Goal: Information Seeking & Learning: Learn about a topic

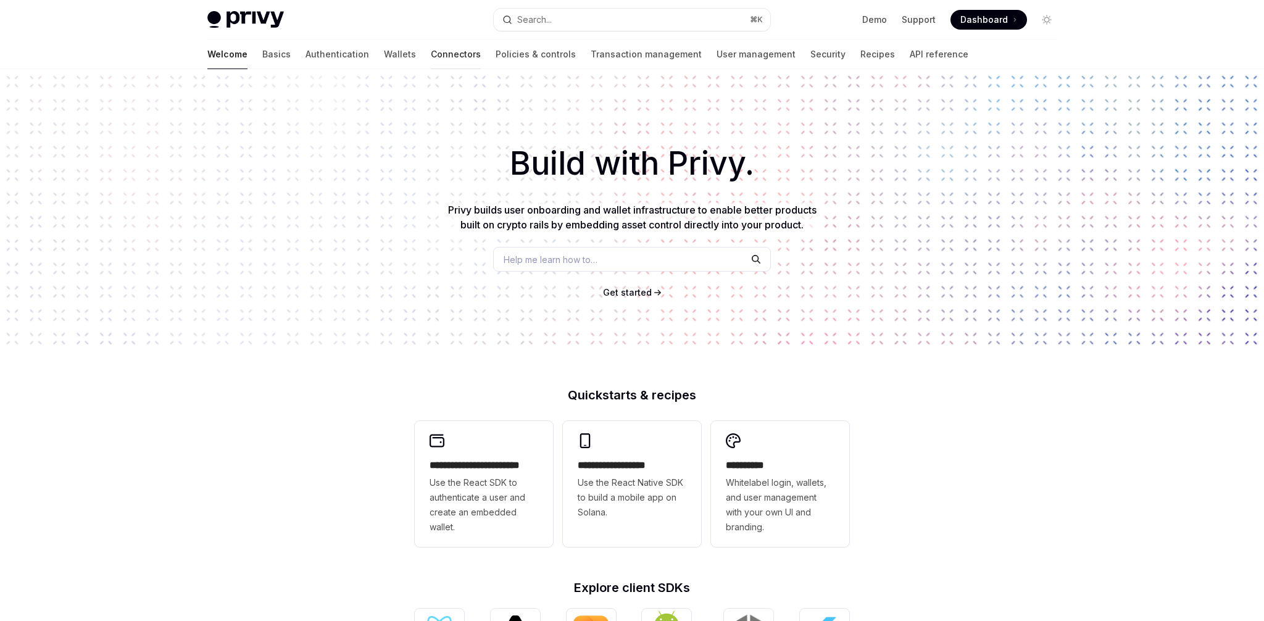
click at [431, 64] on link "Connectors" at bounding box center [456, 55] width 50 height 30
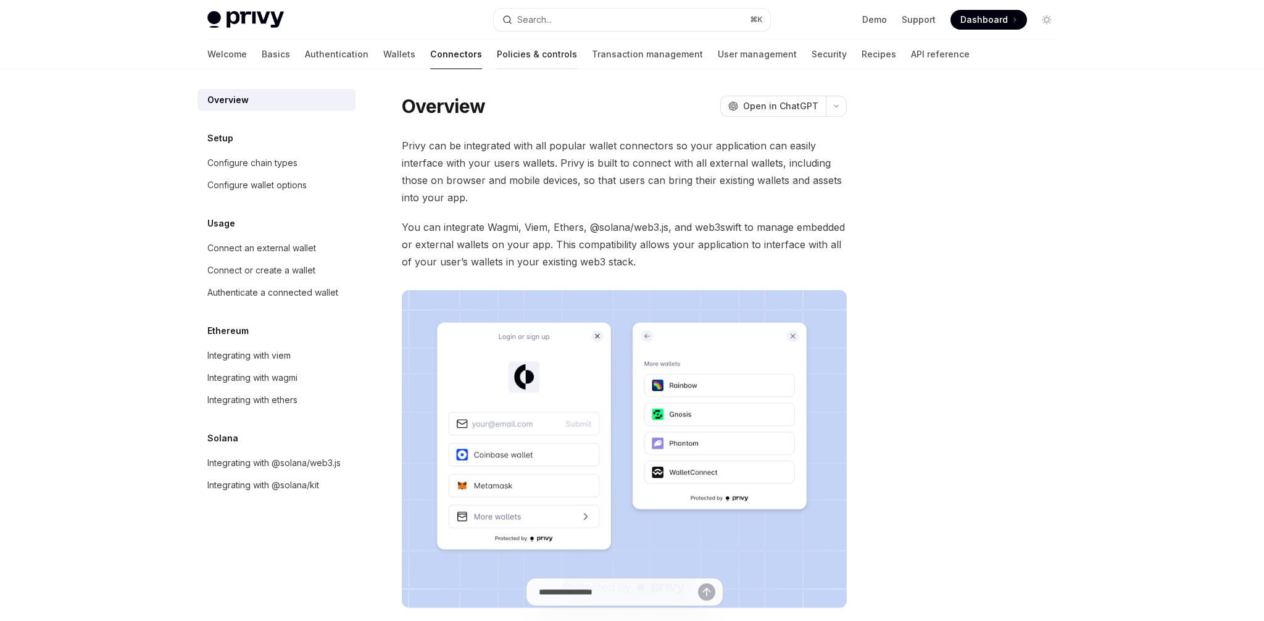
click at [497, 64] on link "Policies & controls" at bounding box center [537, 55] width 80 height 30
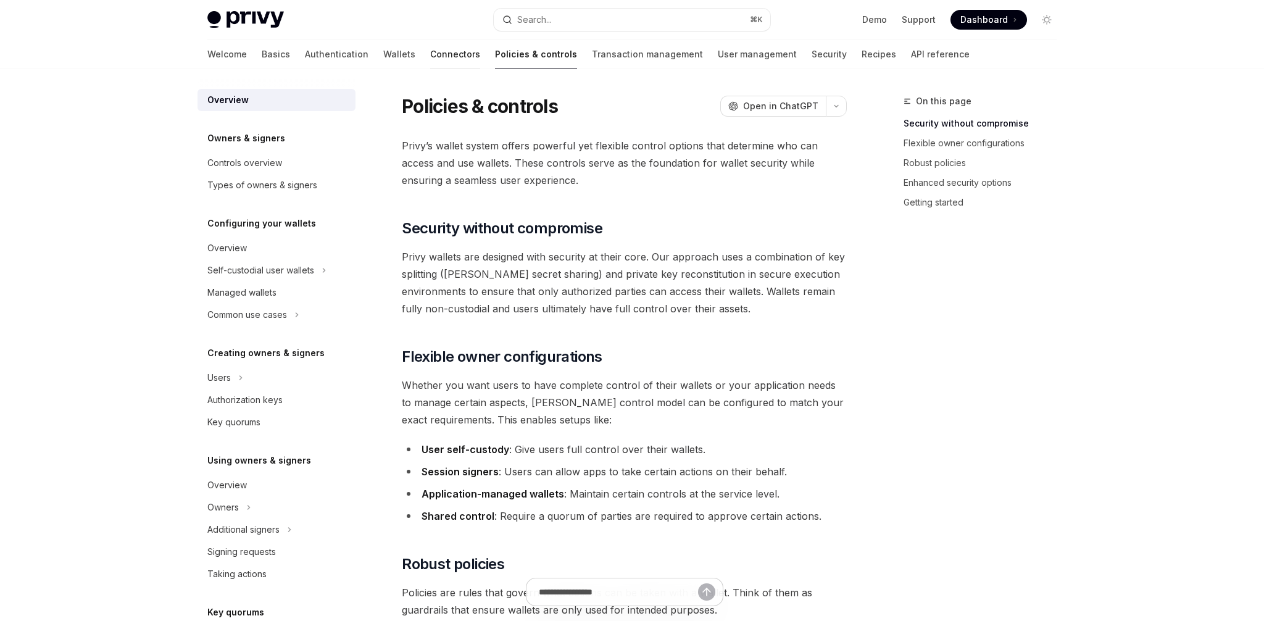
click at [430, 58] on link "Connectors" at bounding box center [455, 55] width 50 height 30
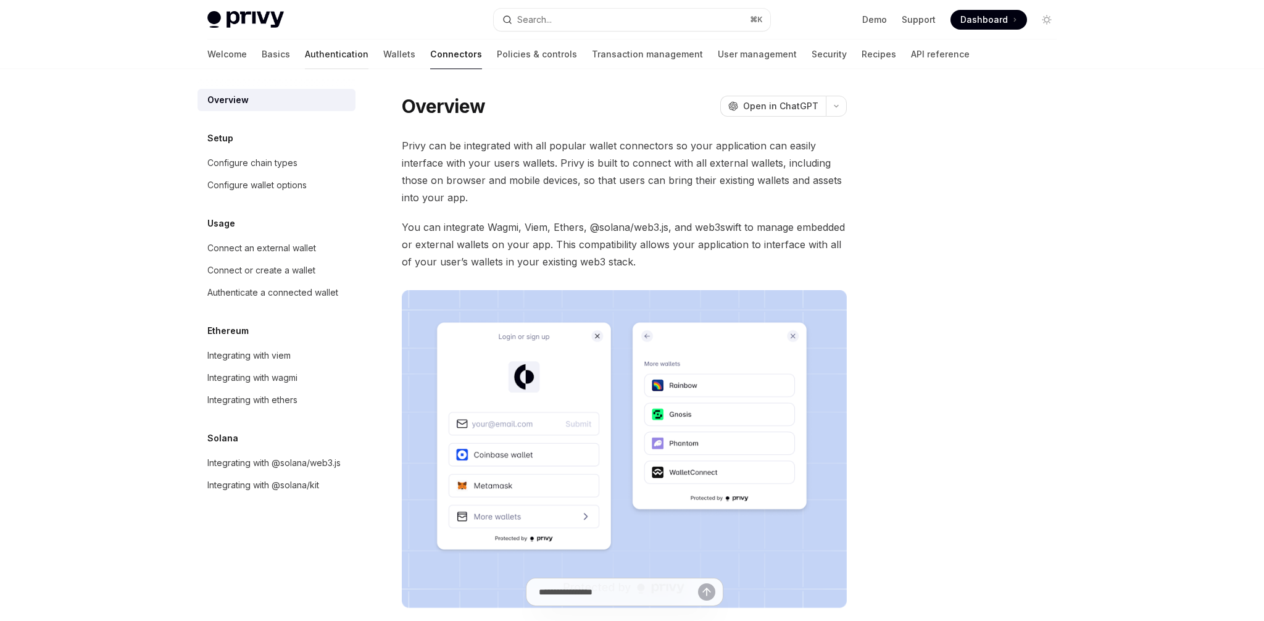
click at [305, 51] on link "Authentication" at bounding box center [337, 55] width 64 height 30
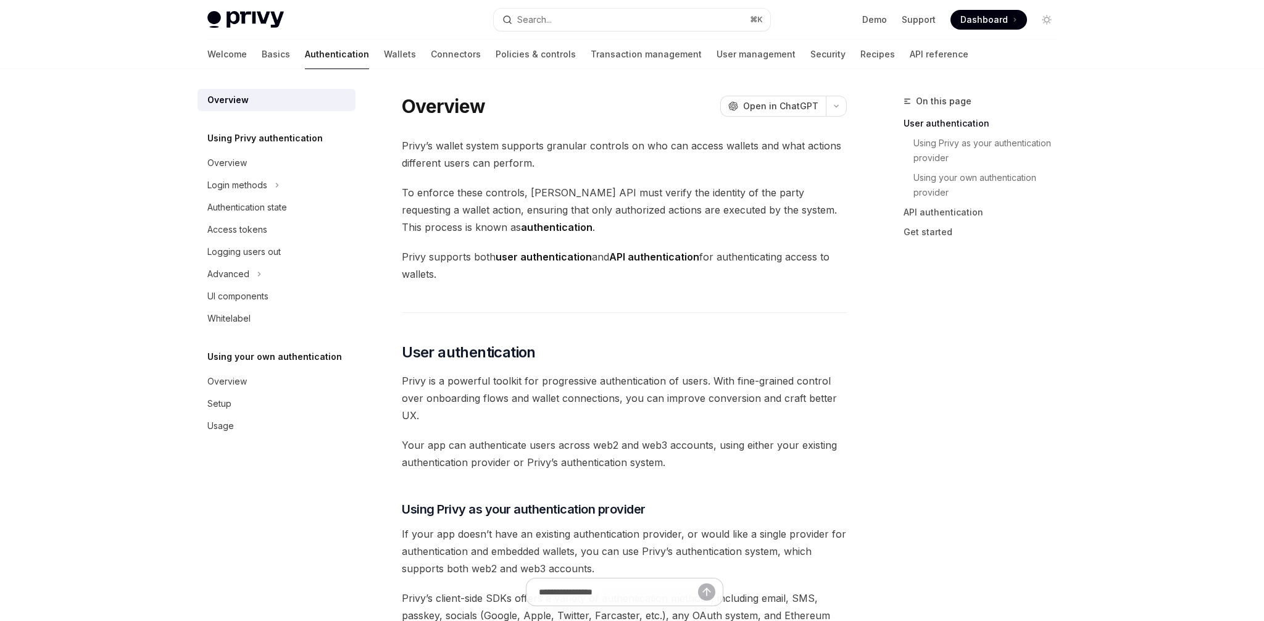
click at [241, 60] on div "Welcome Basics Authentication Wallets Connectors Policies & controls Transactio…" at bounding box center [587, 55] width 761 height 30
click at [262, 57] on link "Basics" at bounding box center [276, 55] width 28 height 30
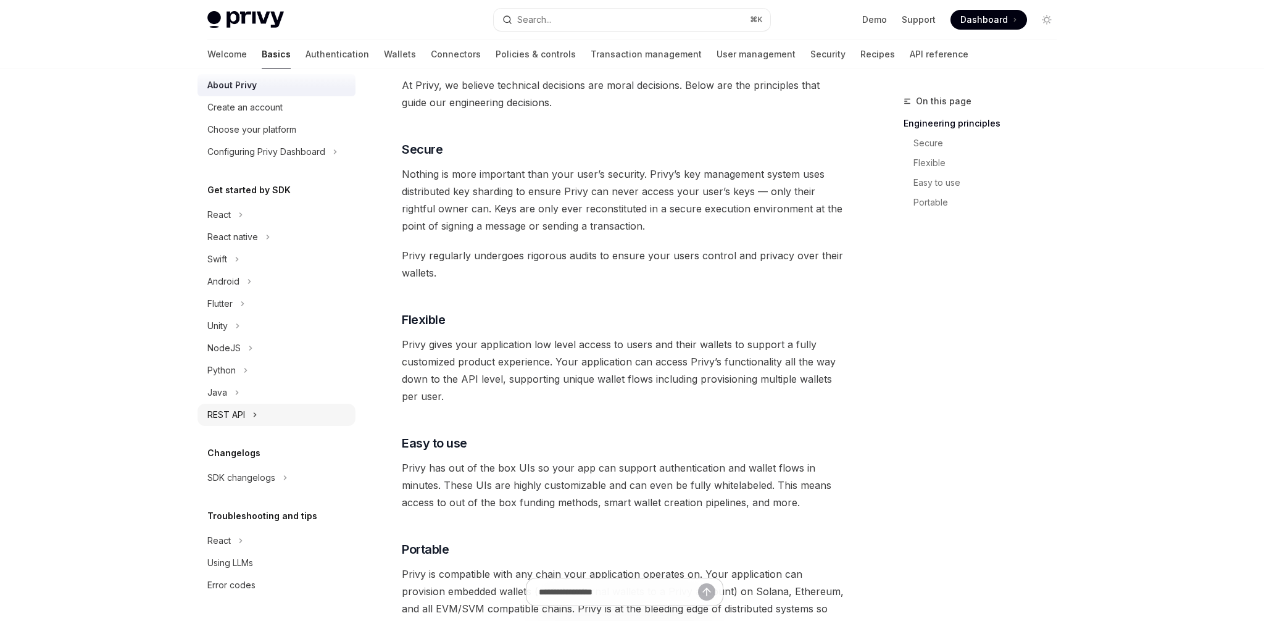
scroll to position [487, 0]
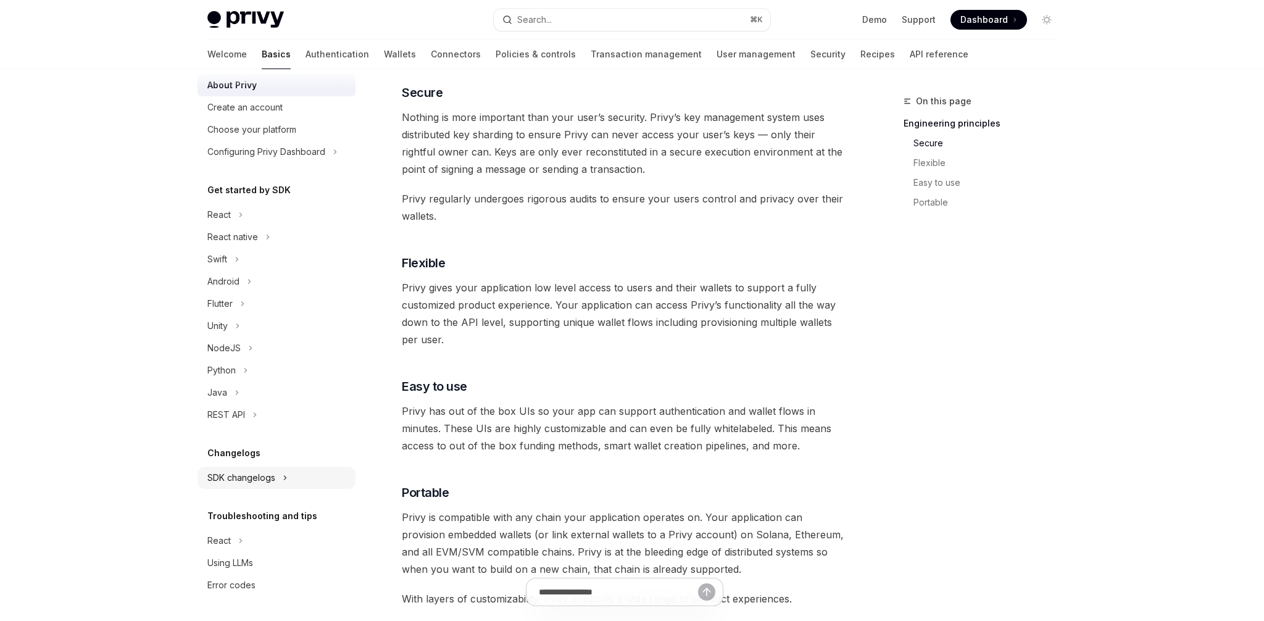
click at [251, 472] on div "SDK changelogs" at bounding box center [241, 477] width 68 height 15
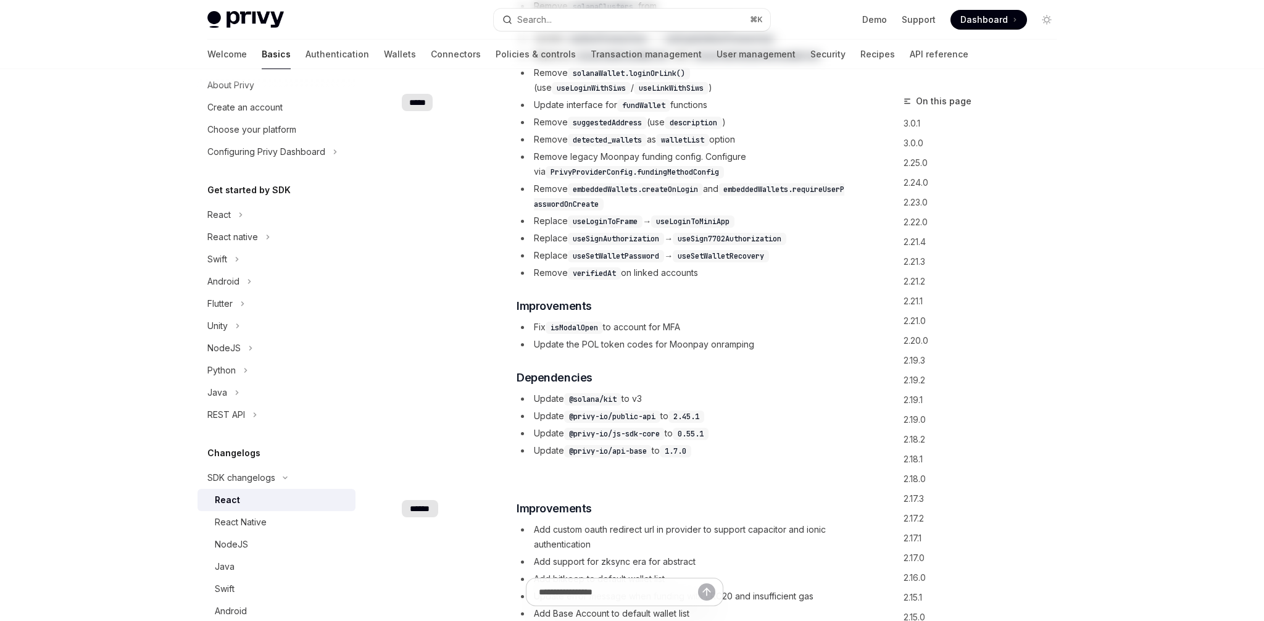
type textarea "*"
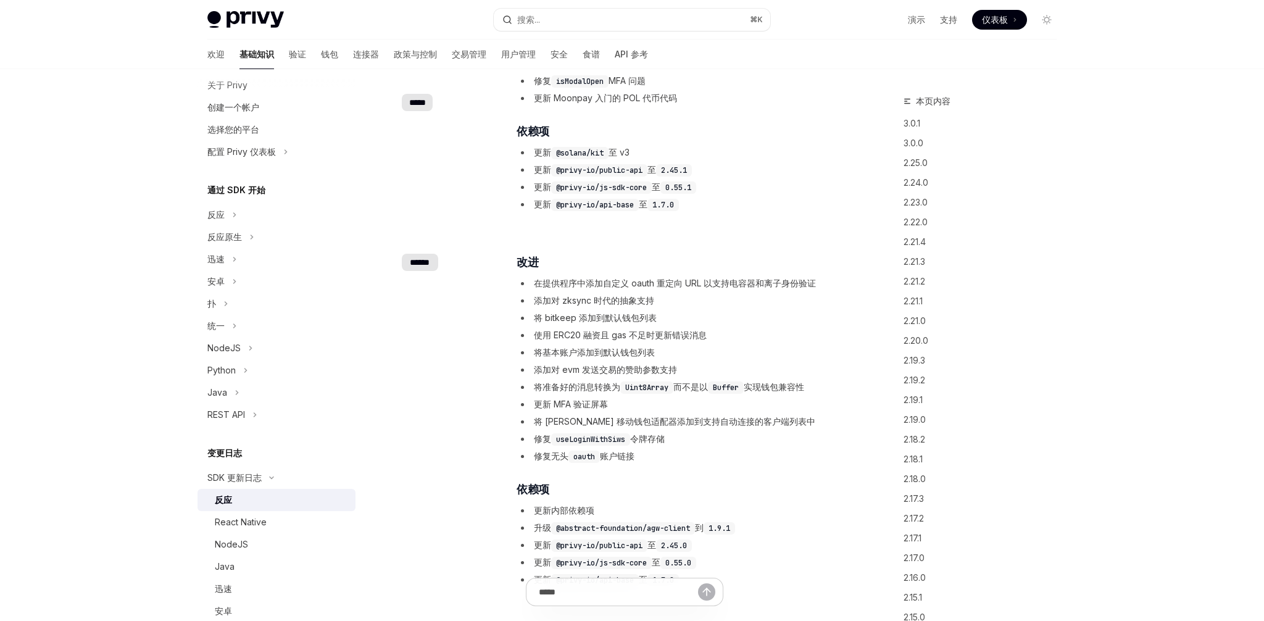
scroll to position [735, 0]
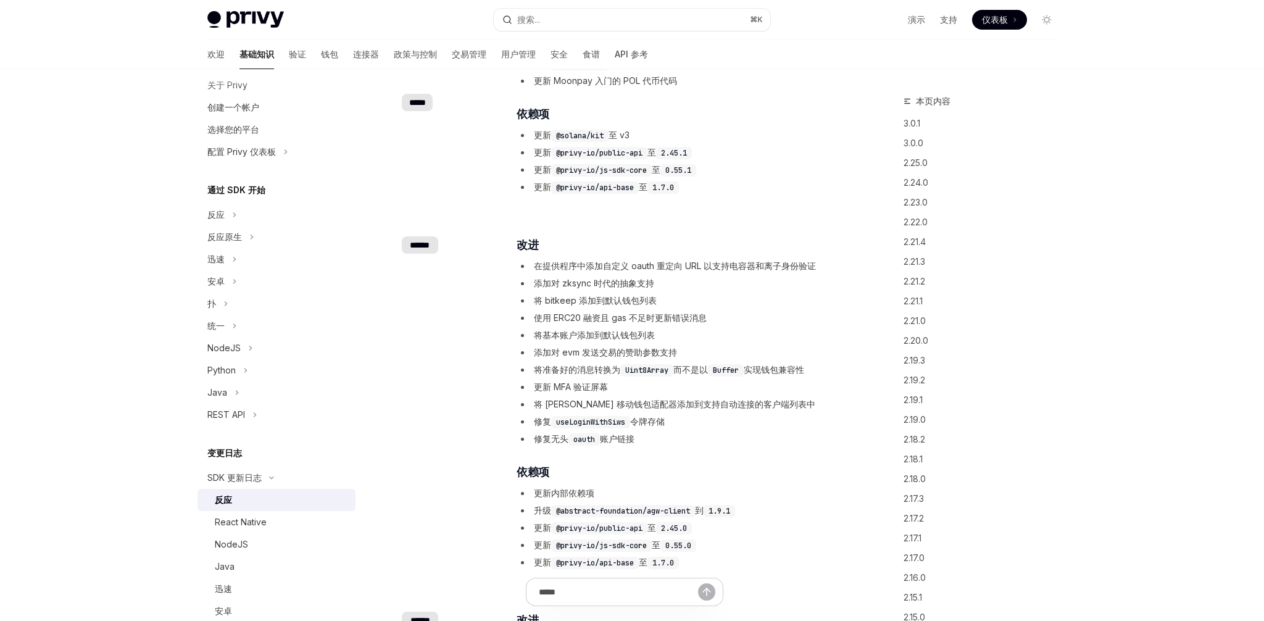
click at [609, 335] on font "将基本账户添加到默认钱包列表" at bounding box center [594, 335] width 121 height 10
click at [590, 349] on font "添加对 evm 发送交易的赞助参数支持" at bounding box center [605, 352] width 143 height 10
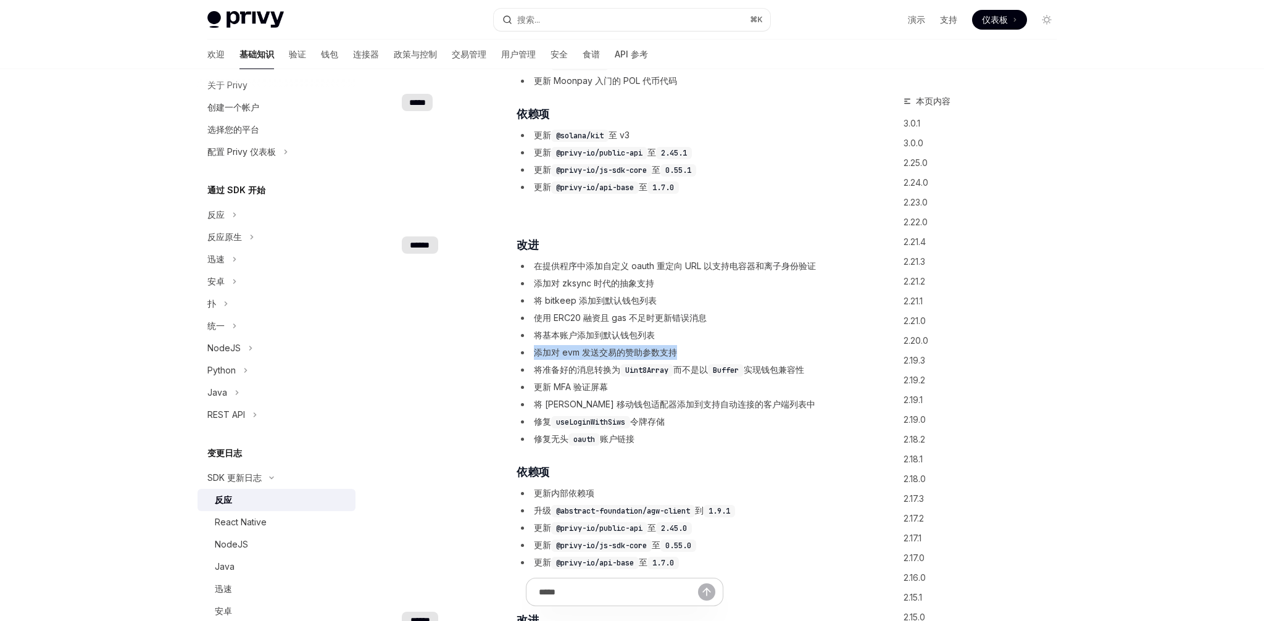
click at [590, 349] on font "添加对 evm 发送交易的赞助参数支持" at bounding box center [605, 352] width 143 height 10
click at [591, 354] on font "添加对 evm 发送交易的赞助参数支持" at bounding box center [605, 352] width 143 height 10
click at [589, 384] on font "更新 MFA 验证屏幕" at bounding box center [571, 387] width 74 height 10
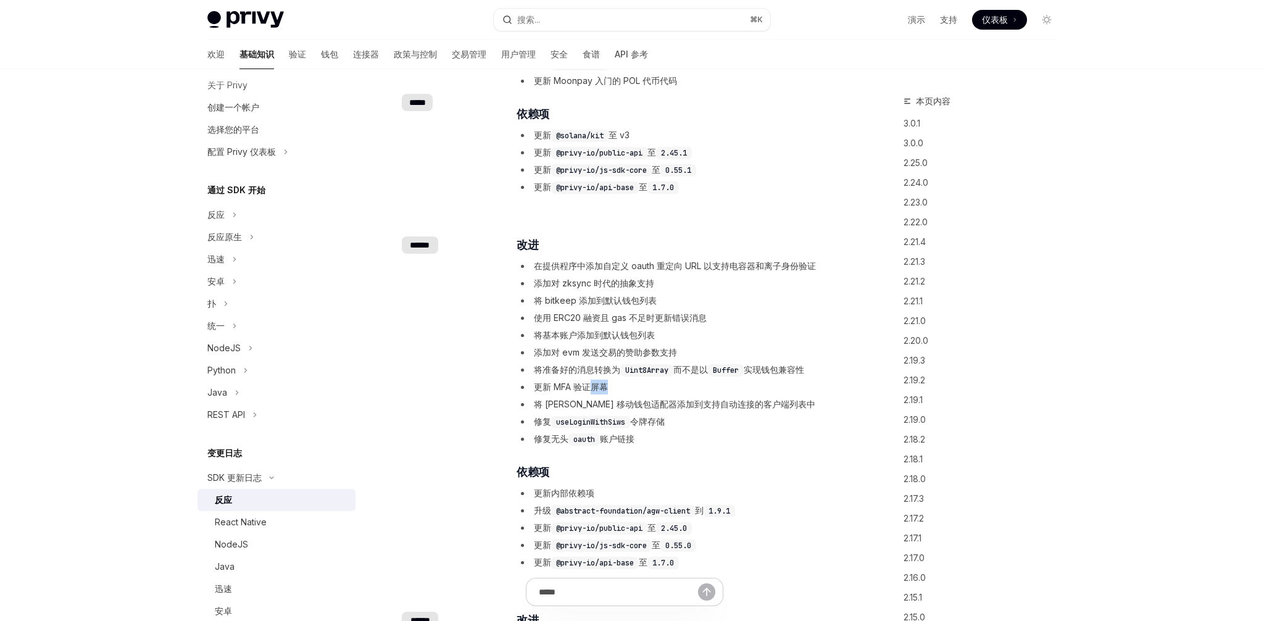
click at [589, 384] on font "更新 MFA 验证屏幕" at bounding box center [571, 387] width 74 height 10
click at [601, 350] on font "添加对 evm 发送交易的赞助参数支持" at bounding box center [605, 352] width 143 height 10
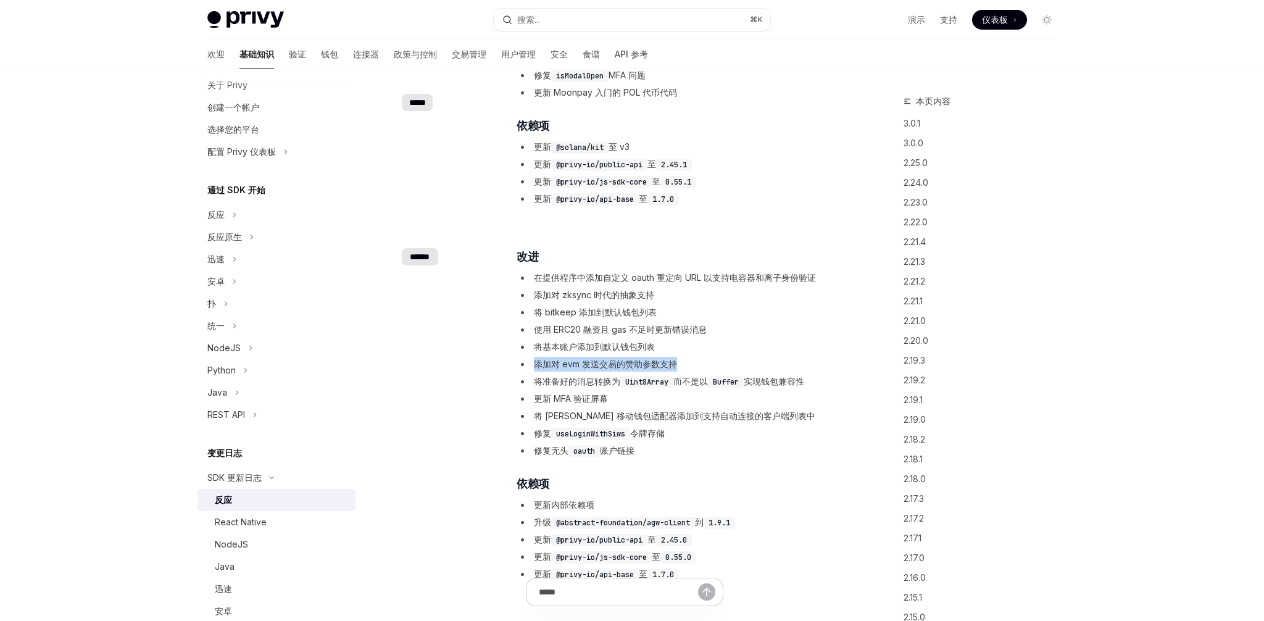
scroll to position [730, 0]
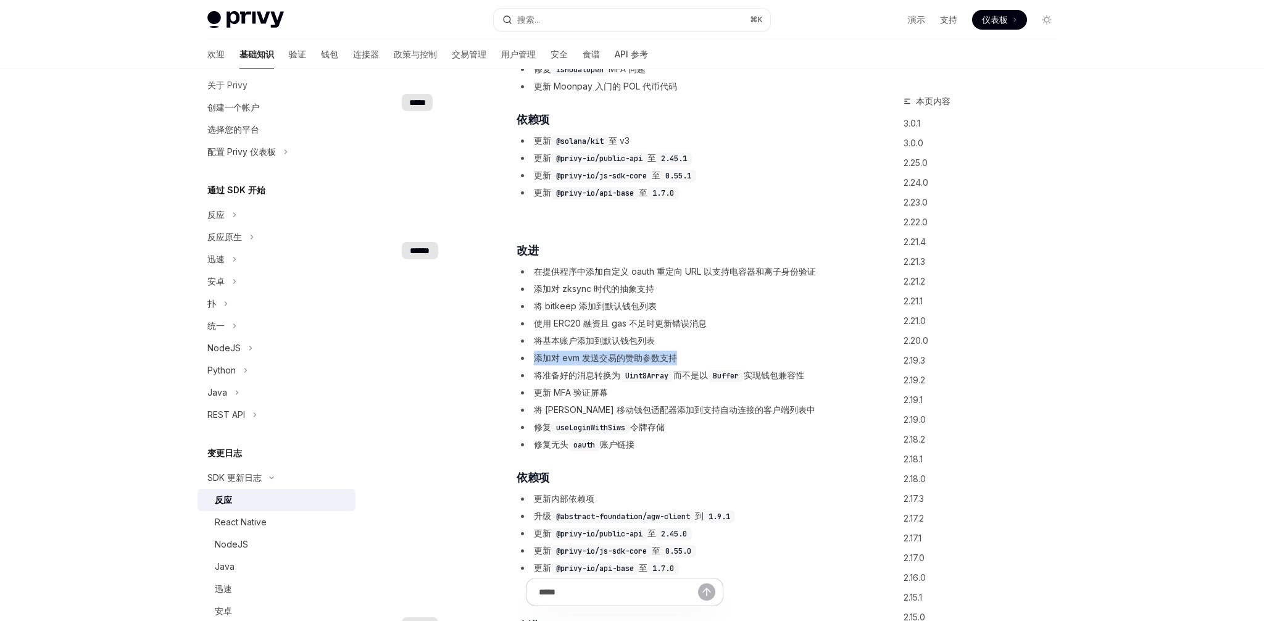
click at [547, 305] on font "将 bitkeep 添加到默认钱包列表" at bounding box center [595, 306] width 123 height 10
click at [550, 306] on font "将 bitkeep 添加到默认钱包列表" at bounding box center [595, 306] width 123 height 10
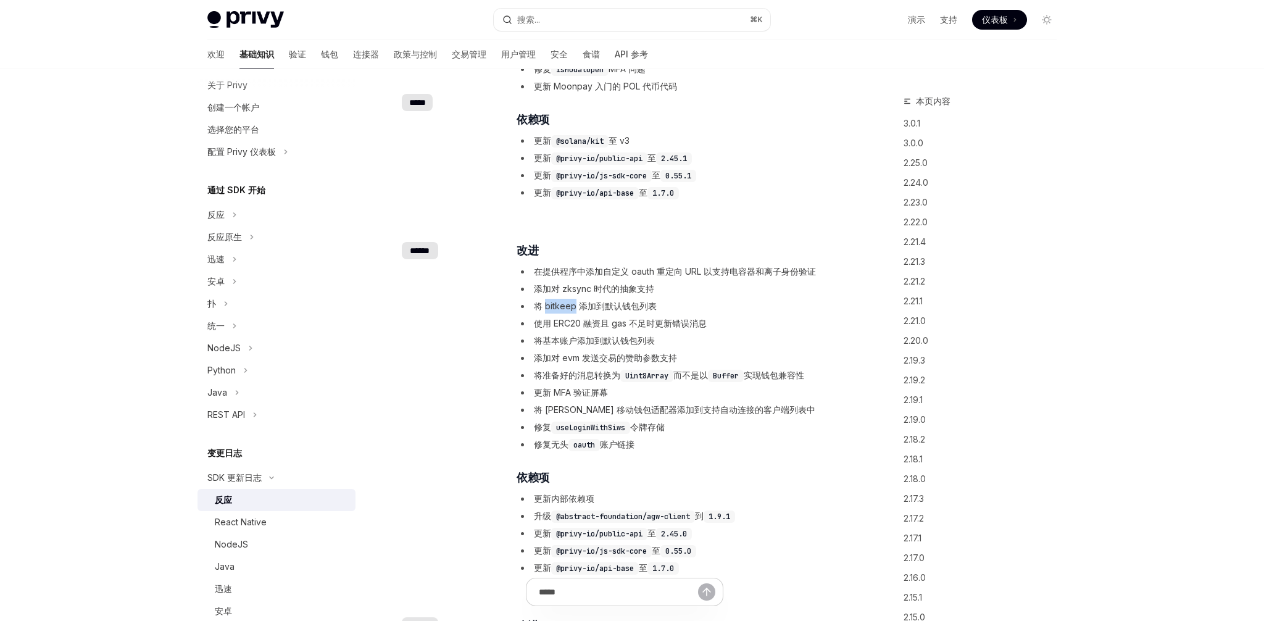
click at [550, 306] on font "将 bitkeep 添加到默认钱包列表" at bounding box center [595, 306] width 123 height 10
click at [410, 254] on font "******" at bounding box center [420, 250] width 20 height 9
click at [407, 254] on div "​ ****** ​ 改进 在提供程序中添加自定义 oauth 重定向 URL 以支持电容器和离子身份验证 添加对 zksync 时代的抽象支持 将 bitk…" at bounding box center [624, 409] width 445 height 375
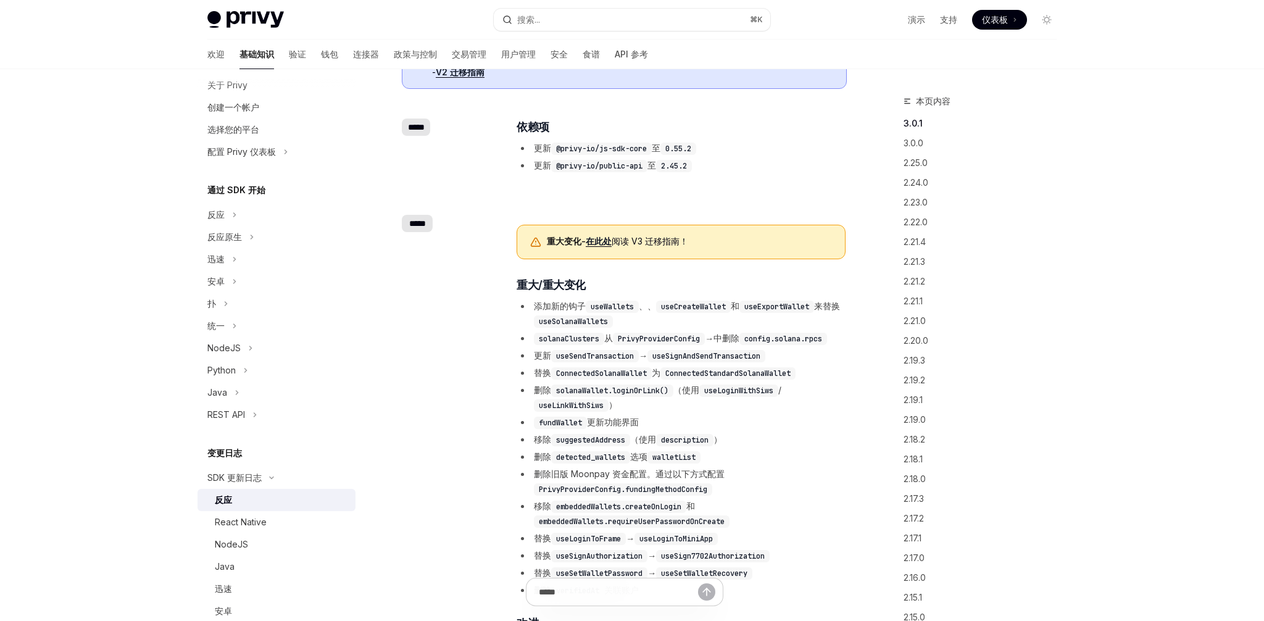
scroll to position [216, 0]
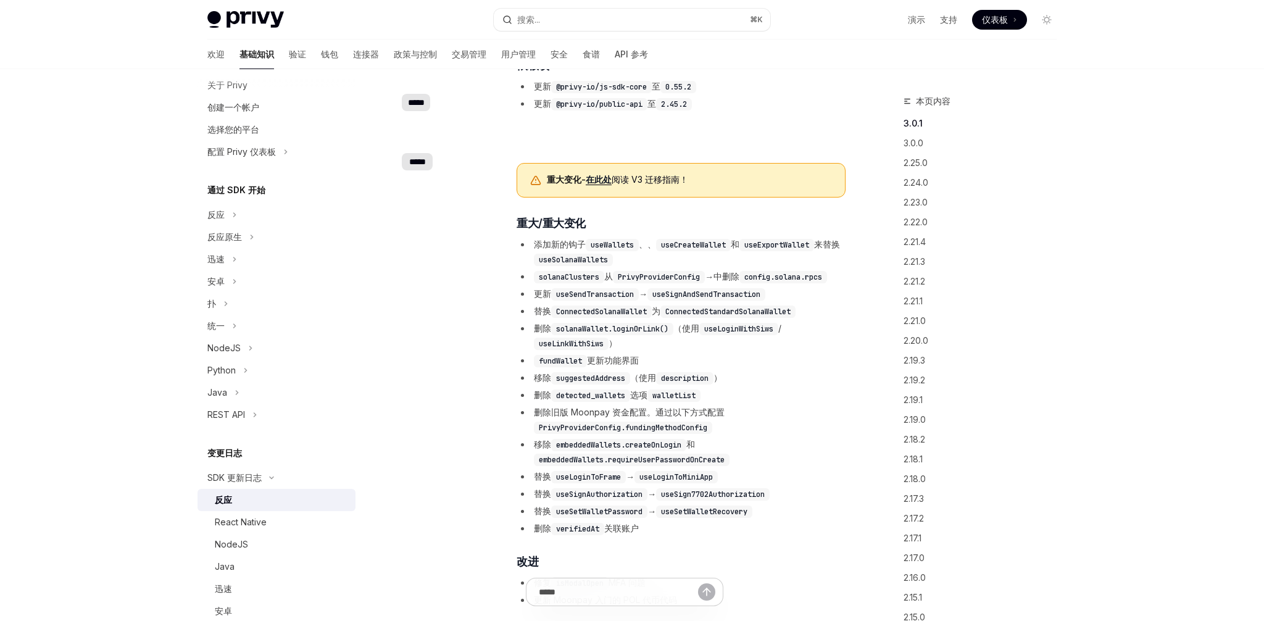
click at [604, 185] on link "在此处" at bounding box center [599, 179] width 26 height 11
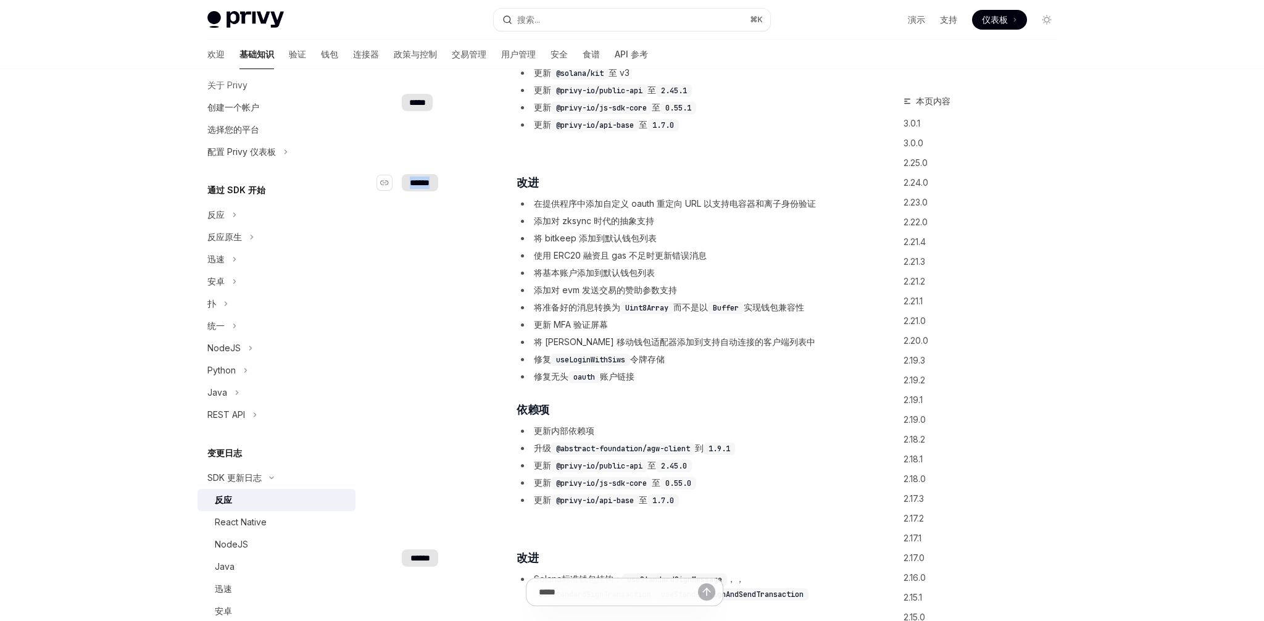
click at [422, 182] on font "******" at bounding box center [420, 182] width 20 height 9
click at [422, 182] on div "​ ****** ​ 改进 在提供程序中添加自定义 oauth 重定向 URL 以支持电容器和离子身份验证 添加对 zksync 时代的抽象支持 将 bitk…" at bounding box center [624, 341] width 445 height 375
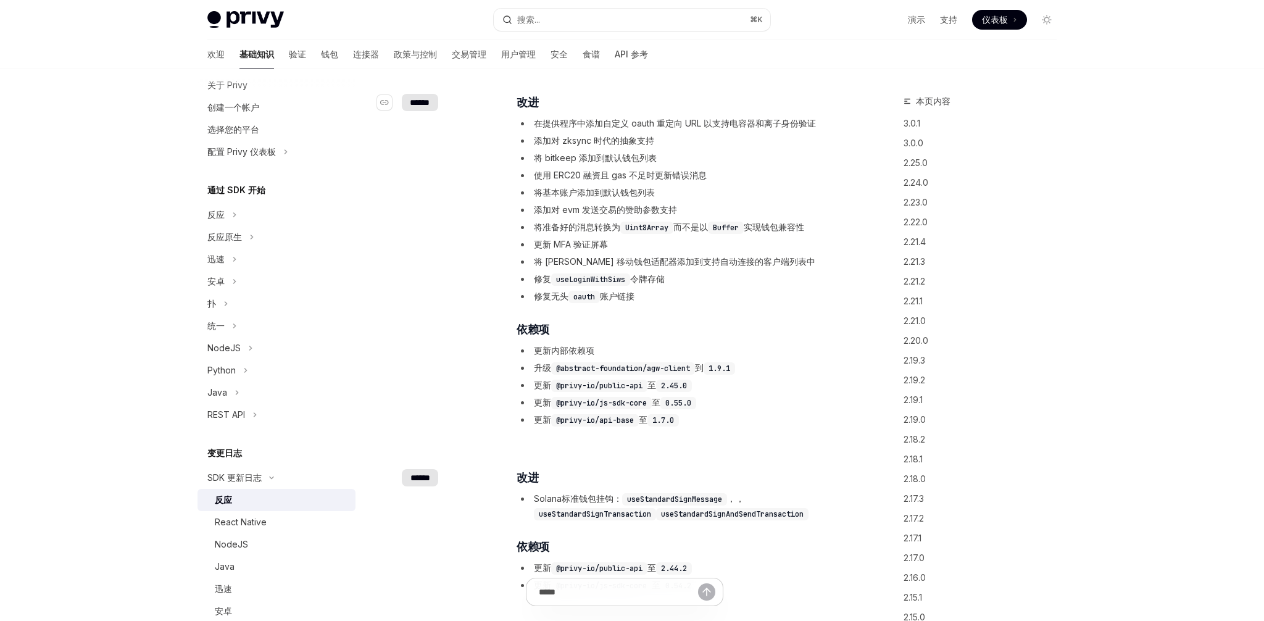
click at [415, 100] on font "******" at bounding box center [420, 102] width 20 height 9
copy font "******"
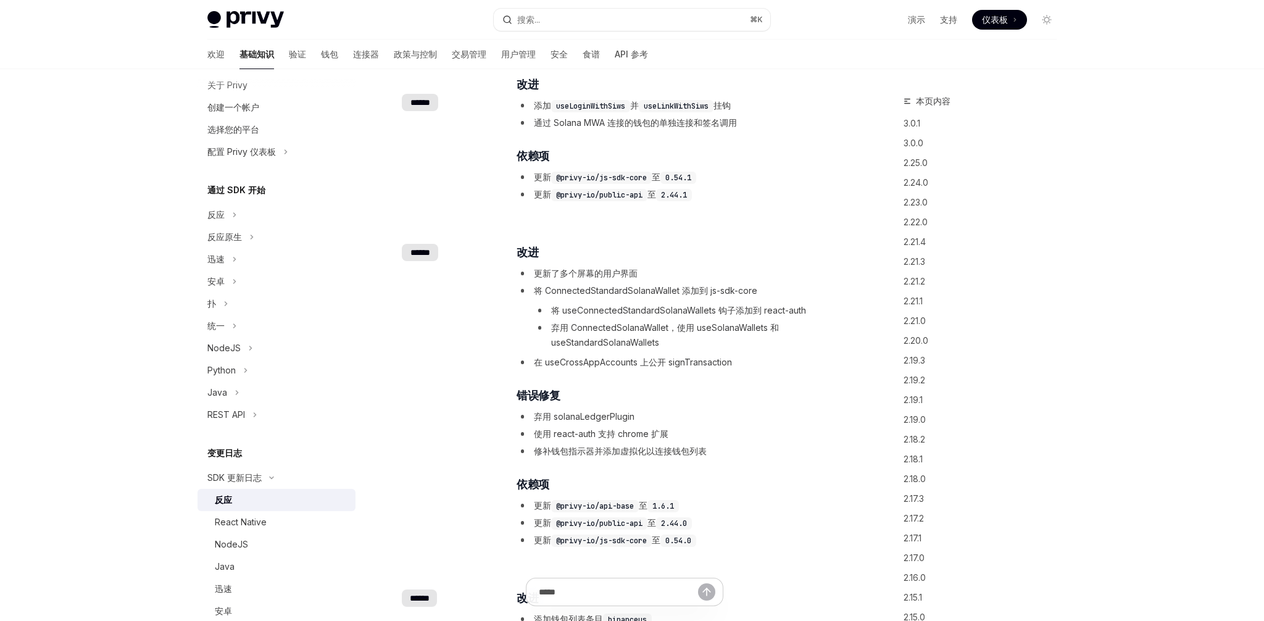
scroll to position [1434, 0]
click at [555, 24] on button "搜索... ⌘ K" at bounding box center [632, 20] width 277 height 22
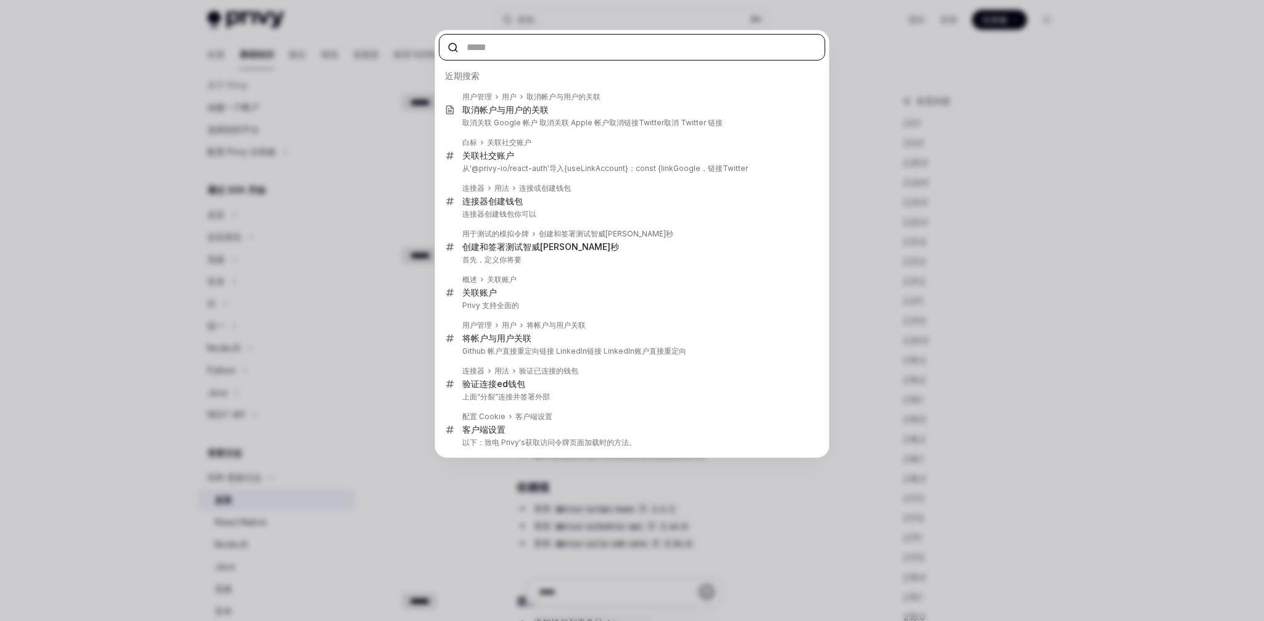
click at [530, 46] on input "text" at bounding box center [632, 47] width 387 height 27
paste input "**********"
type input "**********"
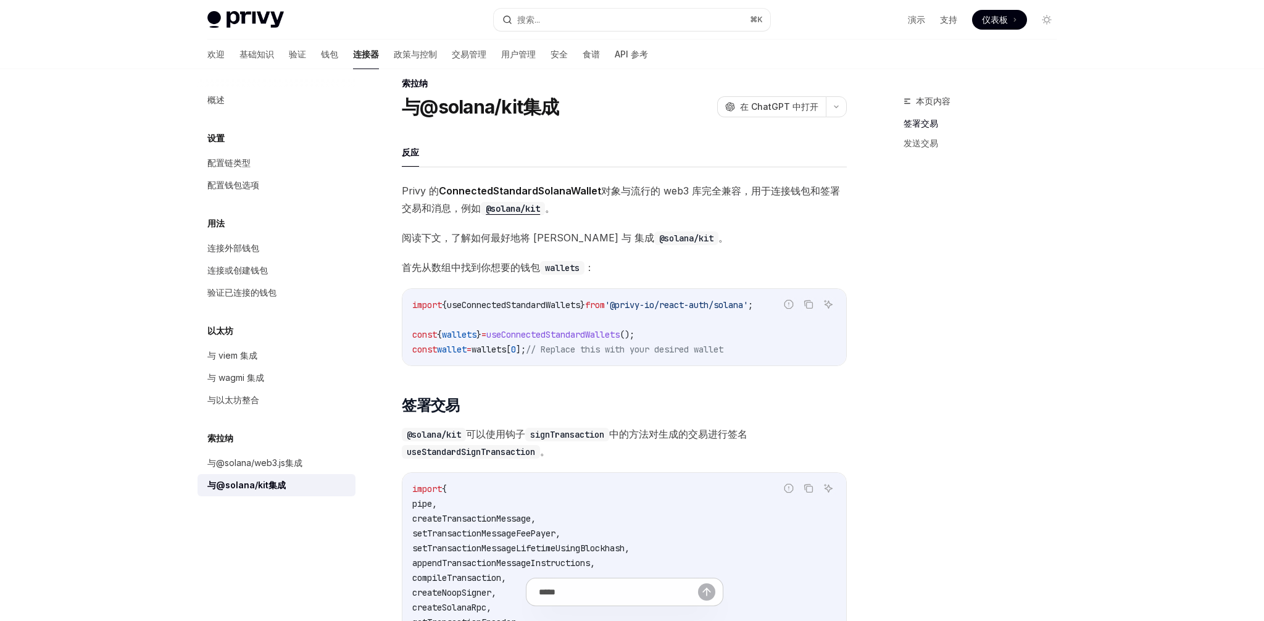
scroll to position [14, 0]
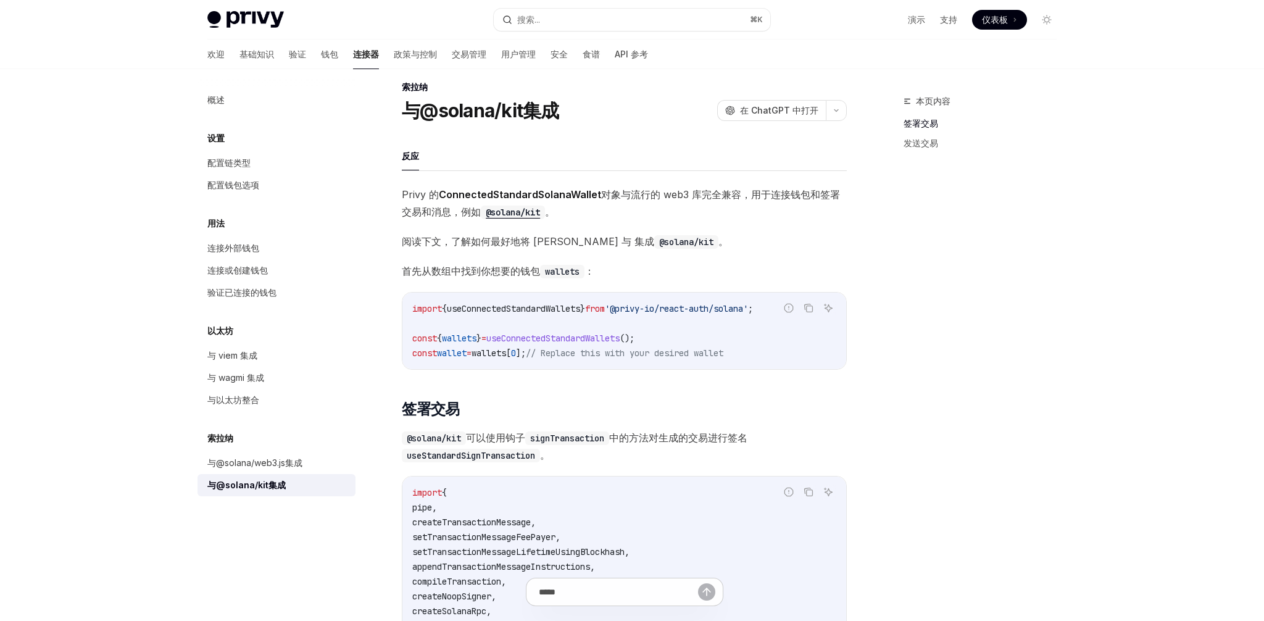
click at [472, 309] on span "useConnectedStandardWallets" at bounding box center [513, 308] width 133 height 11
click at [257, 461] on font "与@solana/web3.js集成" at bounding box center [254, 463] width 95 height 10
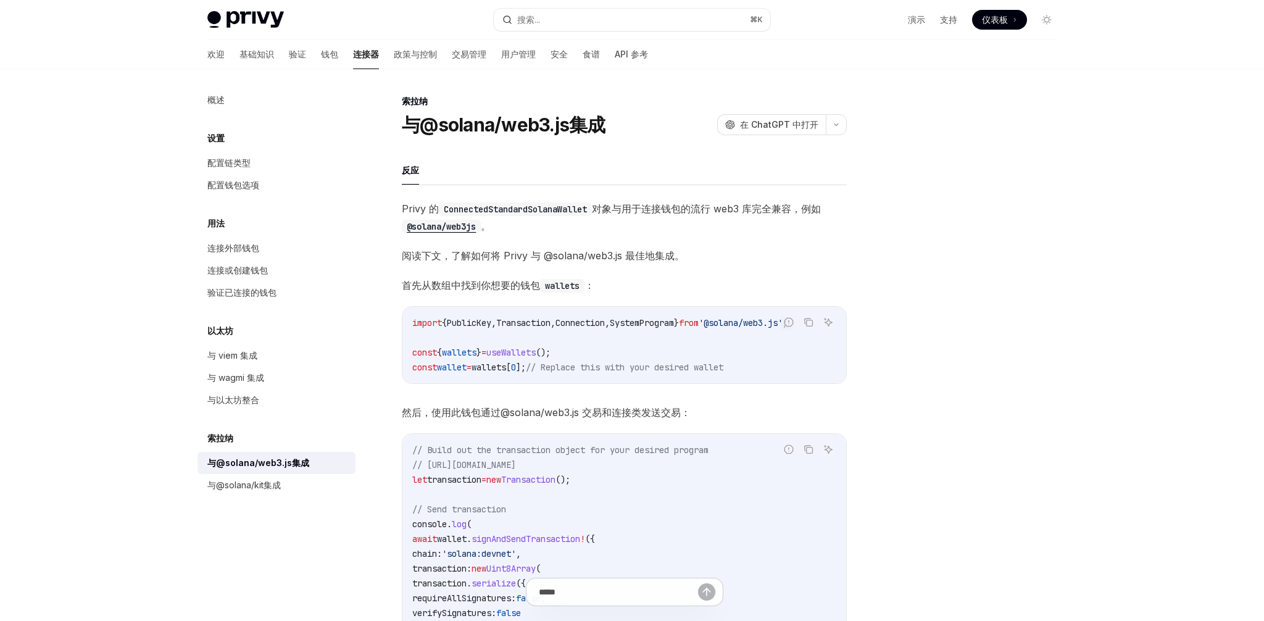
click at [480, 319] on span "PublicKey" at bounding box center [469, 322] width 44 height 11
click at [536, 356] on span "useWallets" at bounding box center [511, 352] width 49 height 11
click at [575, 362] on span "// Replace this with your desired wallet" at bounding box center [625, 367] width 198 height 11
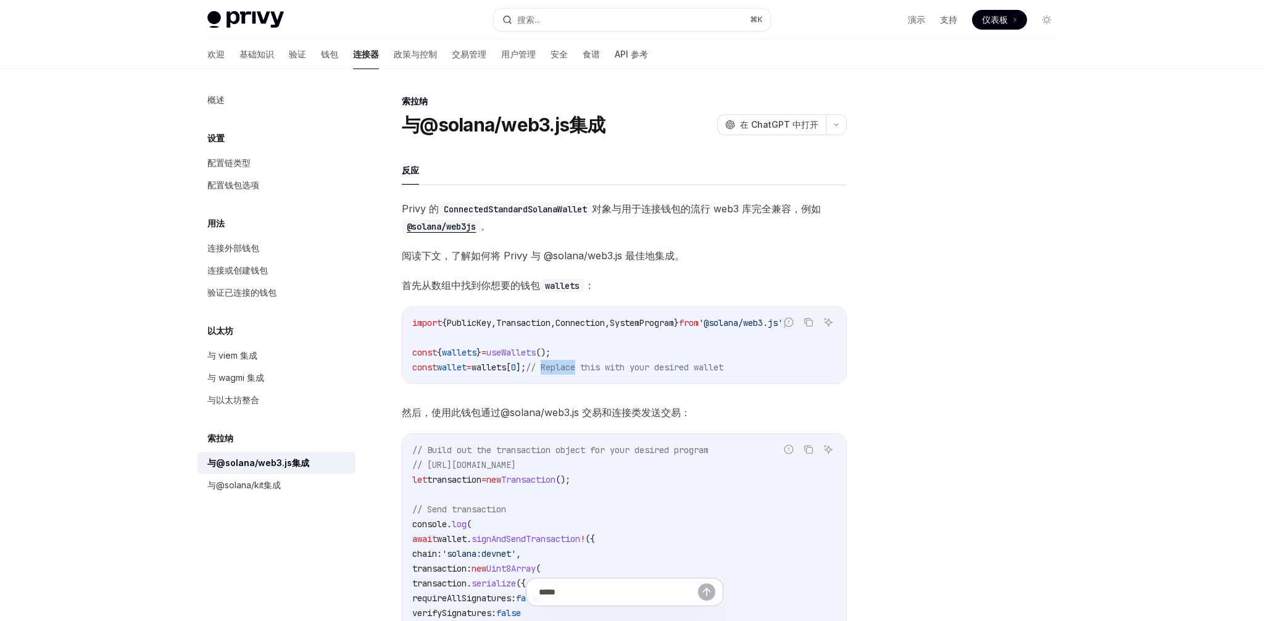
click at [575, 362] on span "// Replace this with your desired wallet" at bounding box center [625, 367] width 198 height 11
click at [572, 364] on span "// Replace this with your desired wallet" at bounding box center [625, 367] width 198 height 11
drag, startPoint x: 572, startPoint y: 364, endPoint x: 729, endPoint y: 365, distance: 156.2
click at [724, 366] on span "// Replace this with your desired wallet" at bounding box center [625, 367] width 198 height 11
click at [620, 376] on div "import { PublicKey , Transaction , Connection , SystemProgram } from '@solana/w…" at bounding box center [625, 345] width 444 height 77
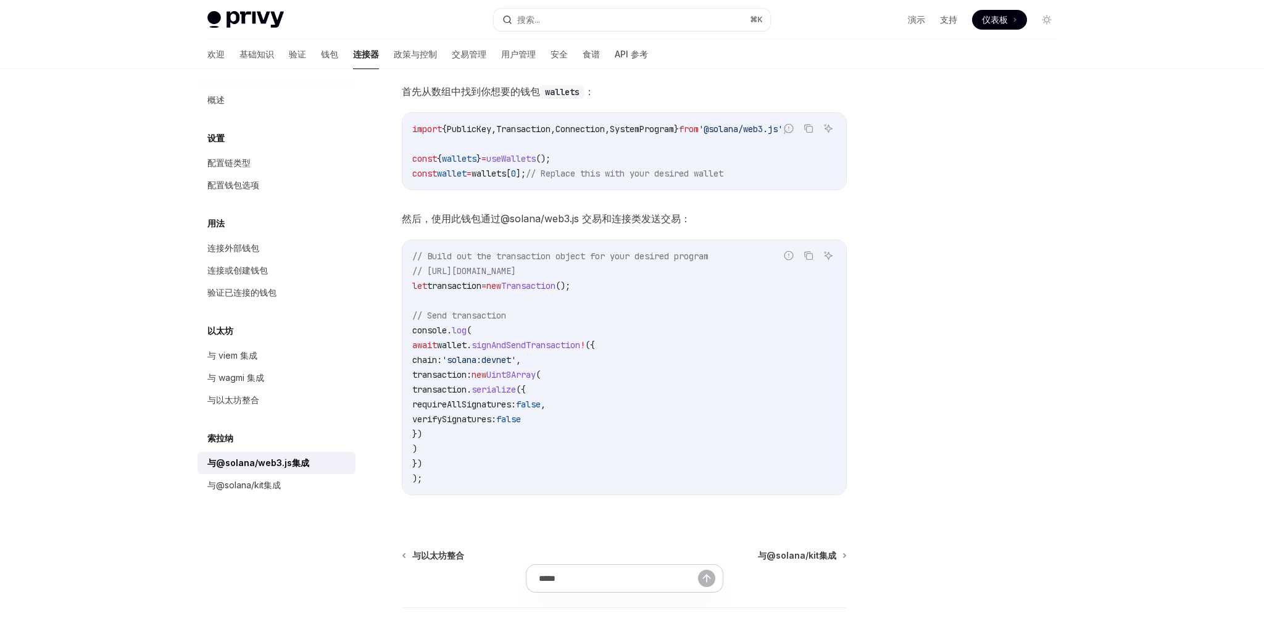
scroll to position [183, 0]
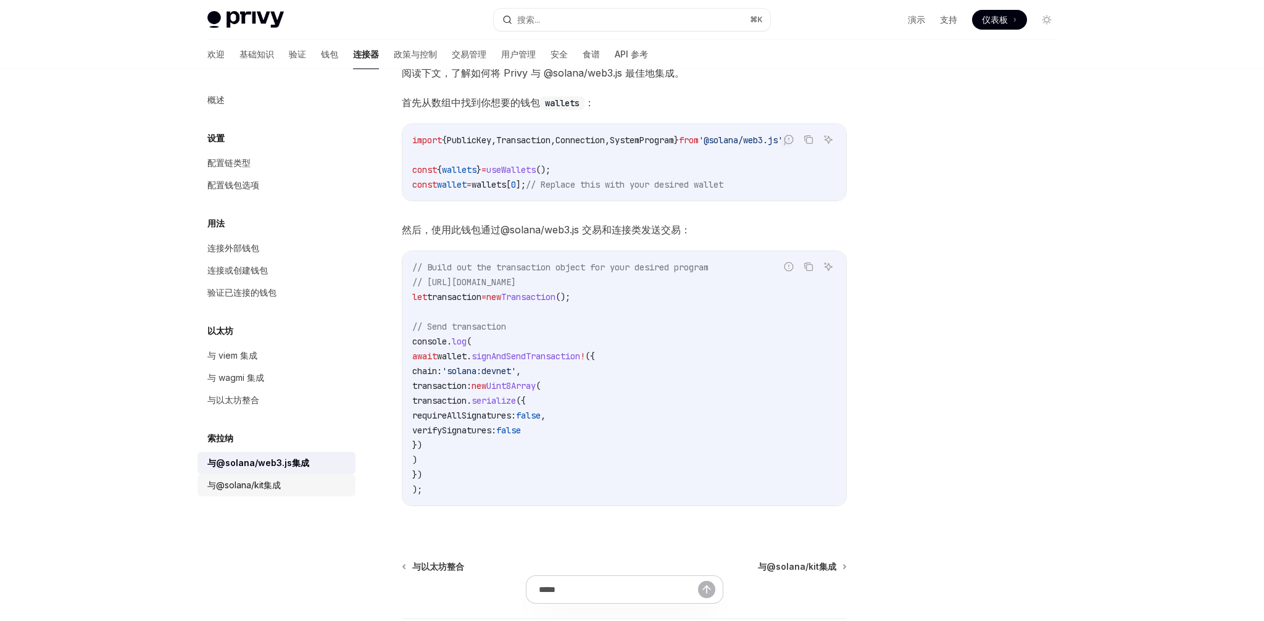
click at [267, 493] on link "与@solana/kit集成" at bounding box center [277, 485] width 158 height 22
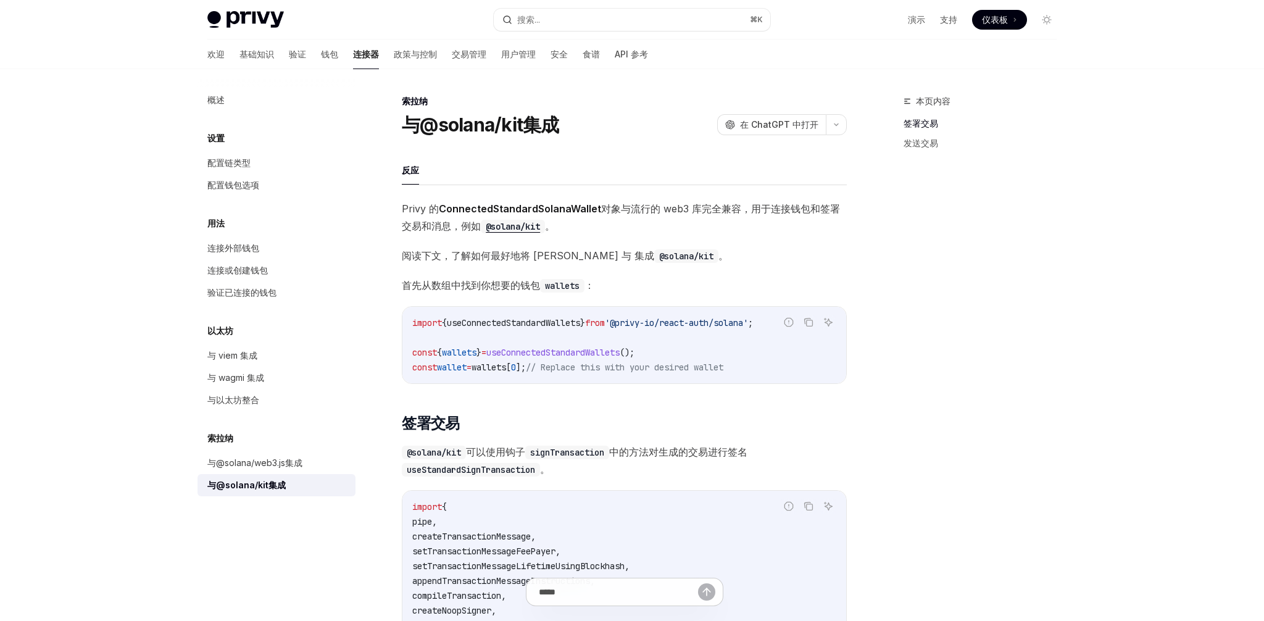
scroll to position [7, 0]
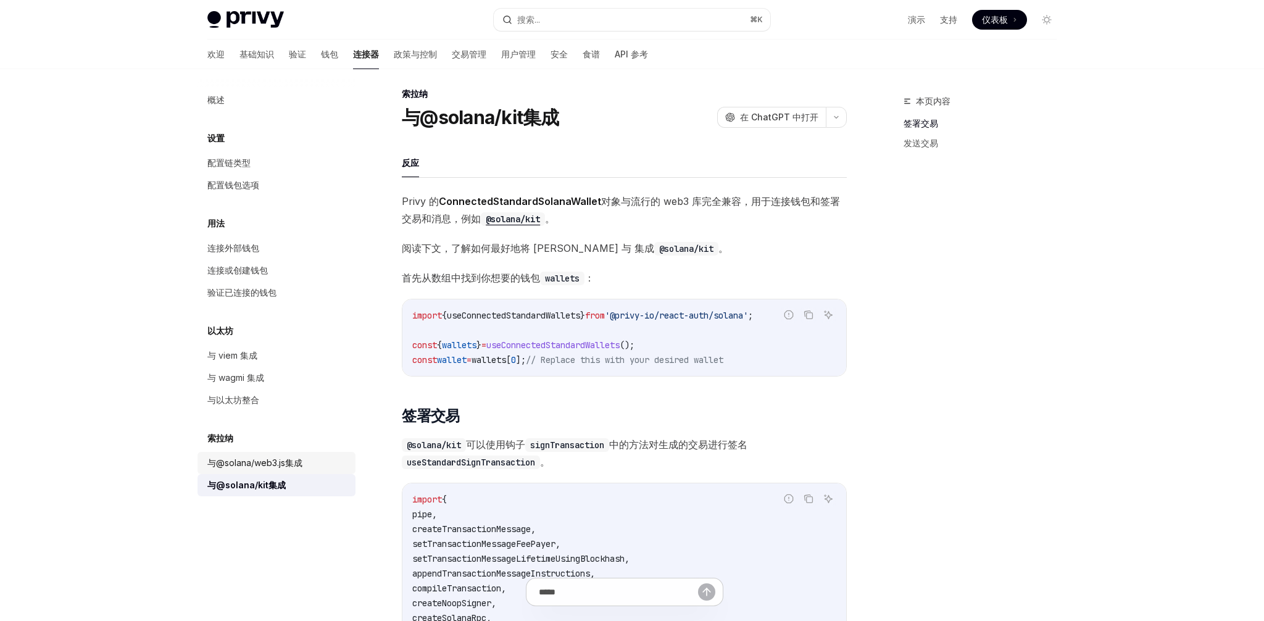
click at [296, 459] on font "与@solana/web3.js集成" at bounding box center [254, 463] width 95 height 10
type textarea "*"
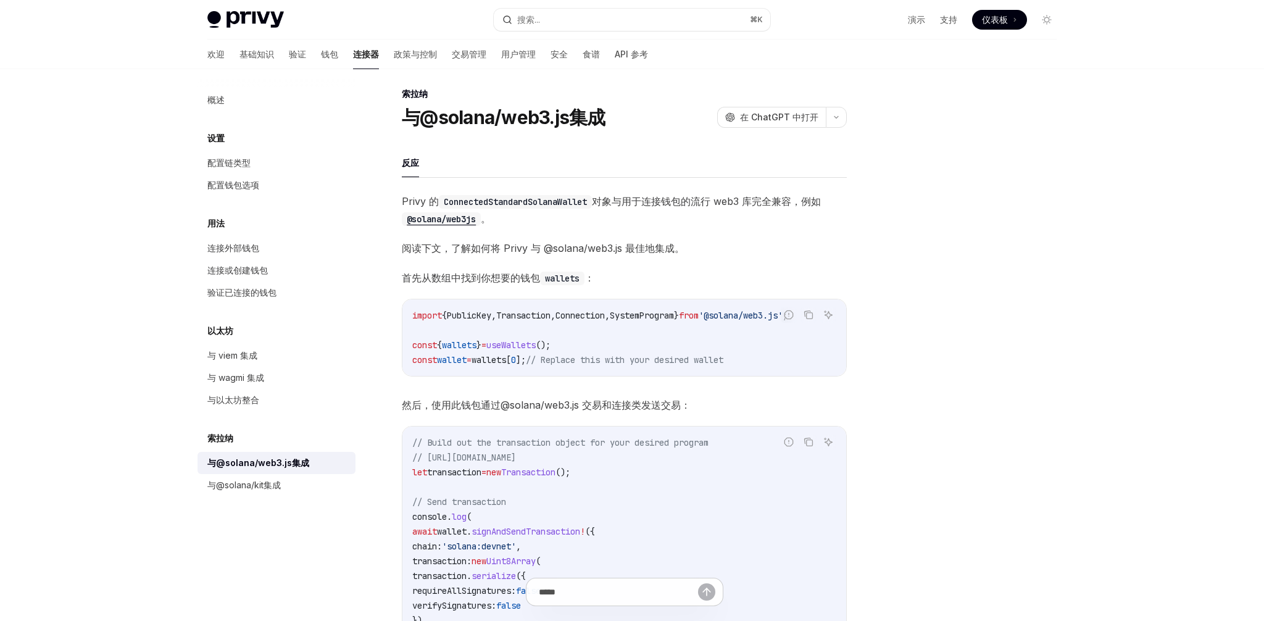
scroll to position [243, 0]
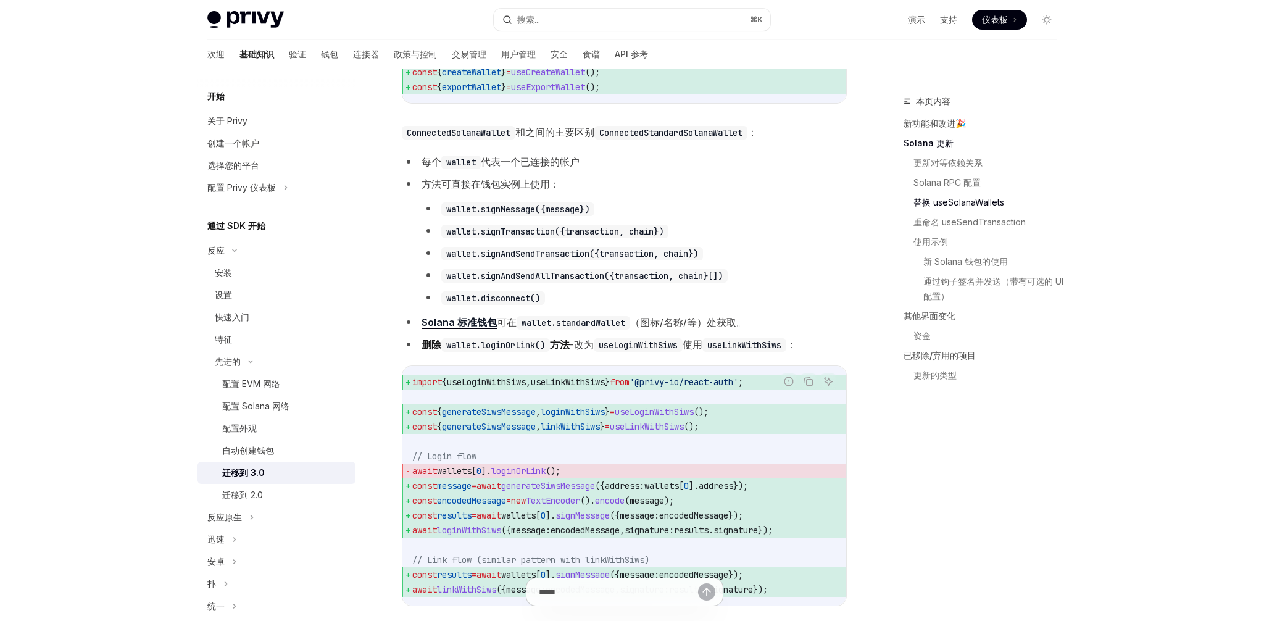
scroll to position [1282, 0]
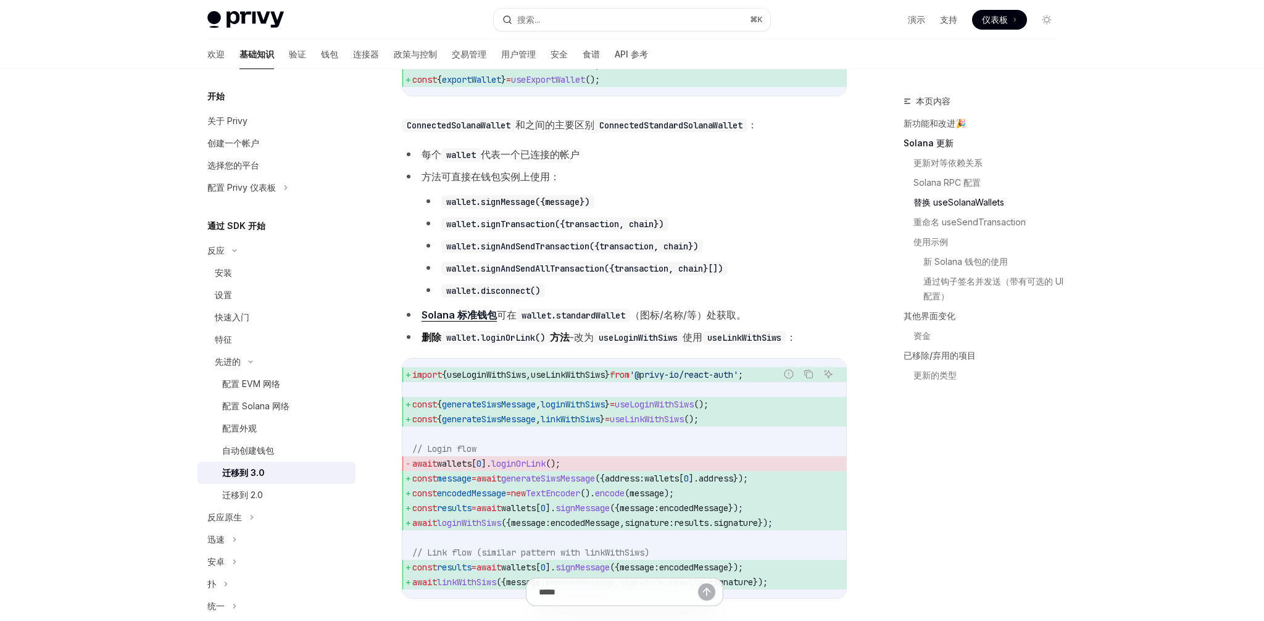
click at [535, 345] on code "wallet.loginOrLink()" at bounding box center [495, 338] width 109 height 14
click at [543, 345] on code "wallet.loginOrLink()" at bounding box center [495, 338] width 109 height 14
click at [524, 345] on code "wallet.loginOrLink()" at bounding box center [495, 338] width 109 height 14
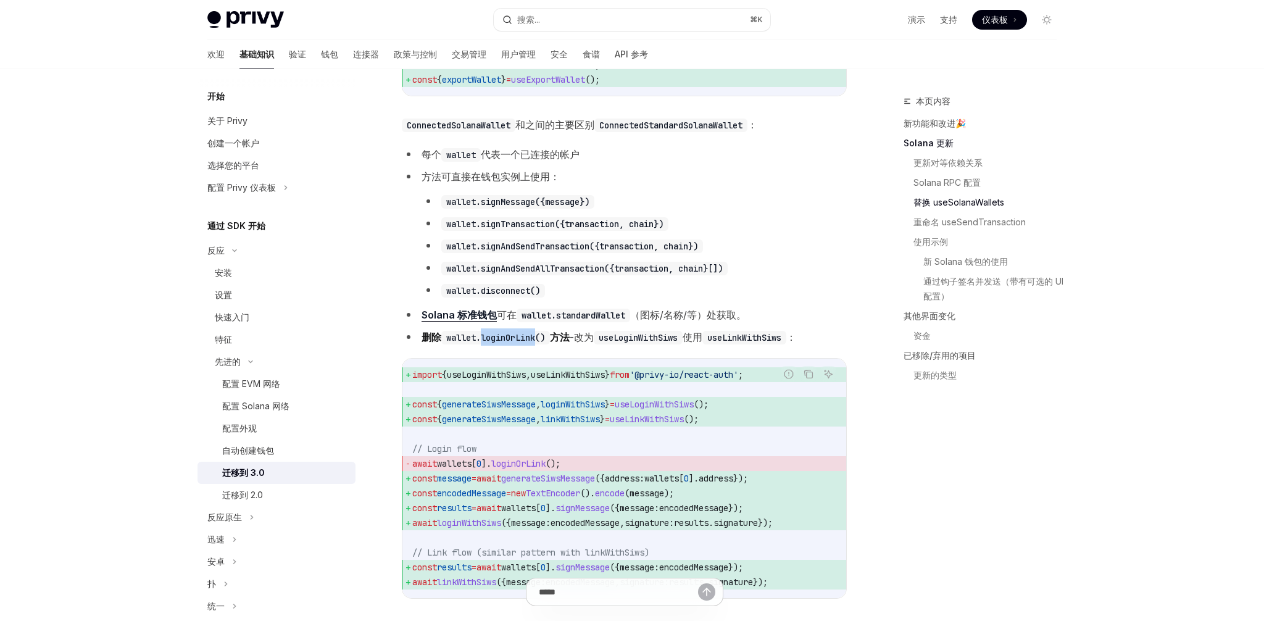
click at [524, 345] on code "wallet.loginOrLink()" at bounding box center [495, 338] width 109 height 14
click at [512, 345] on code "wallet.loginOrLink()" at bounding box center [495, 338] width 109 height 14
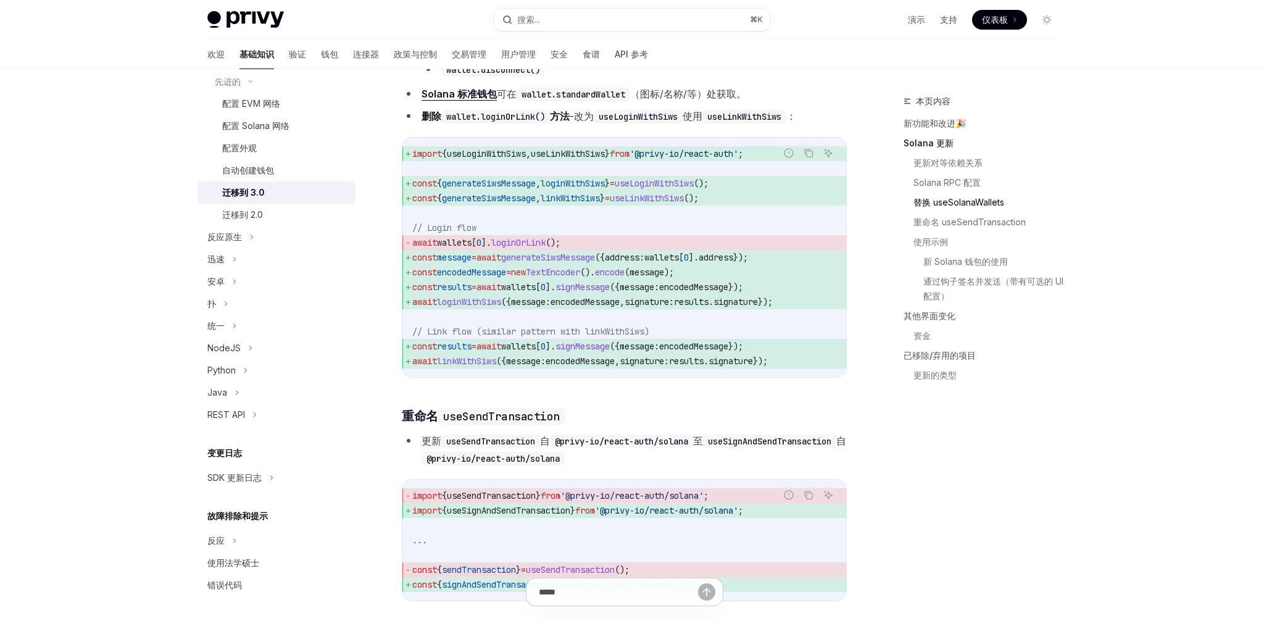
scroll to position [1506, 0]
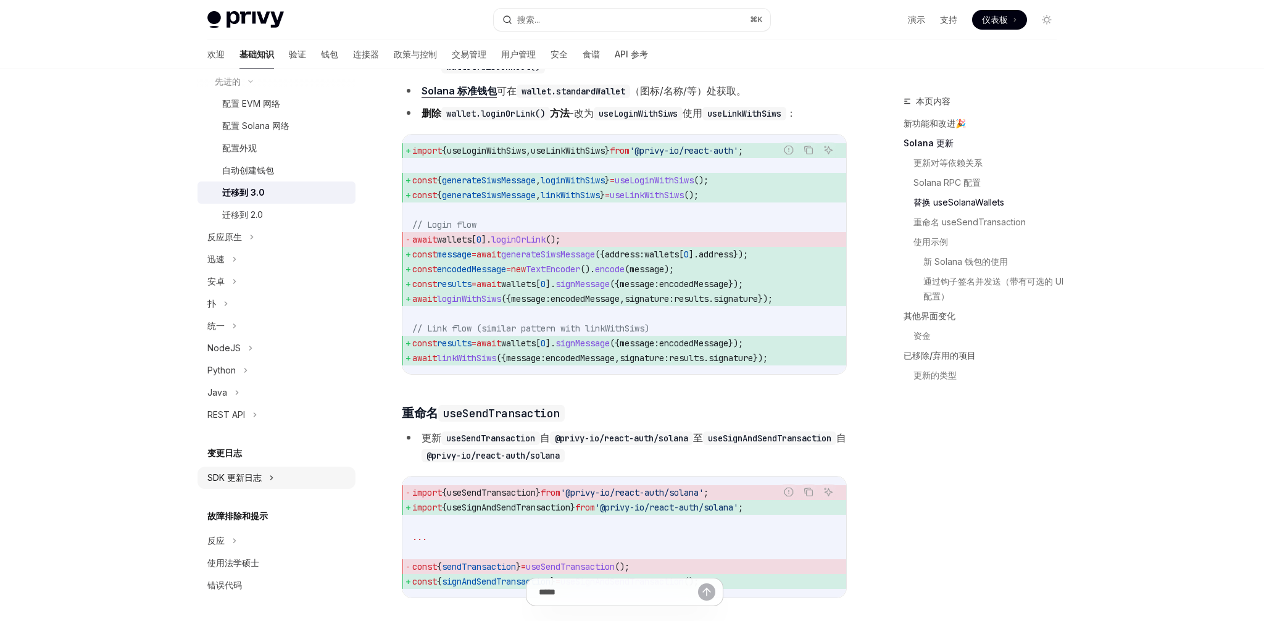
click at [228, 478] on font "SDK 更新日志" at bounding box center [234, 477] width 54 height 10
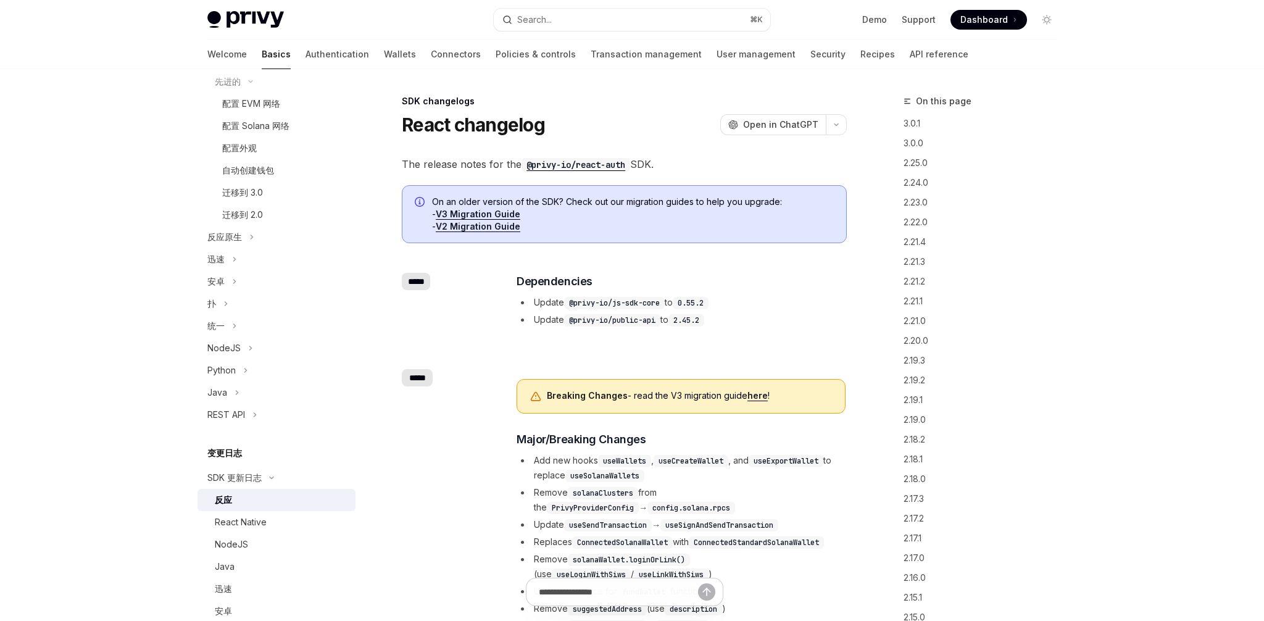
click at [229, 501] on font "反应" at bounding box center [223, 500] width 17 height 10
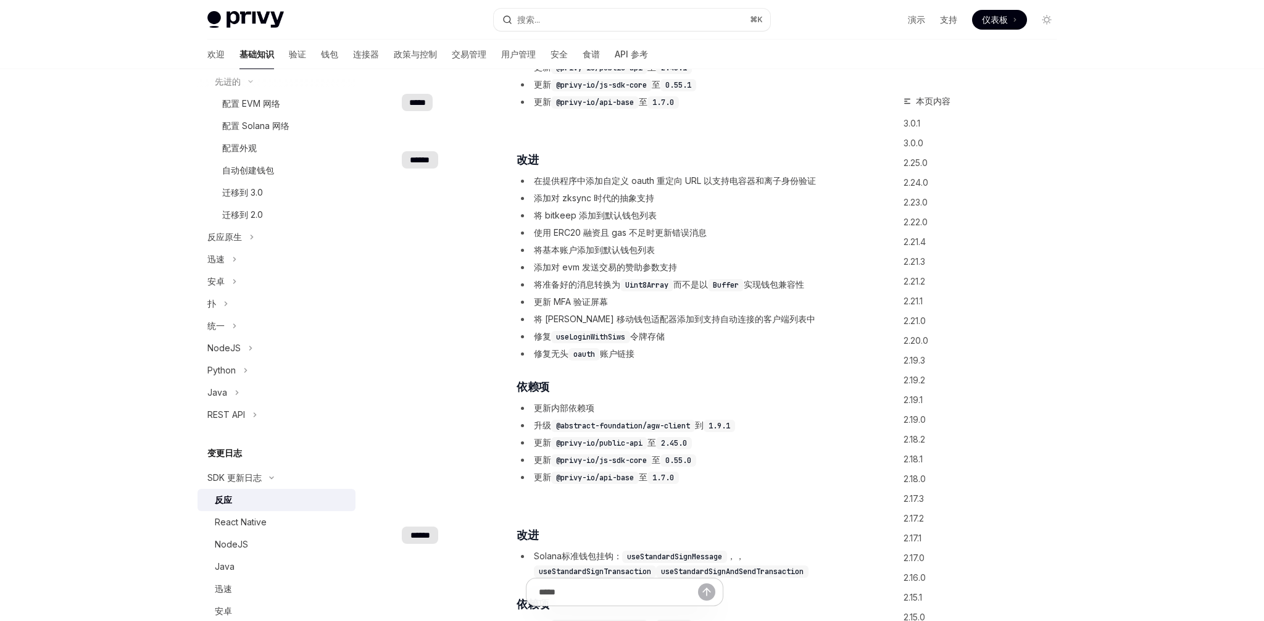
scroll to position [805, 0]
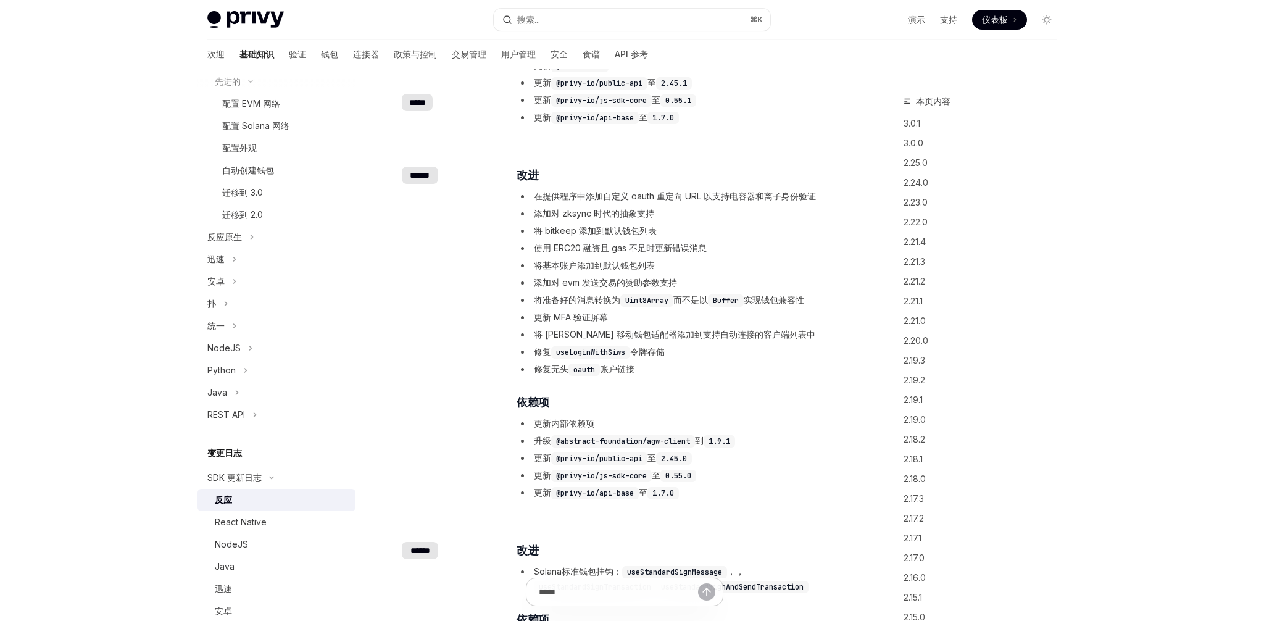
click at [549, 225] on li "将 bitkeep 添加到默认钱包列表" at bounding box center [681, 231] width 329 height 15
click at [557, 229] on font "将 bitkeep 添加到默认钱包列表" at bounding box center [595, 230] width 123 height 10
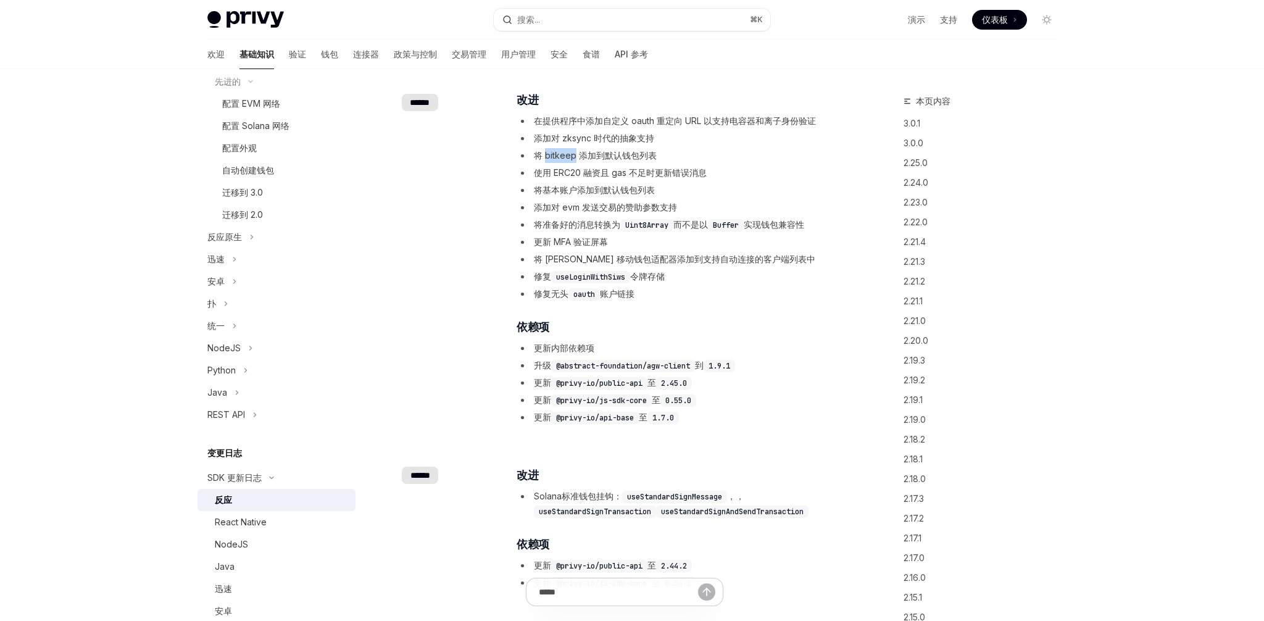
scroll to position [927, 0]
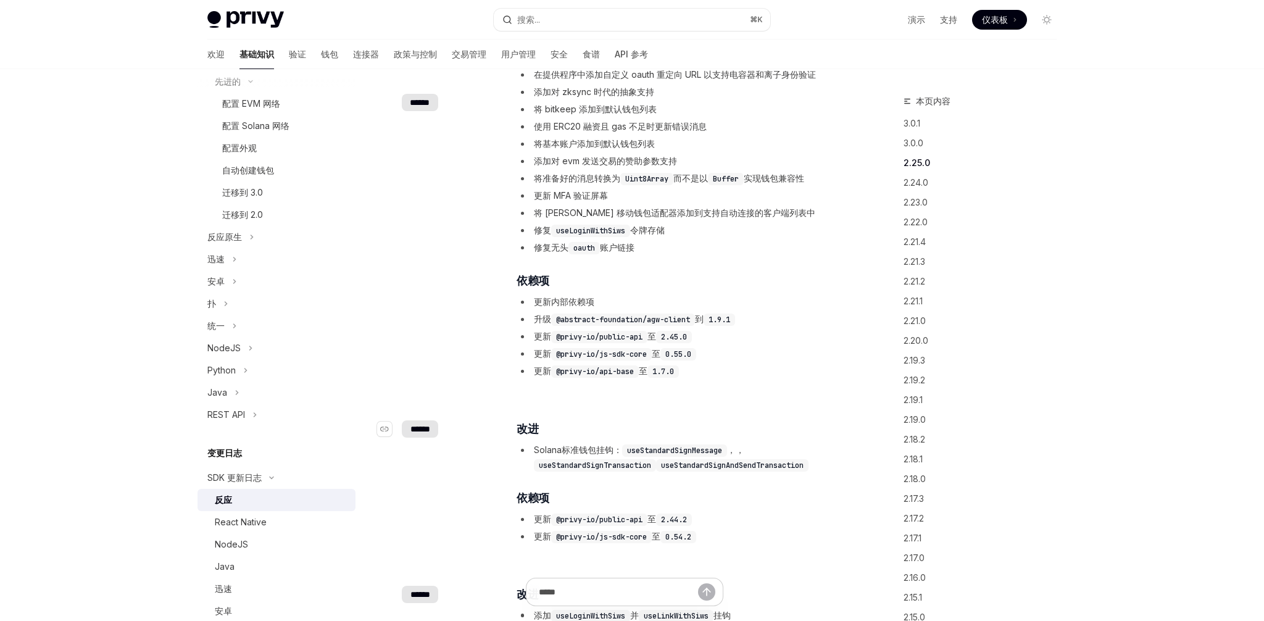
click at [418, 427] on font "******" at bounding box center [421, 429] width 20 height 9
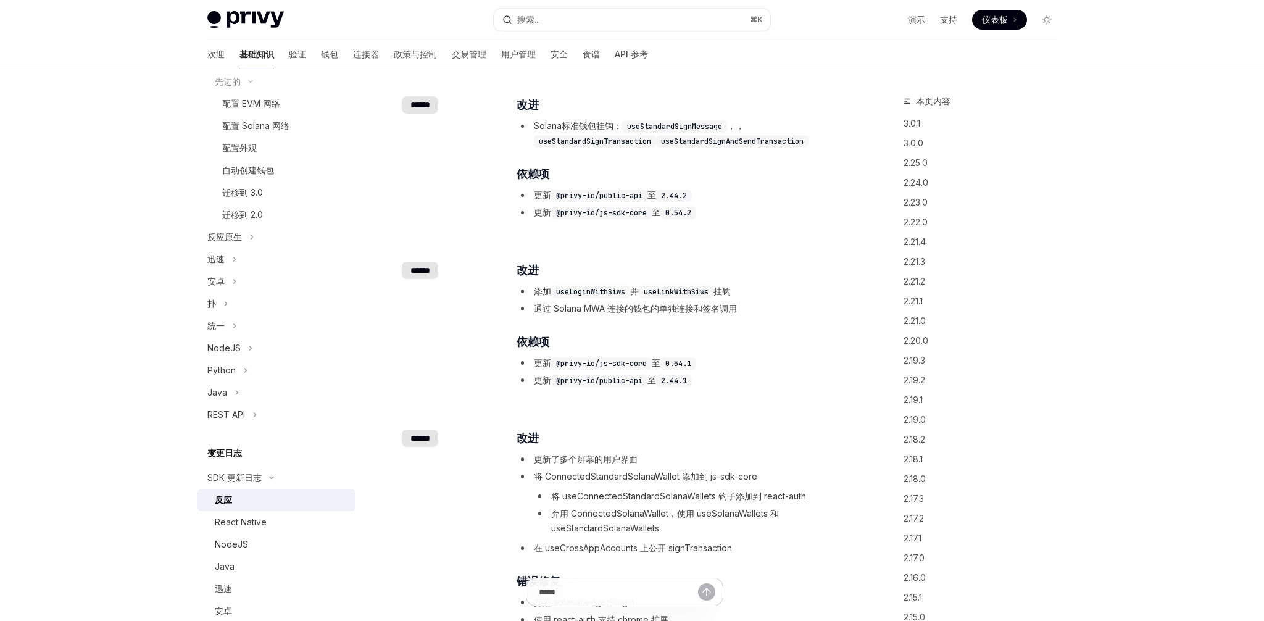
scroll to position [1253, 0]
drag, startPoint x: 442, startPoint y: 269, endPoint x: 405, endPoint y: 267, distance: 37.1
click at [405, 267] on div "​ ******" at bounding box center [451, 267] width 99 height 17
copy font "******"
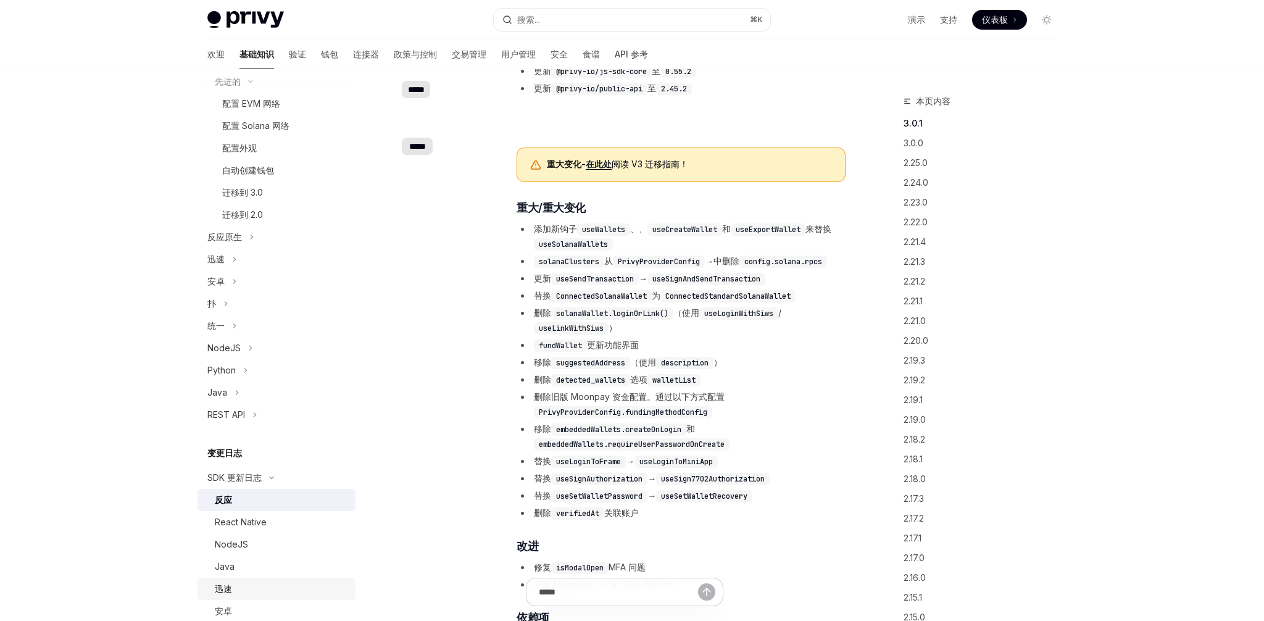
scroll to position [205, 0]
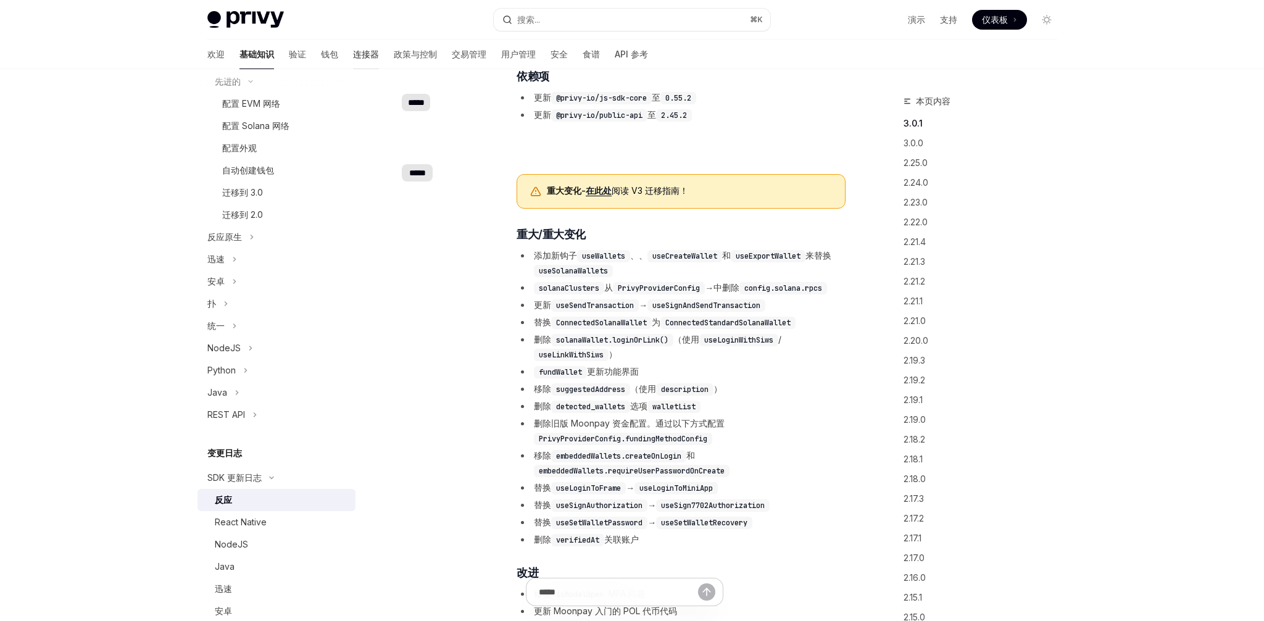
click at [353, 55] on font "连接器" at bounding box center [366, 54] width 26 height 10
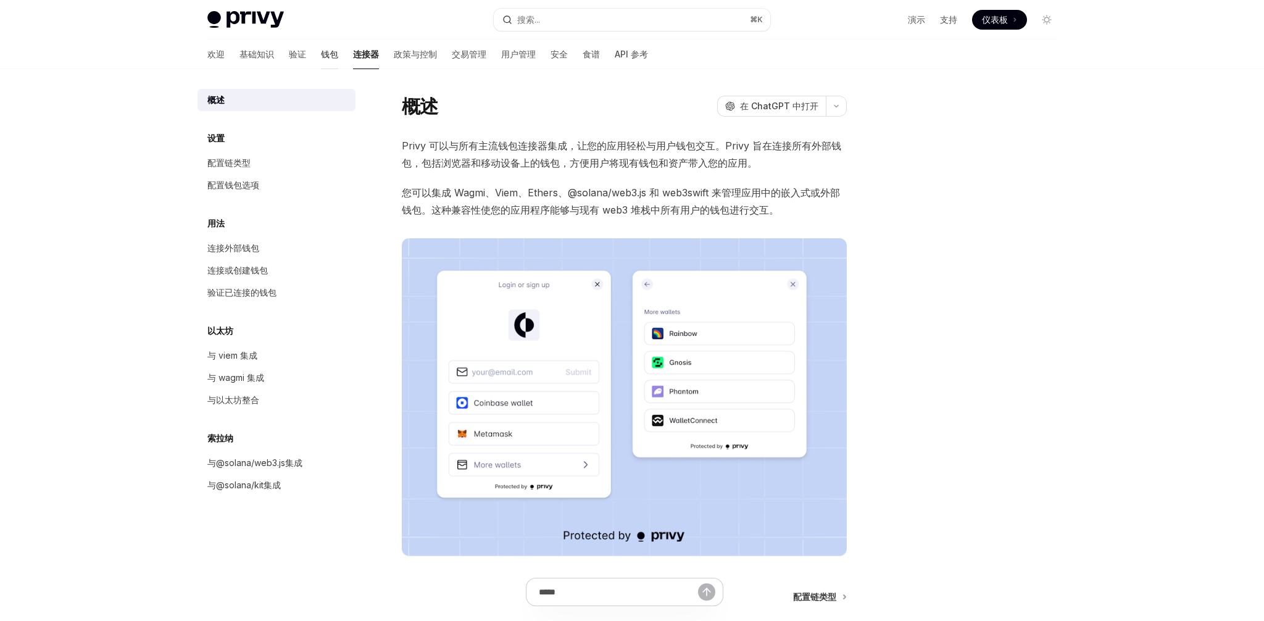
click at [321, 61] on link "钱包" at bounding box center [329, 55] width 17 height 30
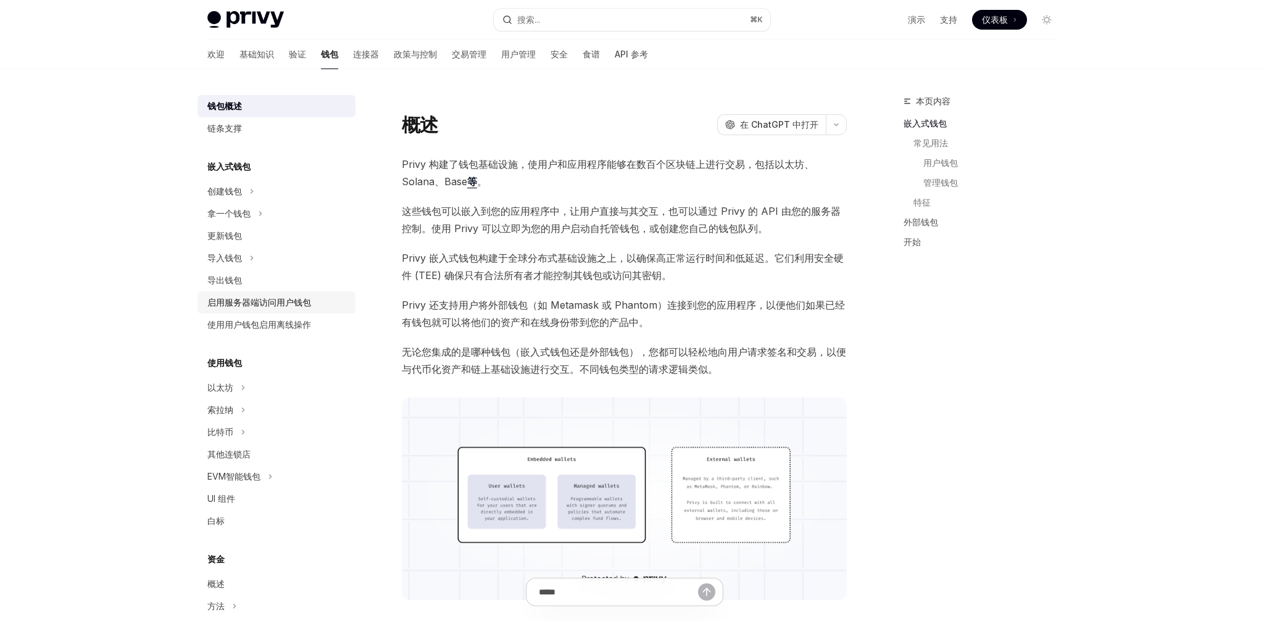
click at [225, 312] on link "启用服务器端访问用户钱包" at bounding box center [277, 302] width 158 height 22
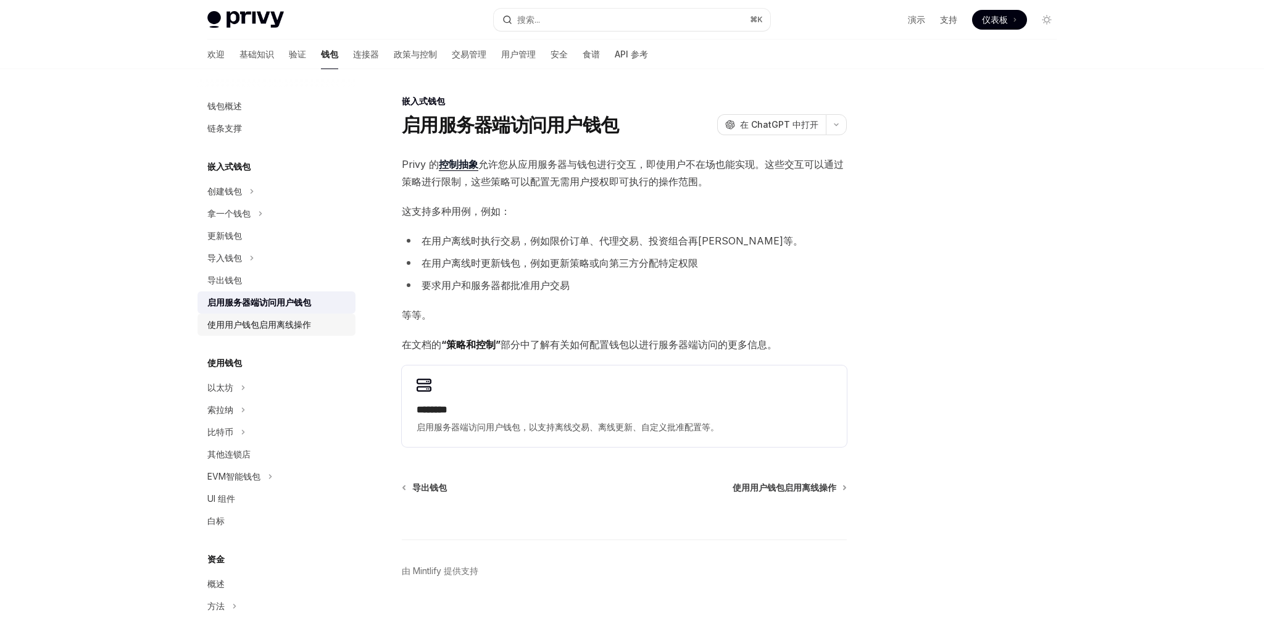
click at [225, 321] on font "使用用户钱包启用离线操作" at bounding box center [259, 324] width 104 height 10
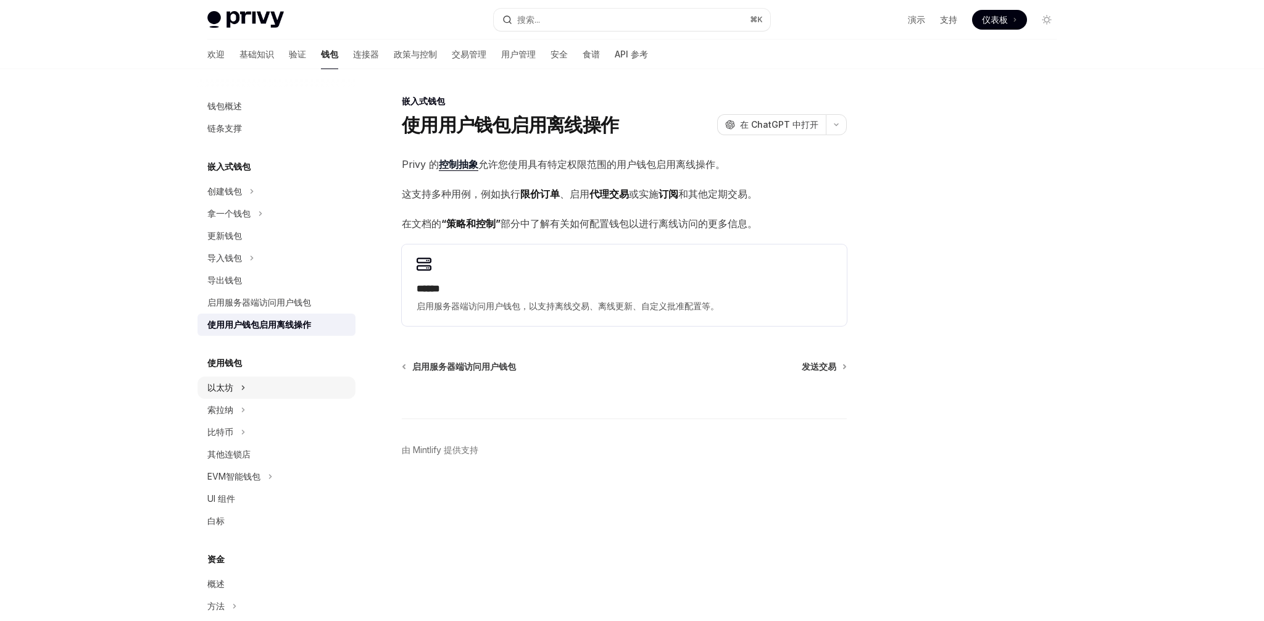
click at [226, 382] on font "以太坊" at bounding box center [220, 387] width 26 height 10
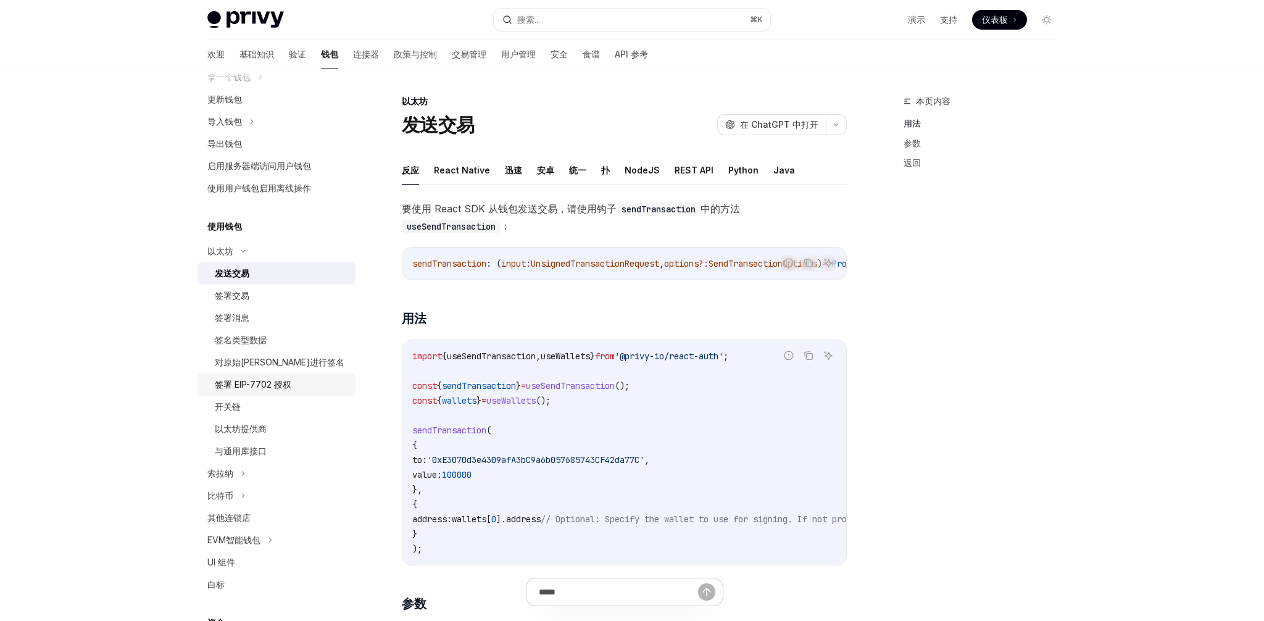
scroll to position [141, 0]
click at [226, 467] on font "索拉纳" at bounding box center [220, 469] width 26 height 10
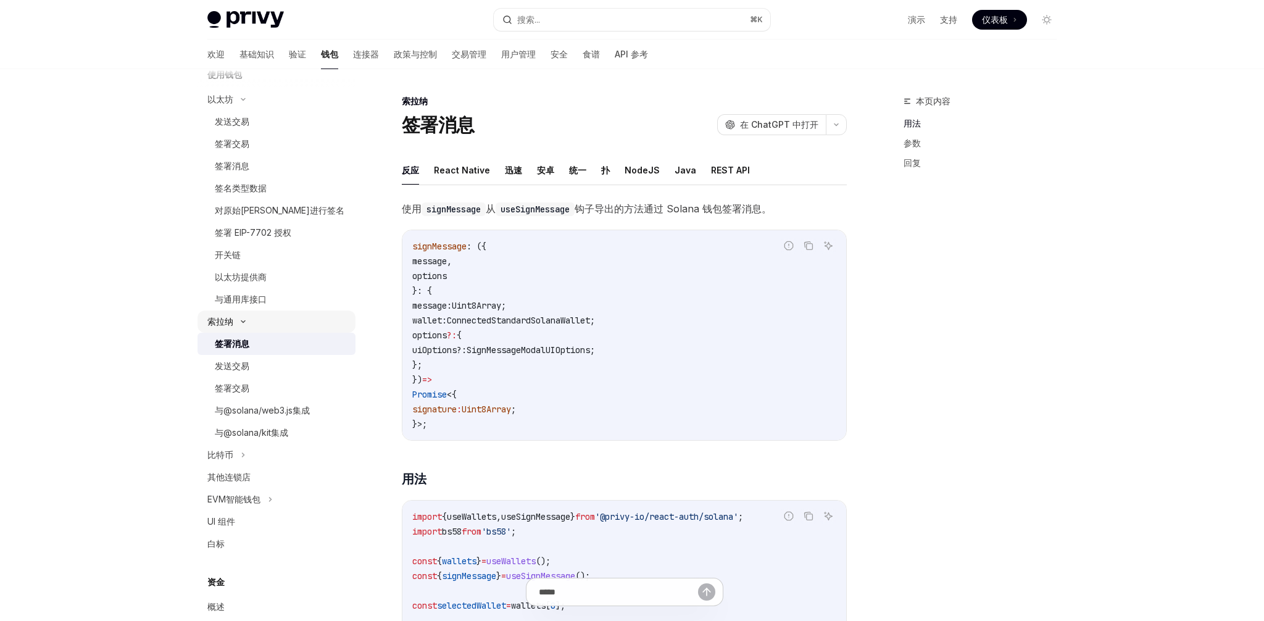
scroll to position [362, 0]
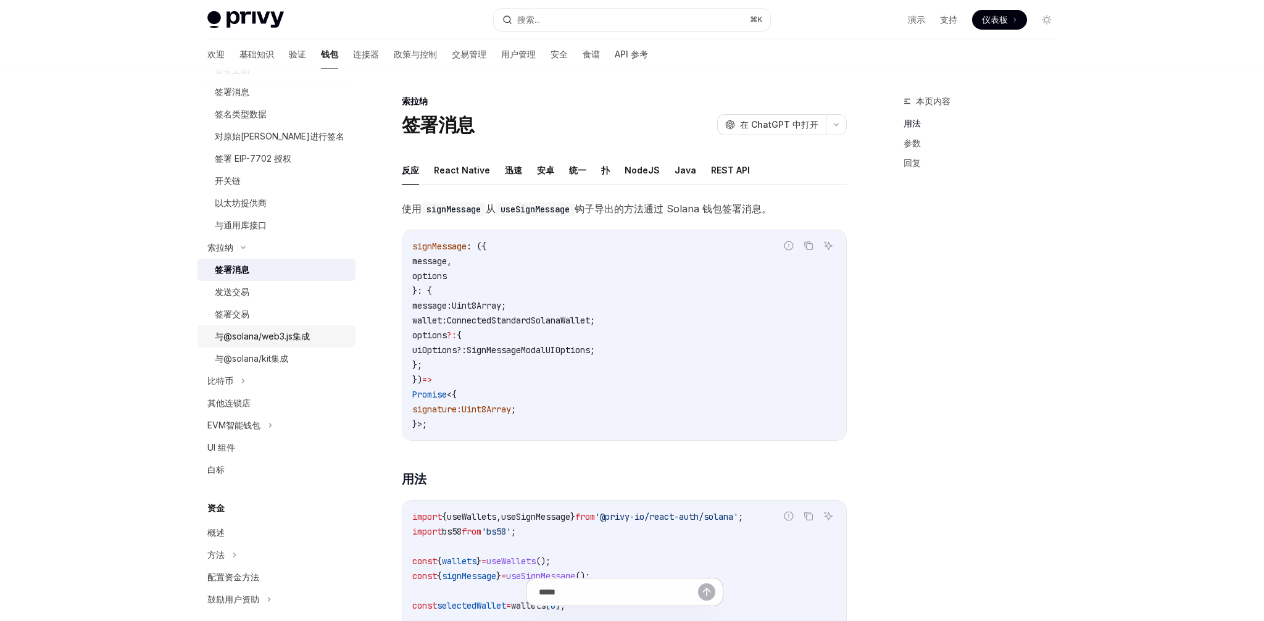
click at [230, 328] on link "与@solana/web3.js集成" at bounding box center [277, 336] width 158 height 22
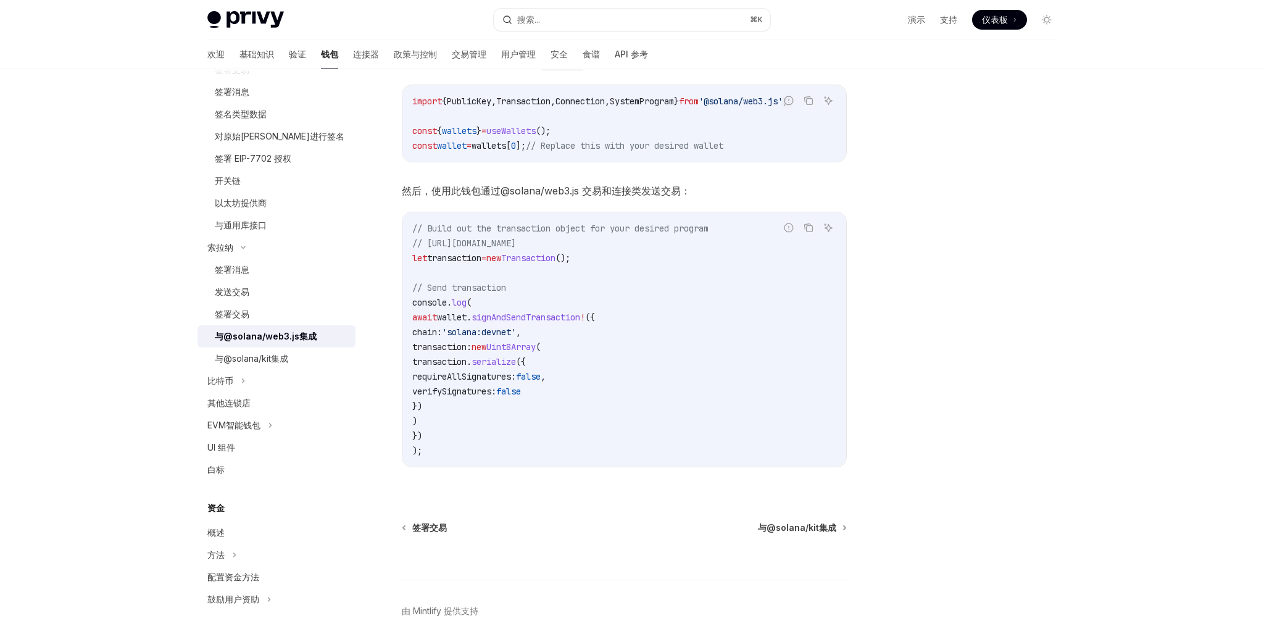
scroll to position [266, 0]
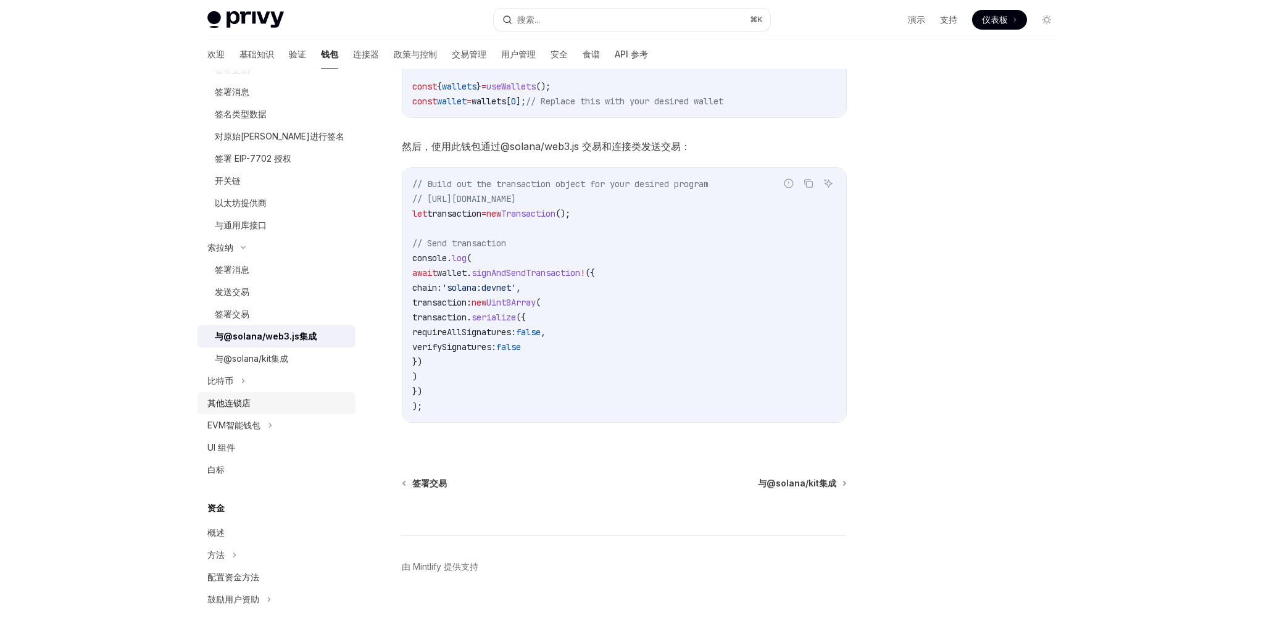
click at [270, 404] on div "其他连锁店" at bounding box center [277, 403] width 141 height 15
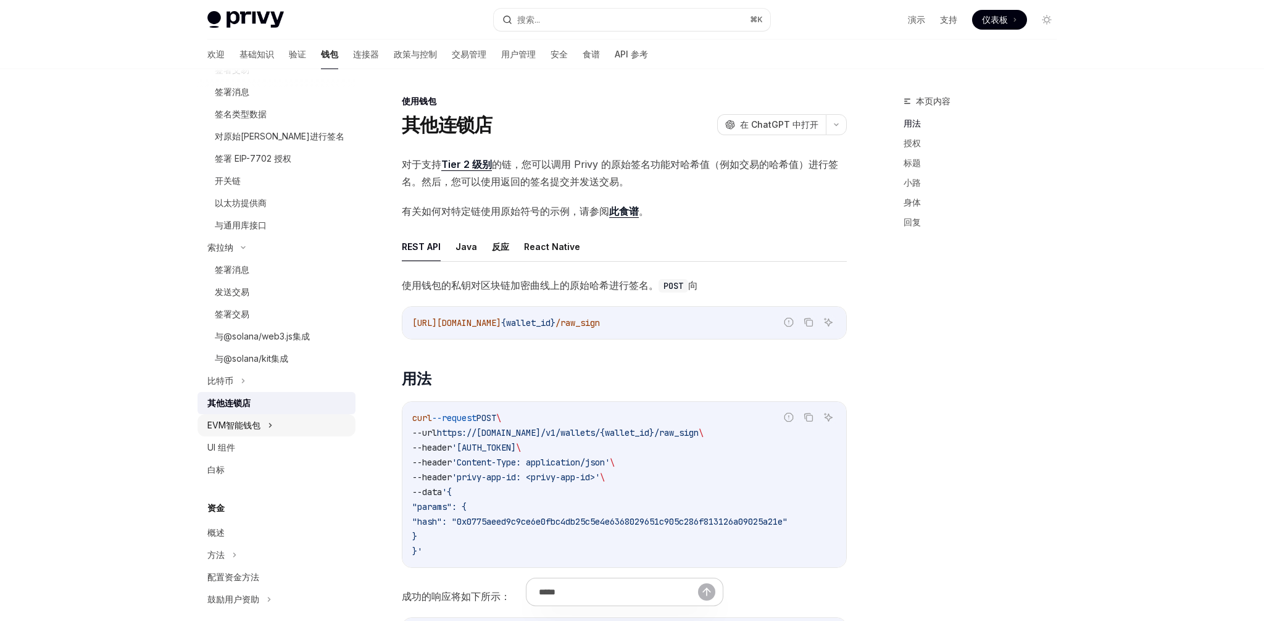
click at [234, 418] on div "EVM智能钱包" at bounding box center [233, 425] width 53 height 15
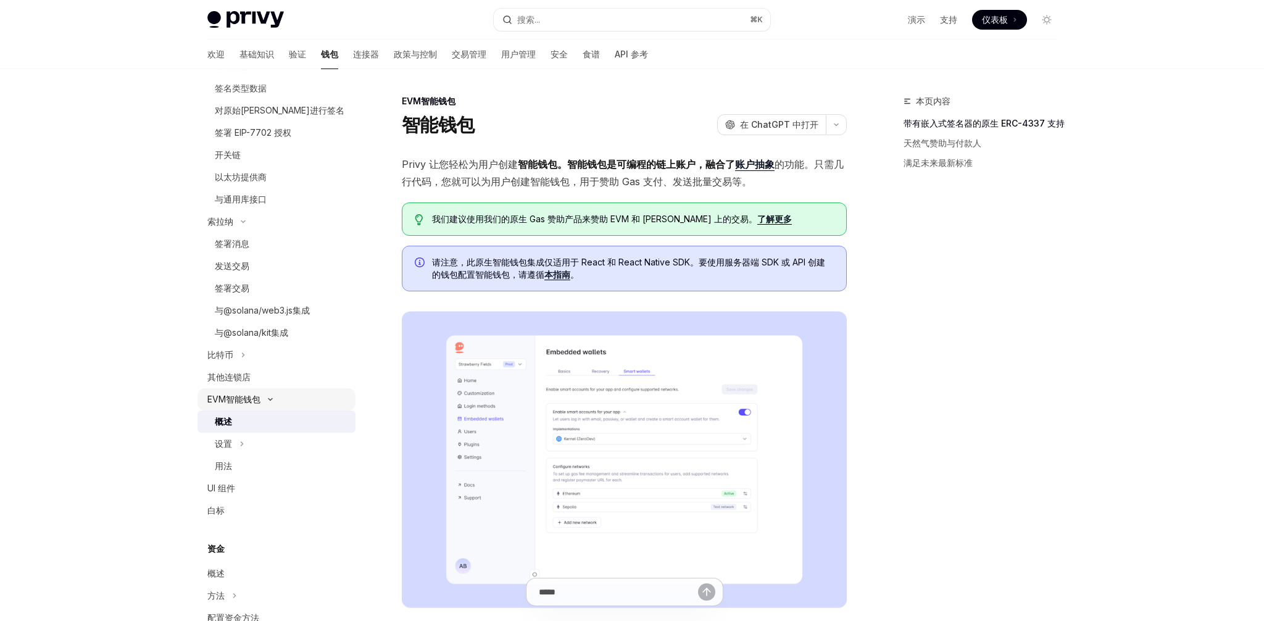
scroll to position [398, 0]
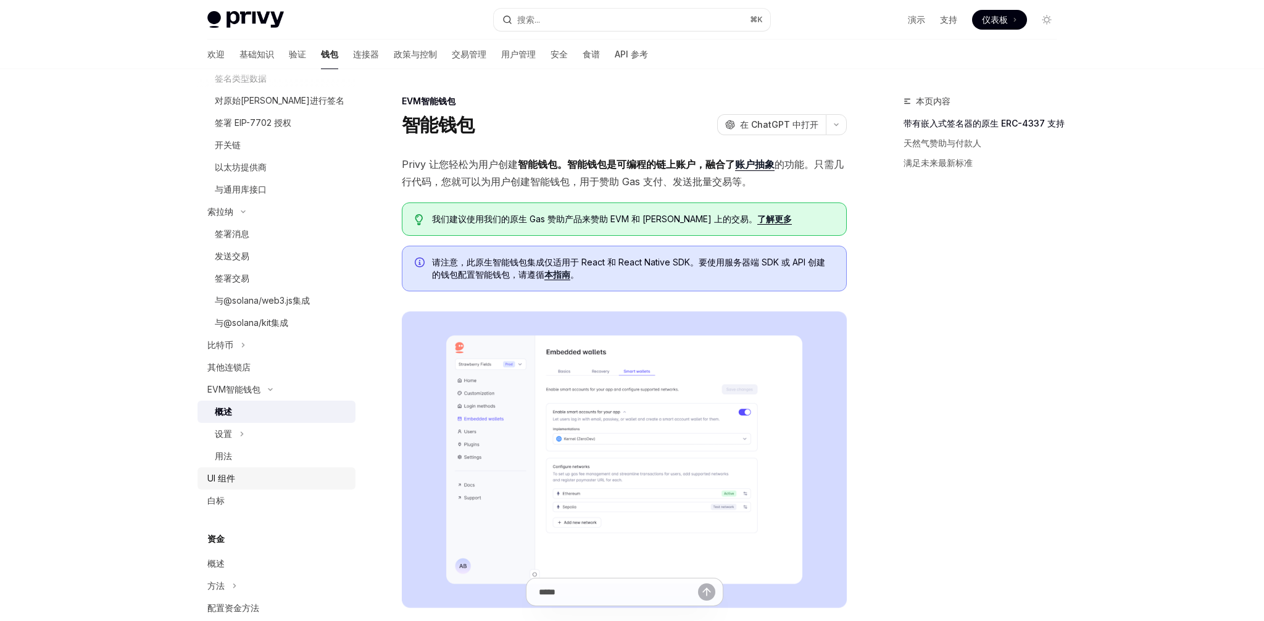
click at [214, 468] on link "UI 组件" at bounding box center [277, 478] width 158 height 22
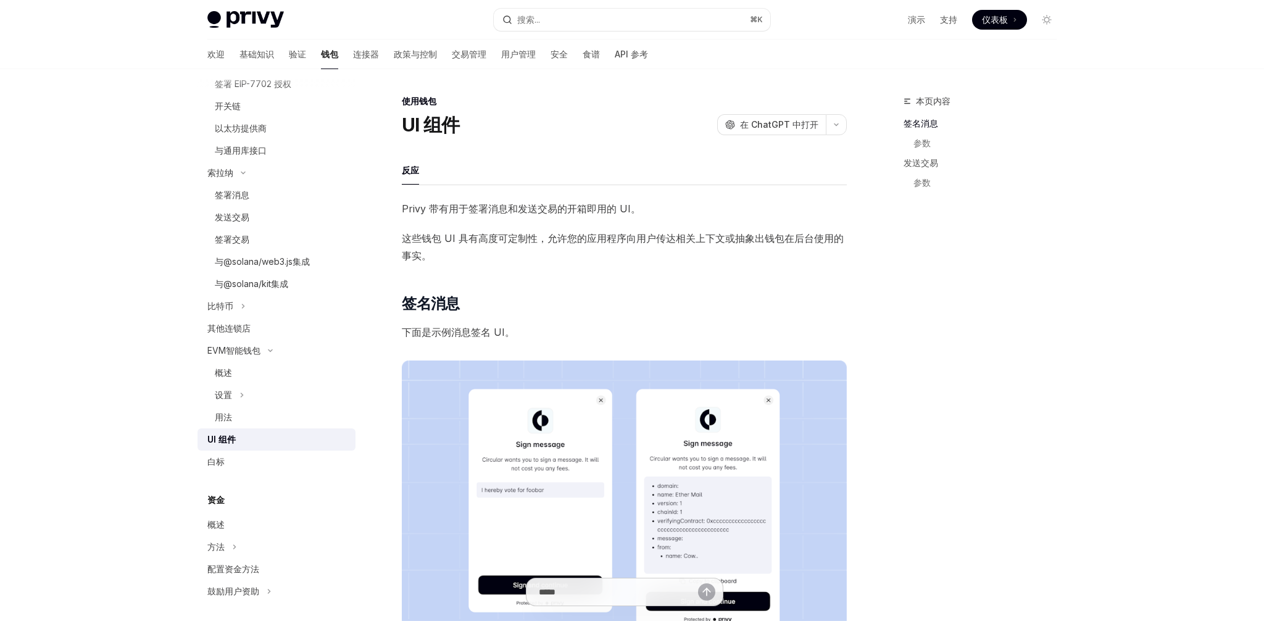
click at [250, 449] on link "UI 组件" at bounding box center [277, 439] width 158 height 22
click at [241, 461] on div "白标" at bounding box center [277, 461] width 141 height 15
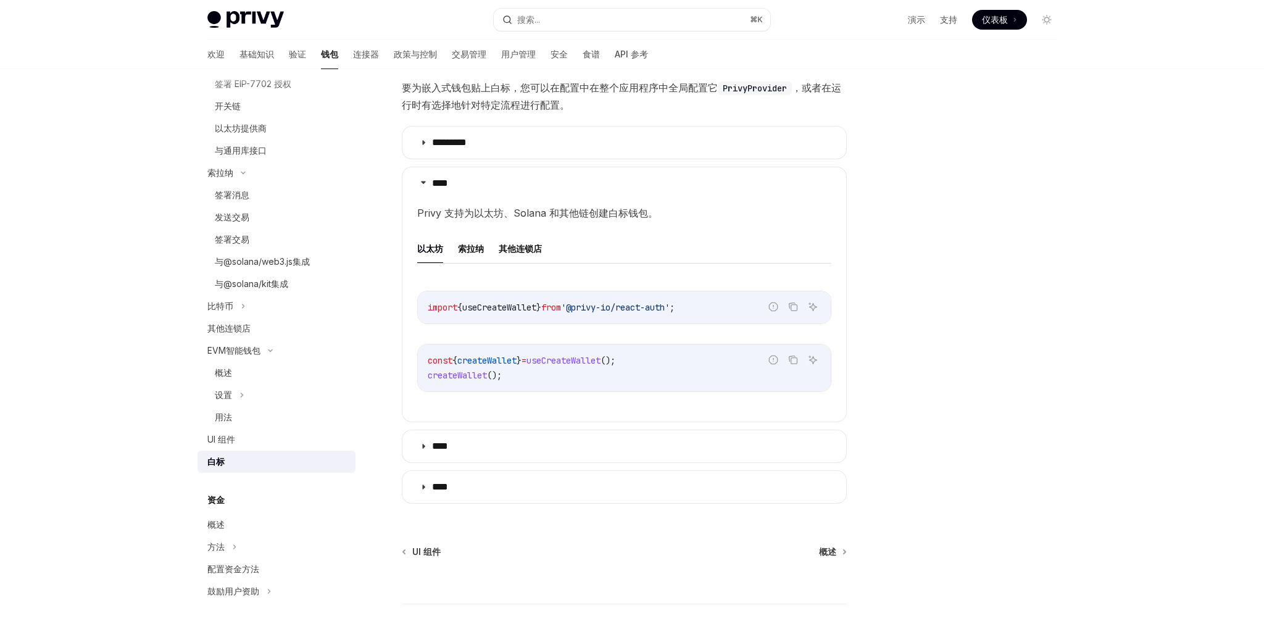
scroll to position [268, 0]
click at [473, 413] on details "**** Privy 支持为以太坊、Solana 和其他链创建白标钱包。 以太坊 索拉纳 其他连锁店 报告错误代码 复制 询问人工智能 import { us…" at bounding box center [624, 293] width 445 height 256
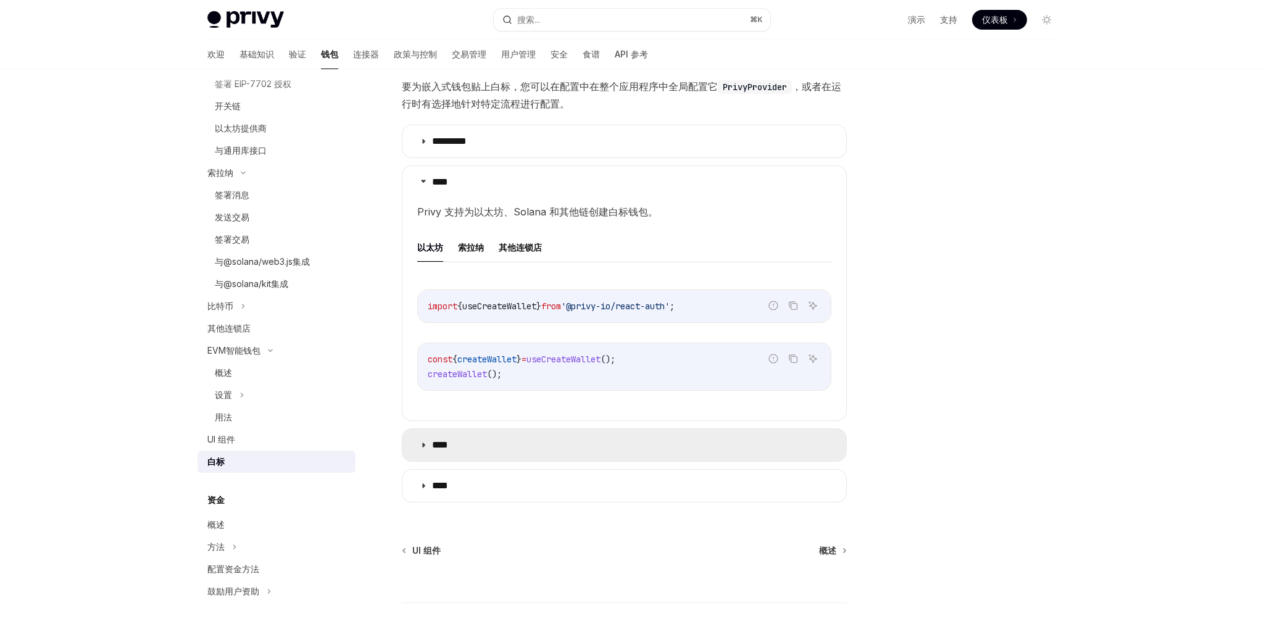
click at [460, 436] on summary "****" at bounding box center [625, 445] width 444 height 32
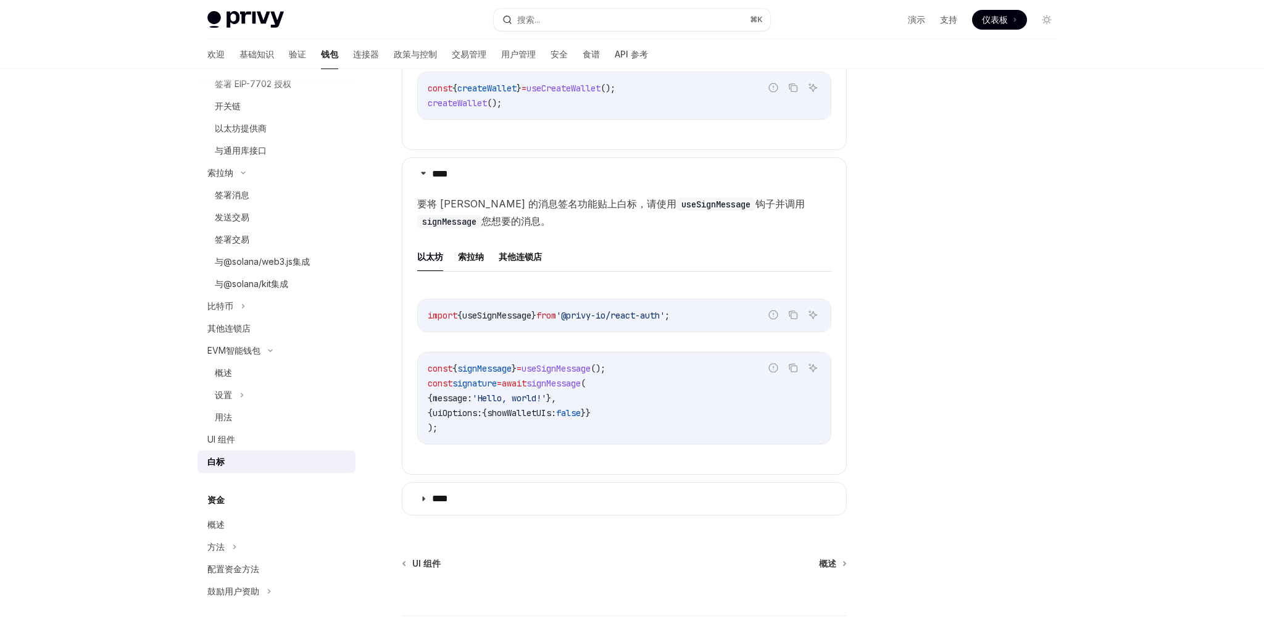
scroll to position [543, 0]
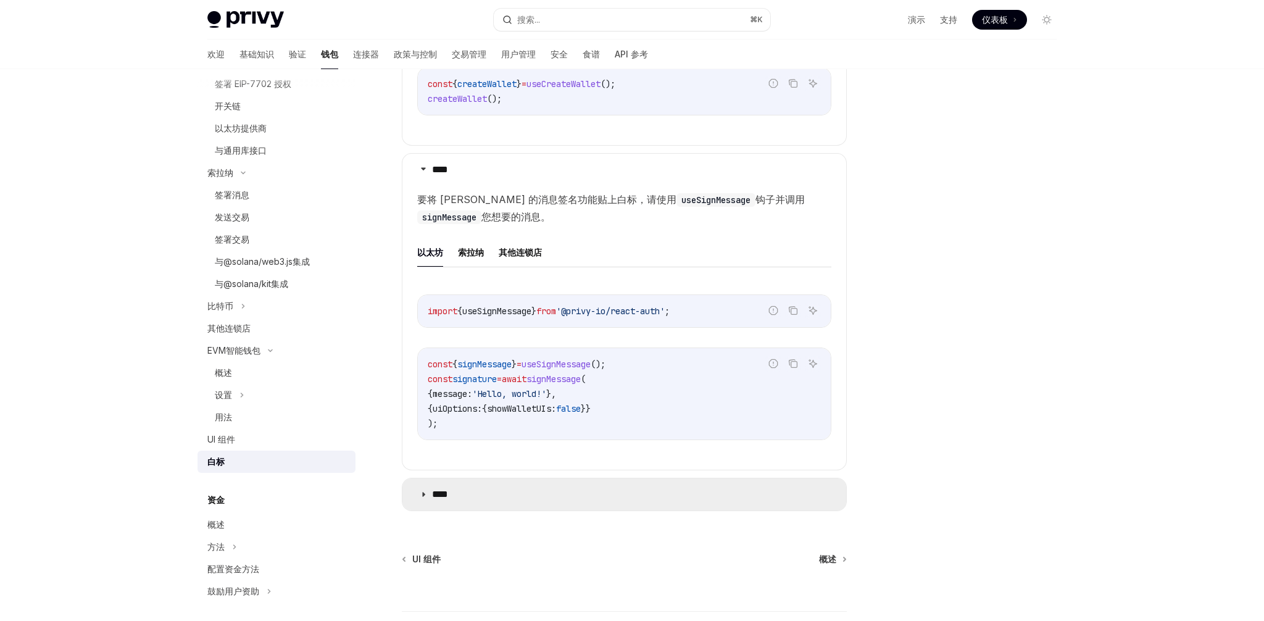
click at [448, 495] on font "****" at bounding box center [440, 494] width 16 height 9
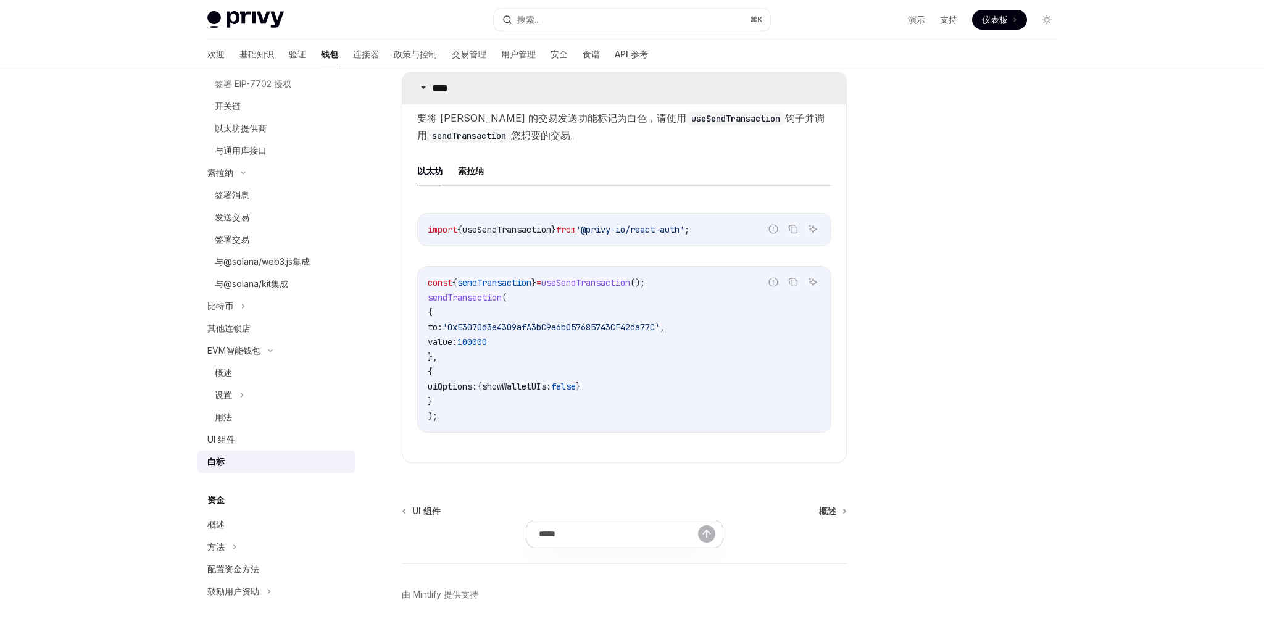
scroll to position [998, 0]
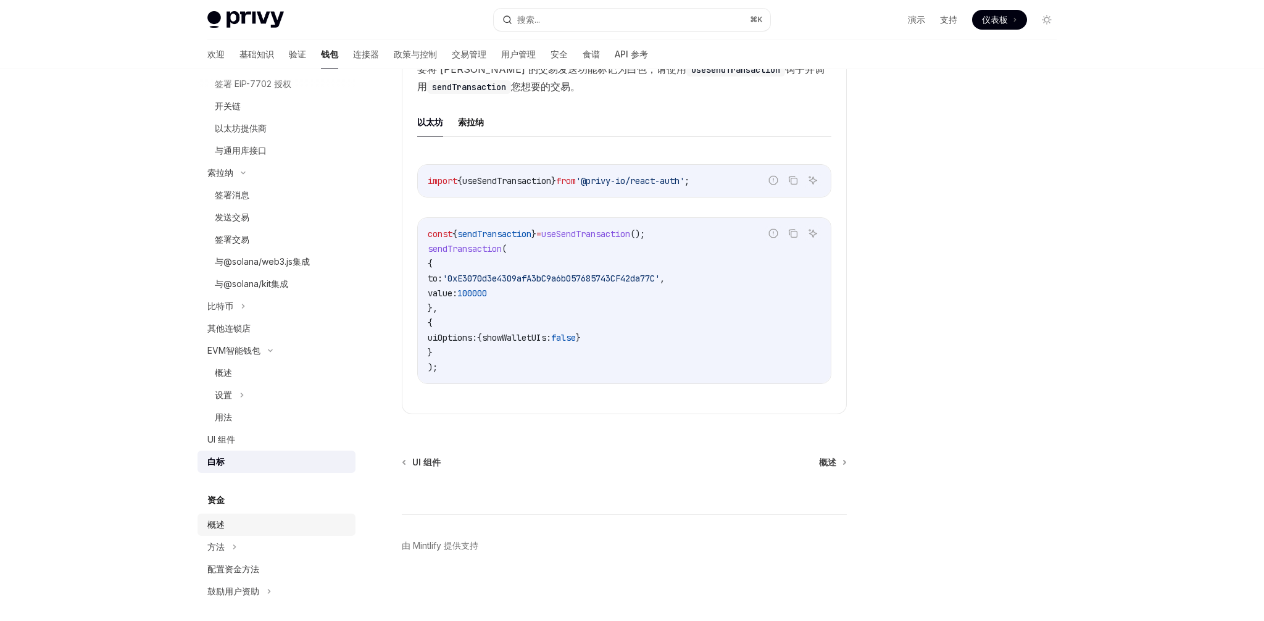
click at [209, 522] on font "概述" at bounding box center [215, 524] width 17 height 10
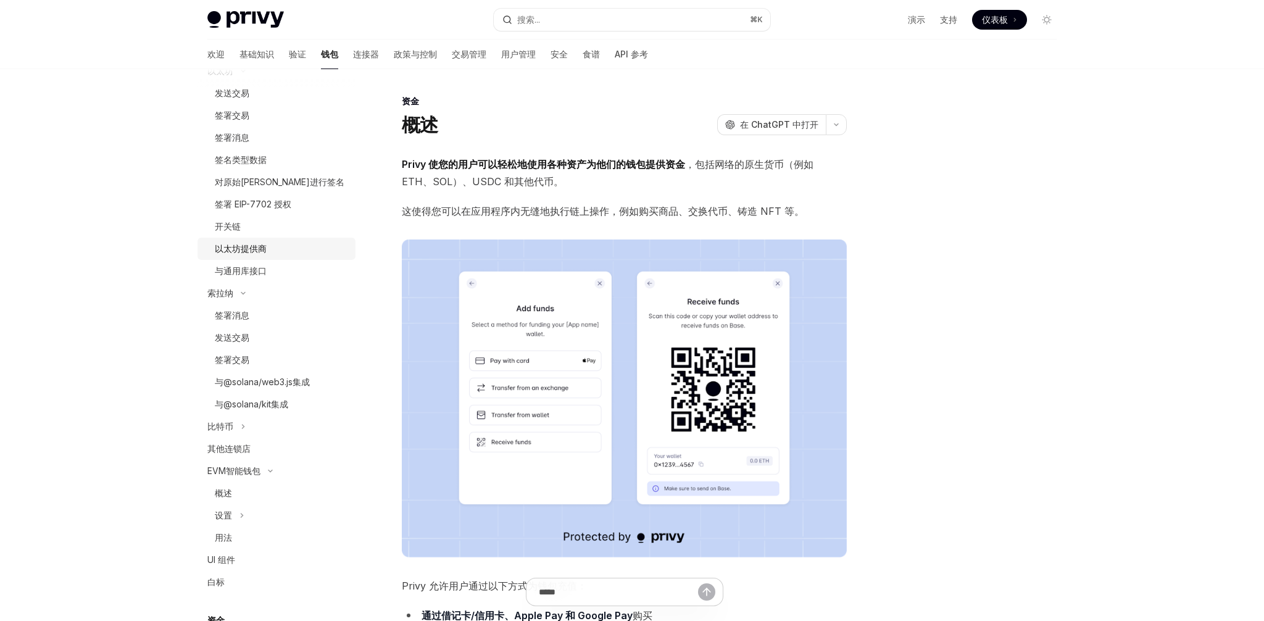
click at [240, 244] on font "以太坊提供商" at bounding box center [241, 248] width 52 height 10
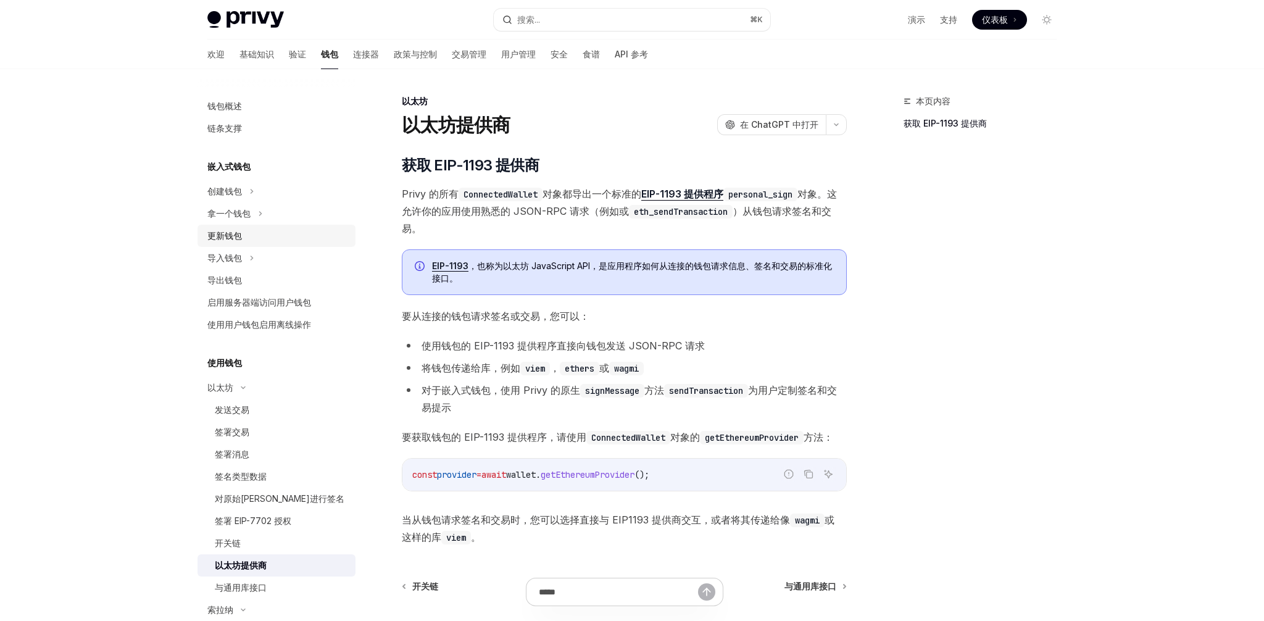
click at [236, 229] on div "更新钱包" at bounding box center [224, 235] width 35 height 15
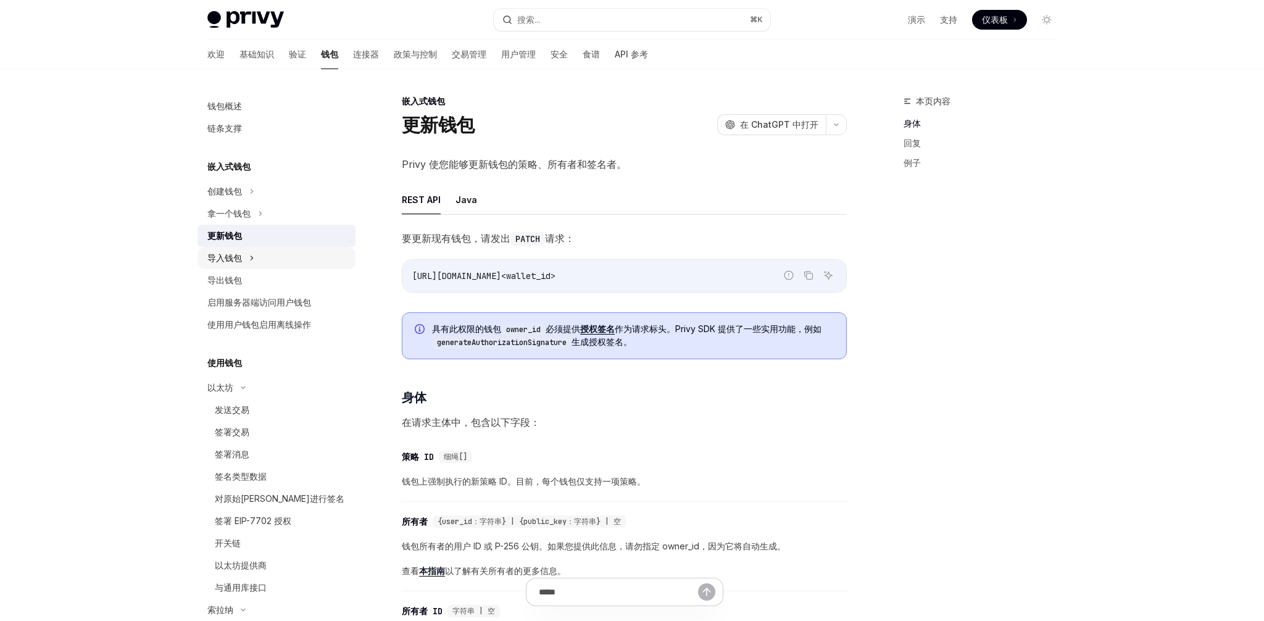
click at [249, 251] on icon at bounding box center [251, 258] width 5 height 15
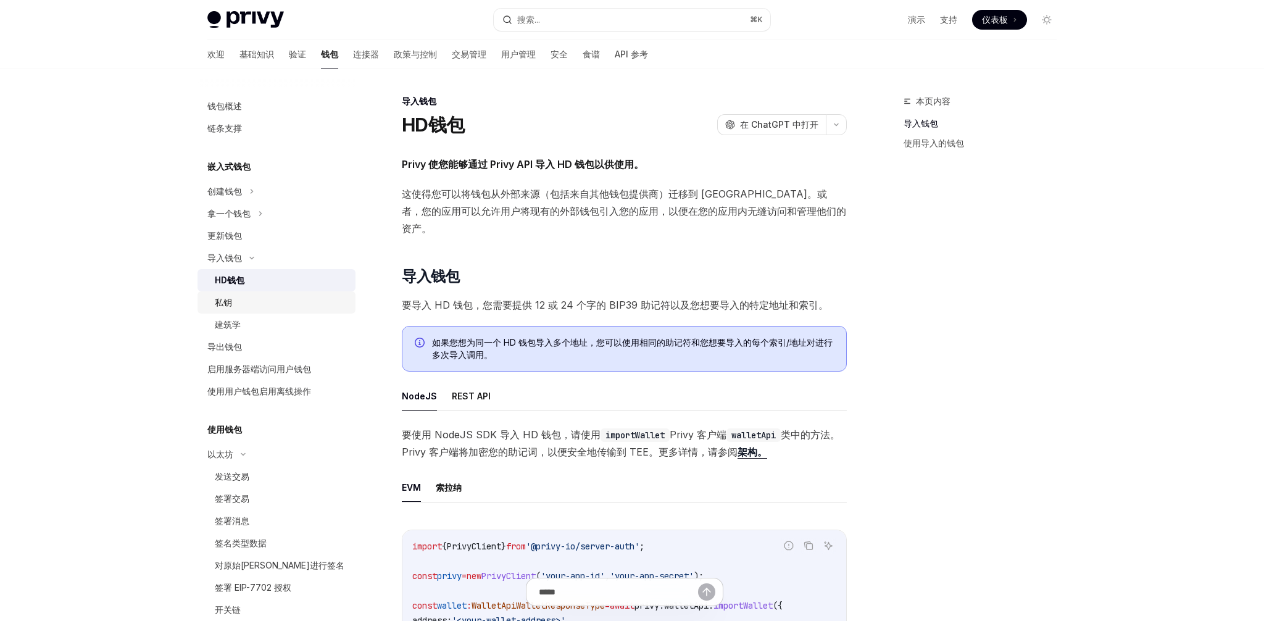
click at [238, 304] on div "私钥" at bounding box center [281, 302] width 133 height 15
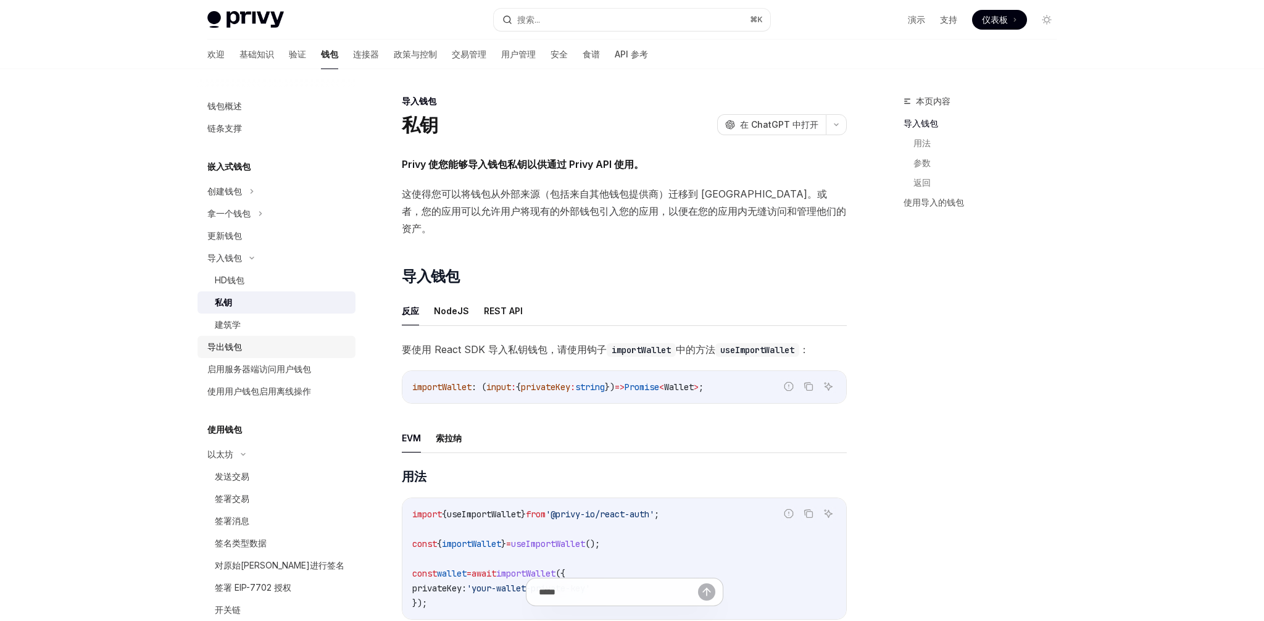
click at [233, 351] on font "导出钱包" at bounding box center [224, 346] width 35 height 10
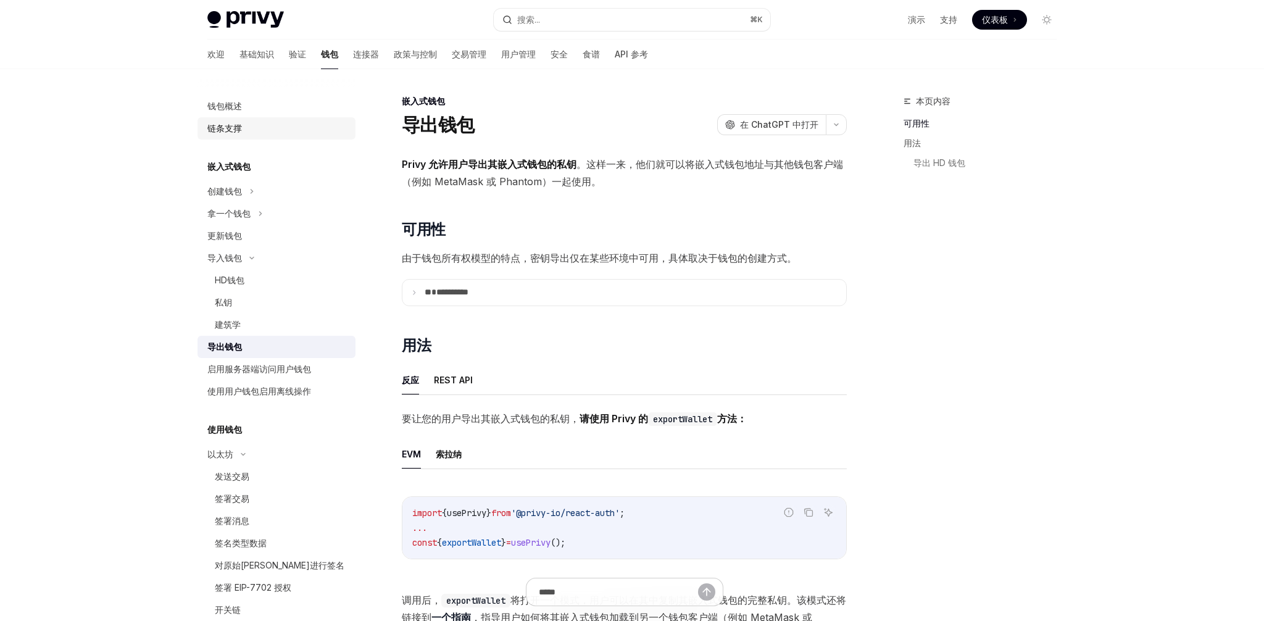
click at [231, 132] on font "链条支撑" at bounding box center [224, 128] width 35 height 10
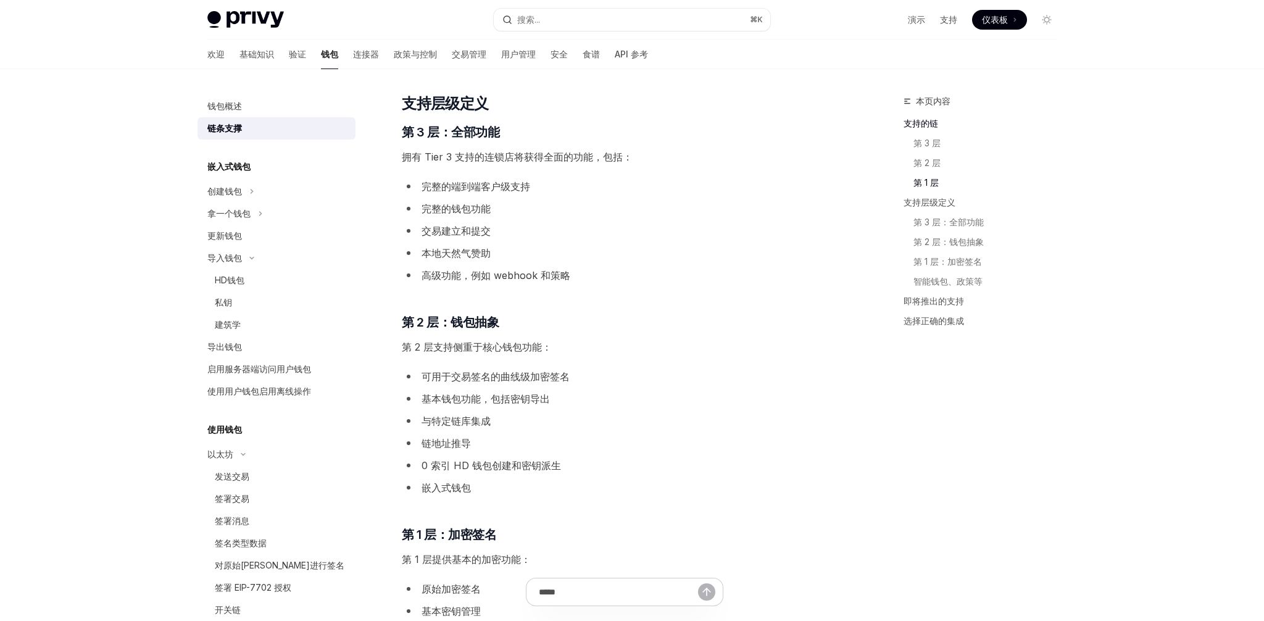
scroll to position [582, 0]
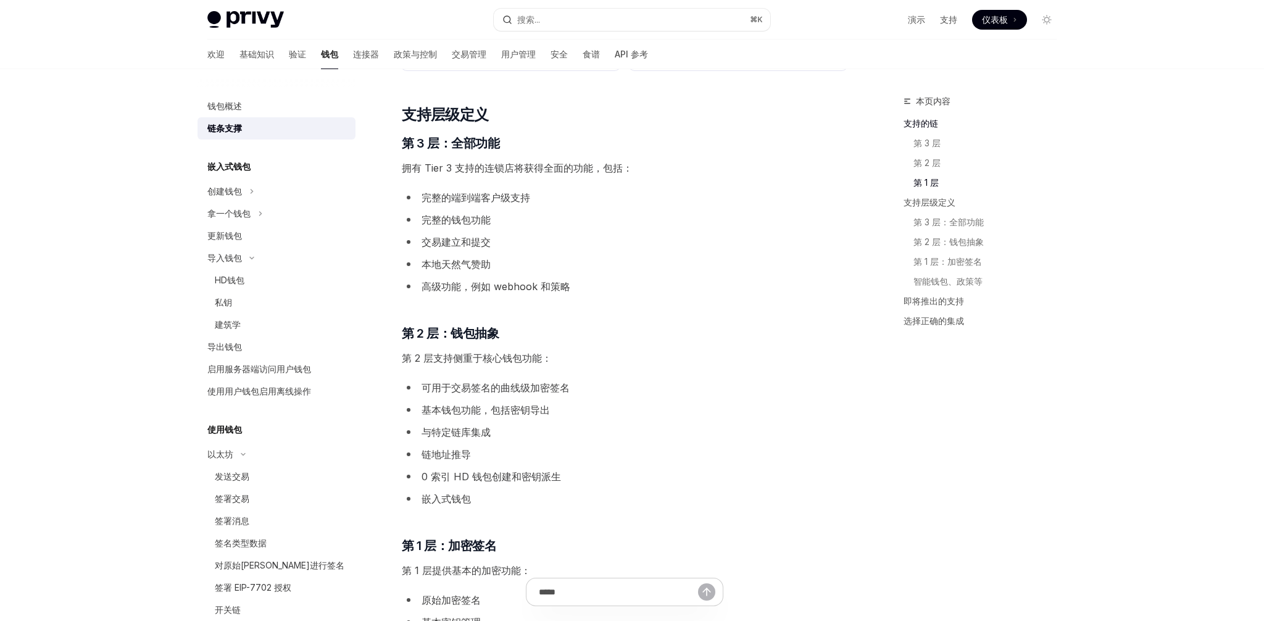
click at [443, 301] on div "**********" at bounding box center [624, 379] width 445 height 1610
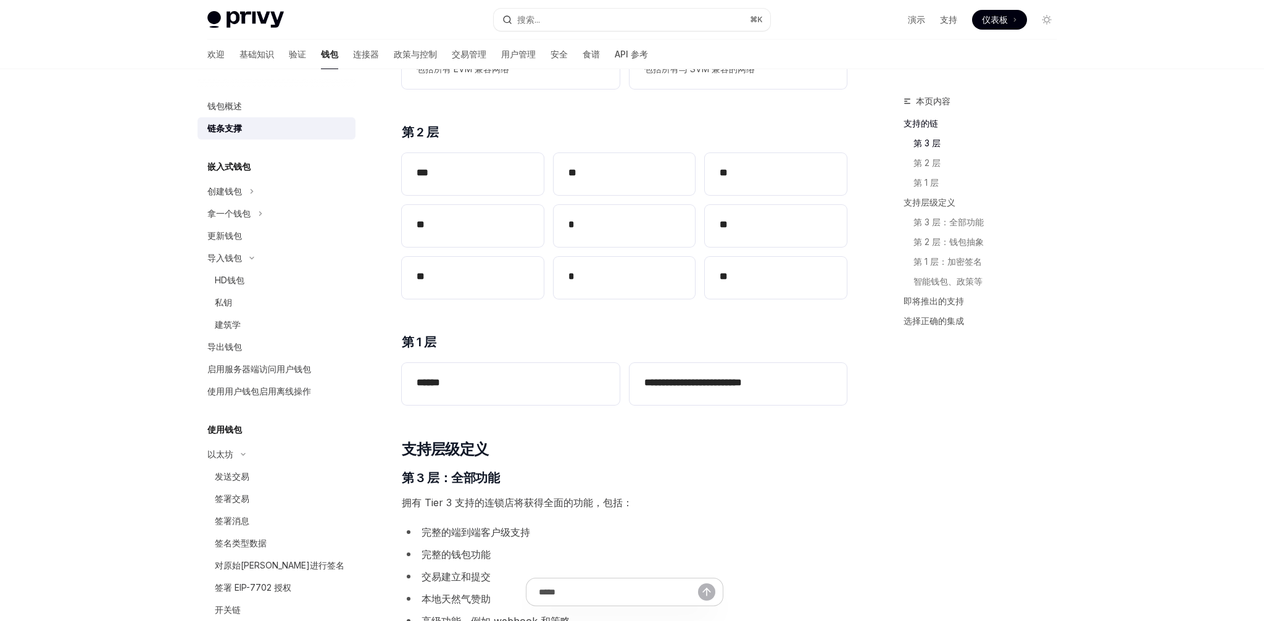
scroll to position [241, 0]
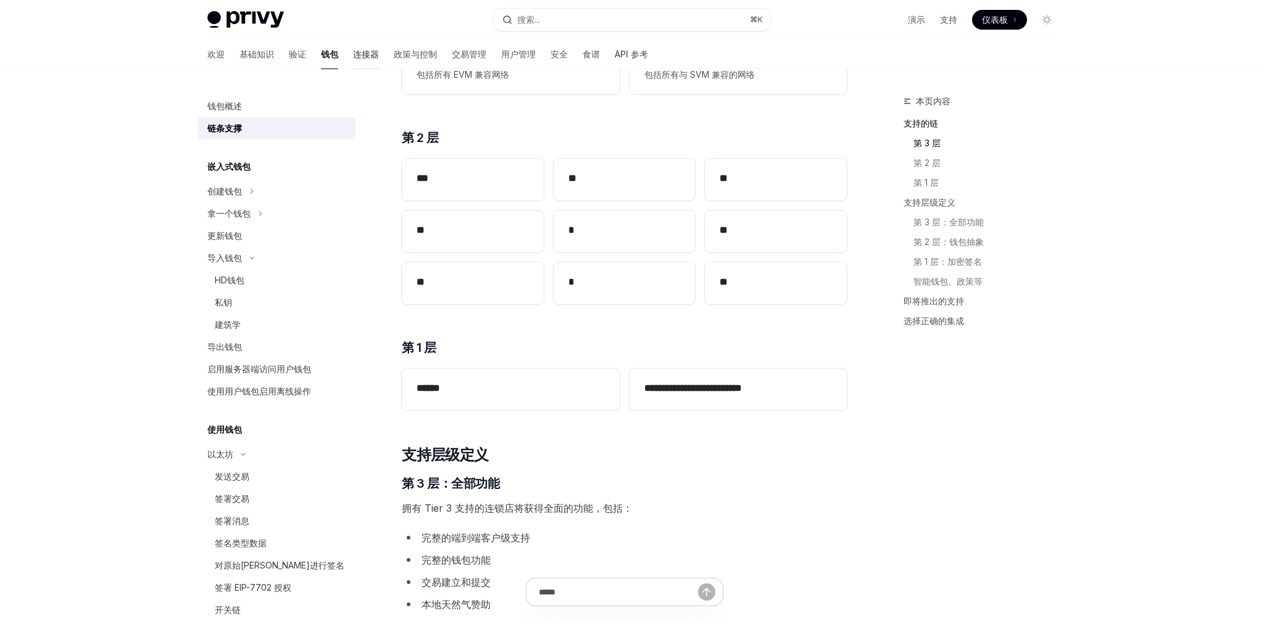
click at [353, 56] on font "连接器" at bounding box center [366, 54] width 26 height 10
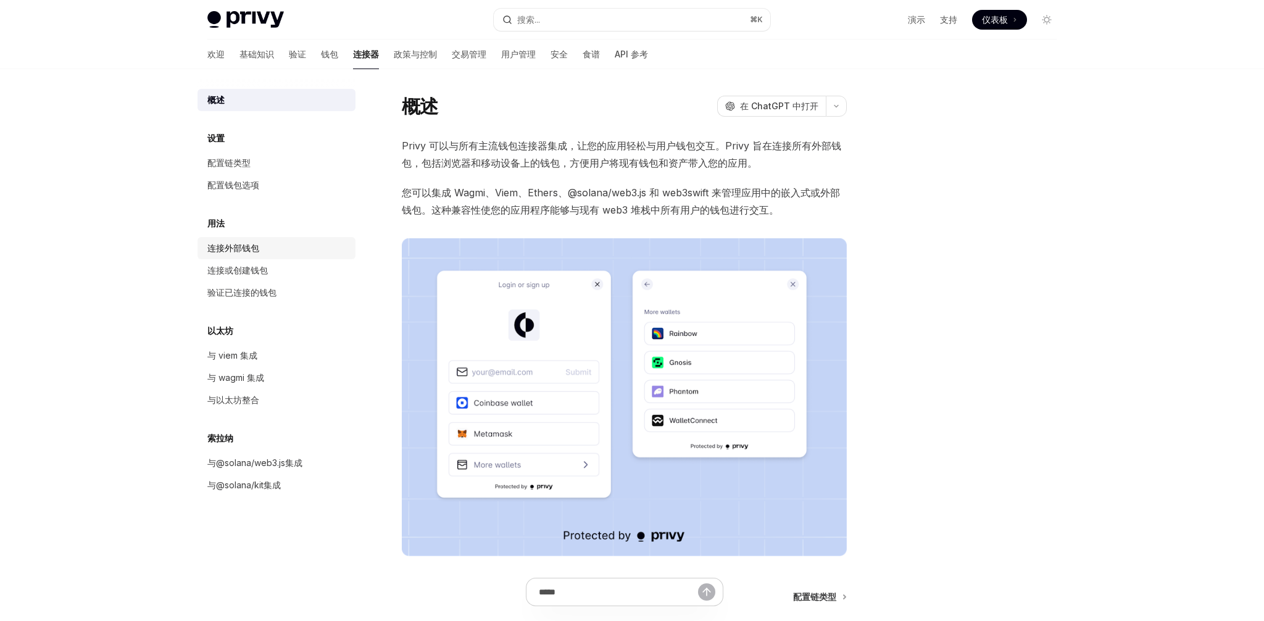
click at [243, 250] on font "连接外部钱包" at bounding box center [233, 248] width 52 height 10
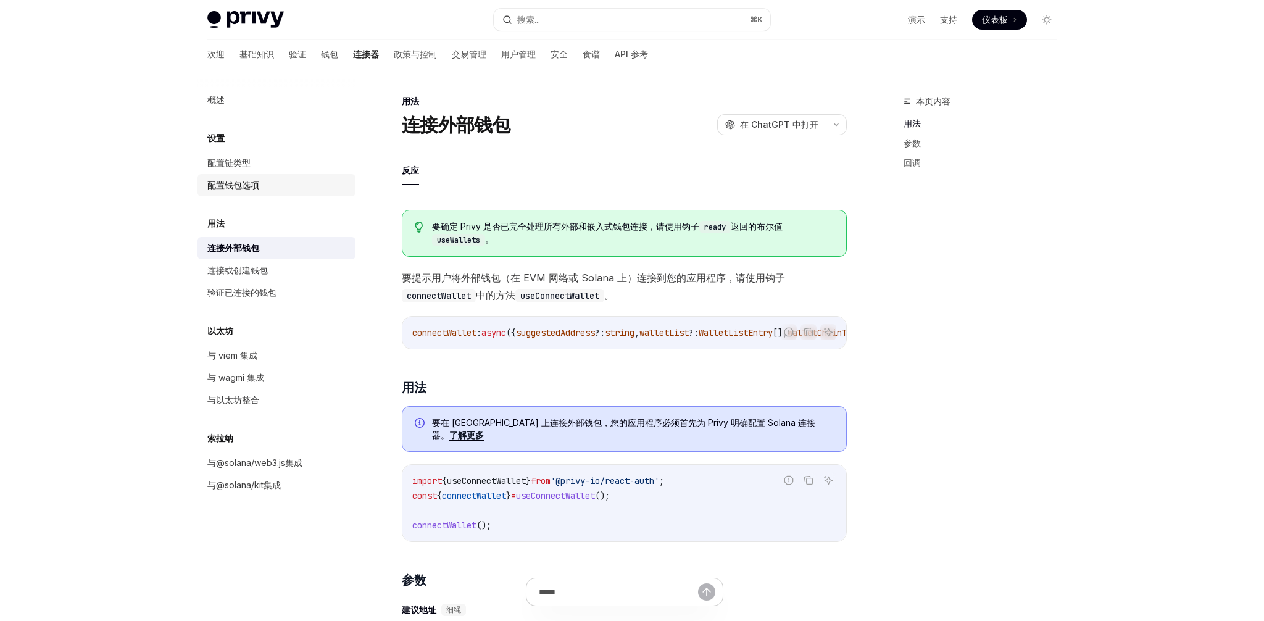
click at [256, 178] on div "配置钱包选项" at bounding box center [233, 185] width 52 height 15
type textarea "*"
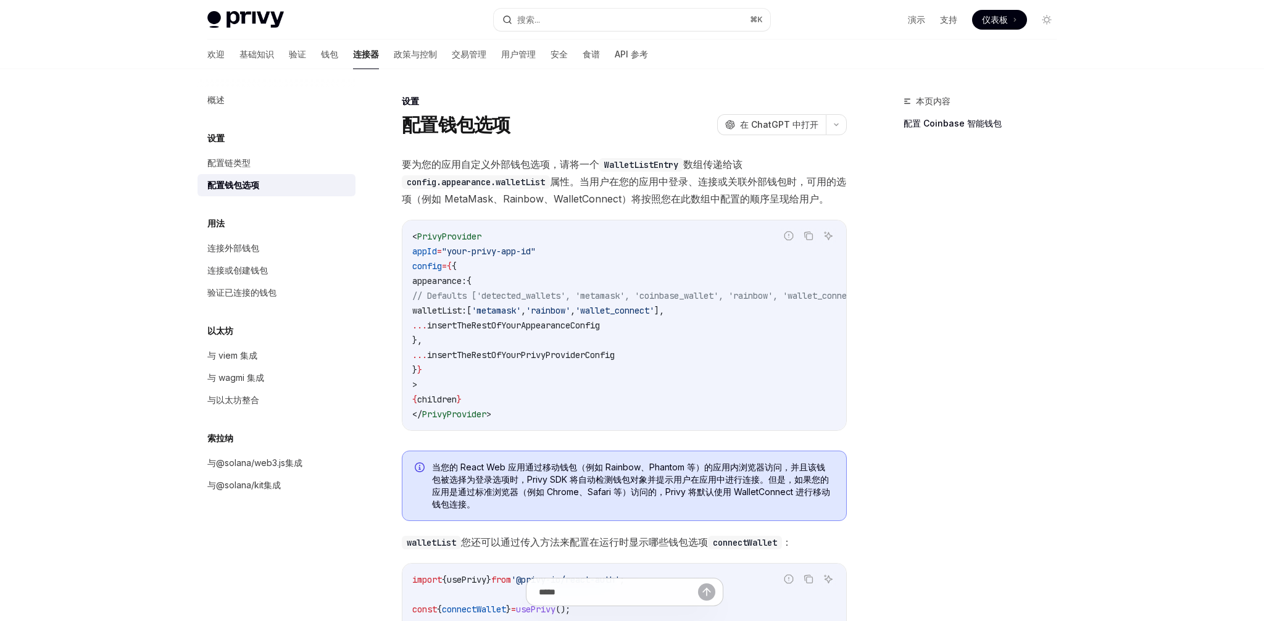
click at [511, 328] on span "insertTheRestOfYourAppearanceConfig" at bounding box center [513, 325] width 173 height 11
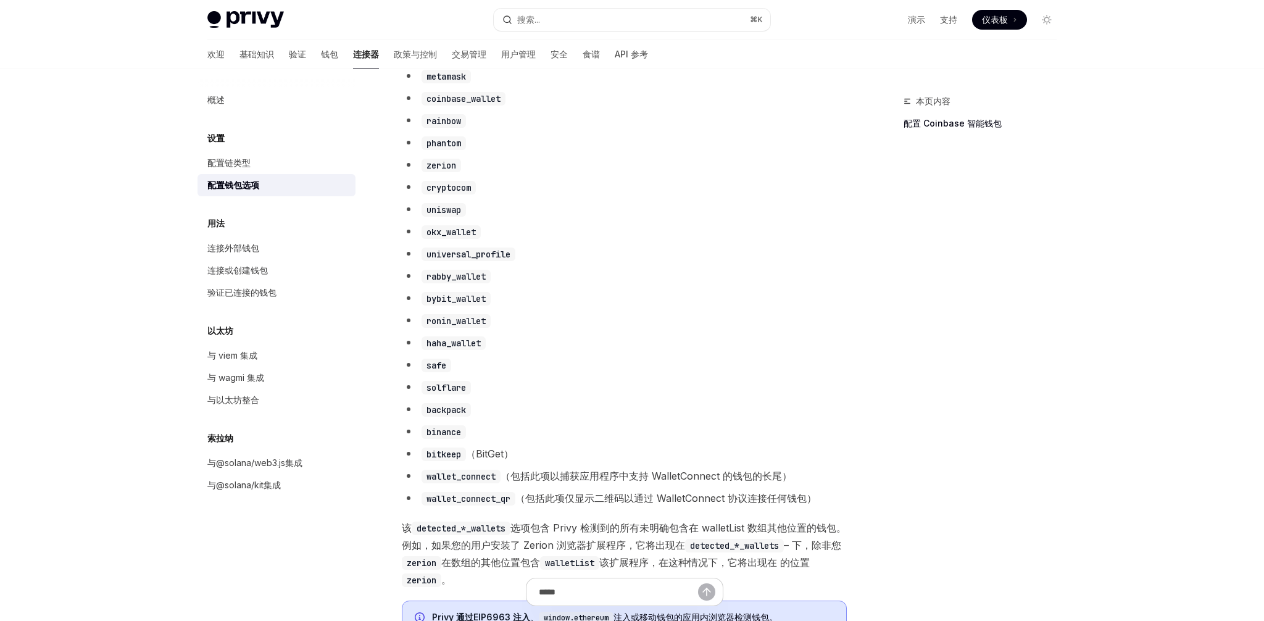
scroll to position [735, 0]
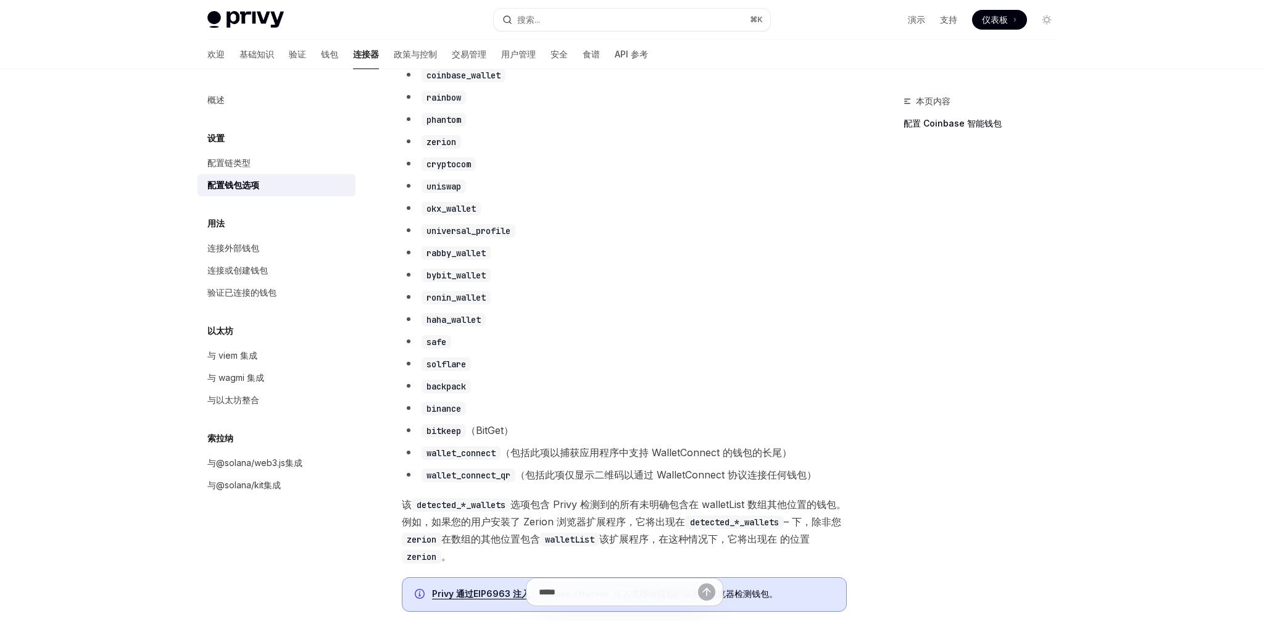
click at [454, 438] on code "bitkeep" at bounding box center [444, 431] width 44 height 14
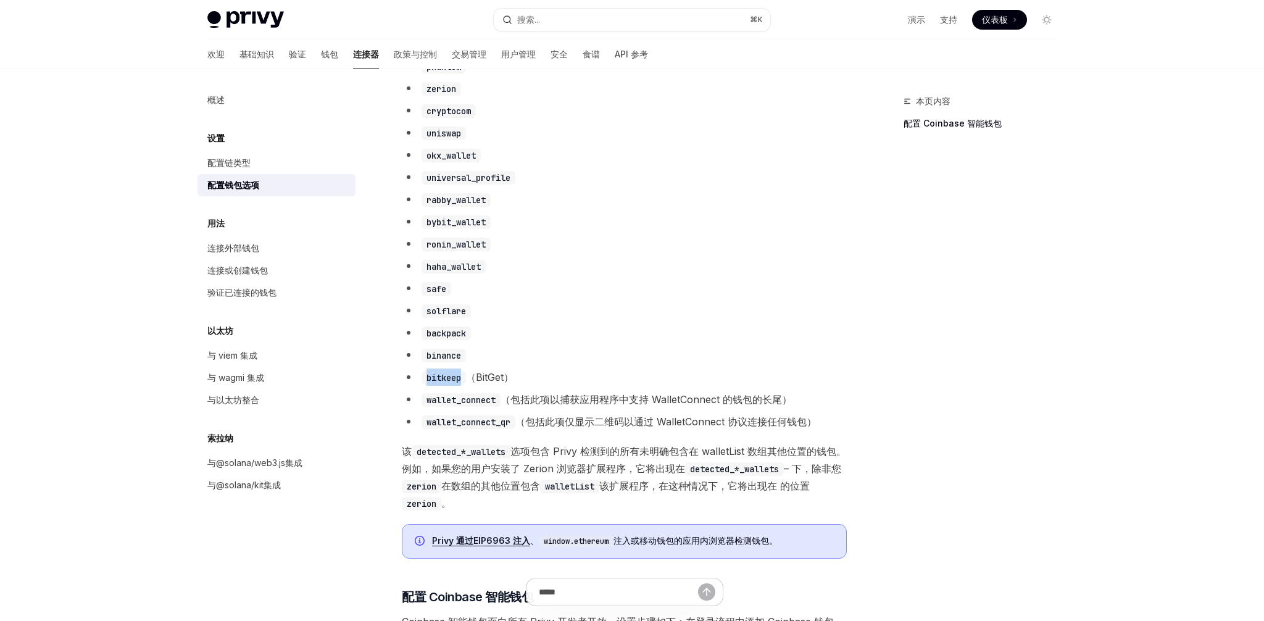
scroll to position [789, 0]
click at [595, 112] on li "cryptocom" at bounding box center [624, 109] width 445 height 17
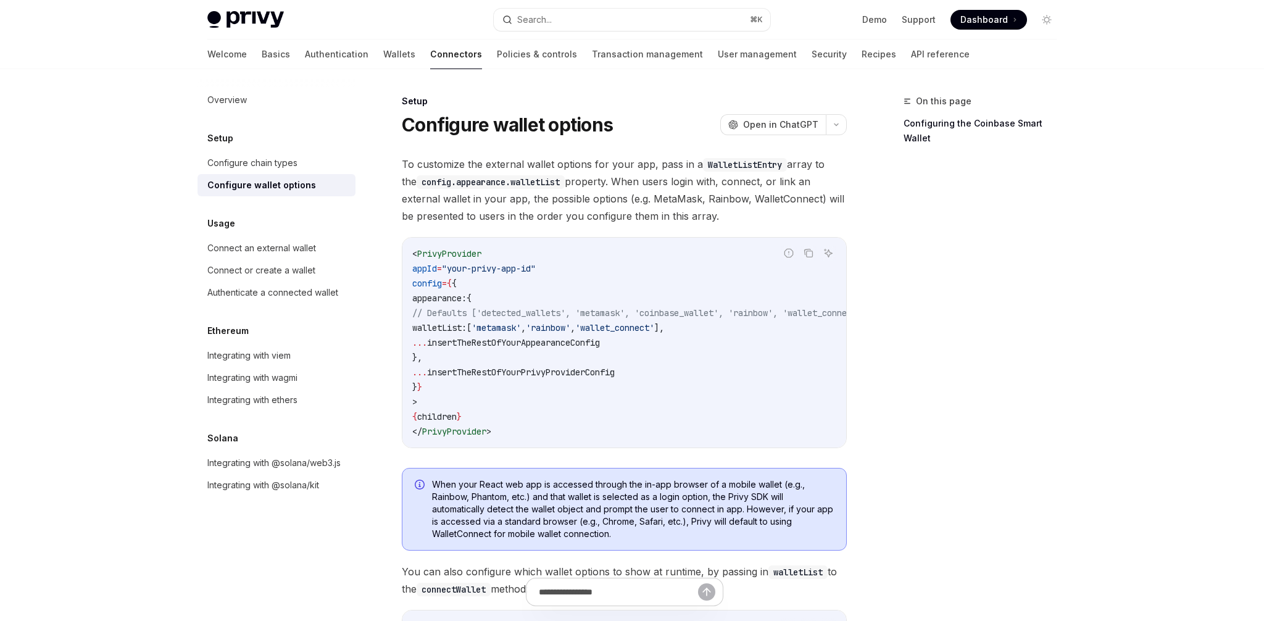
scroll to position [1156, 0]
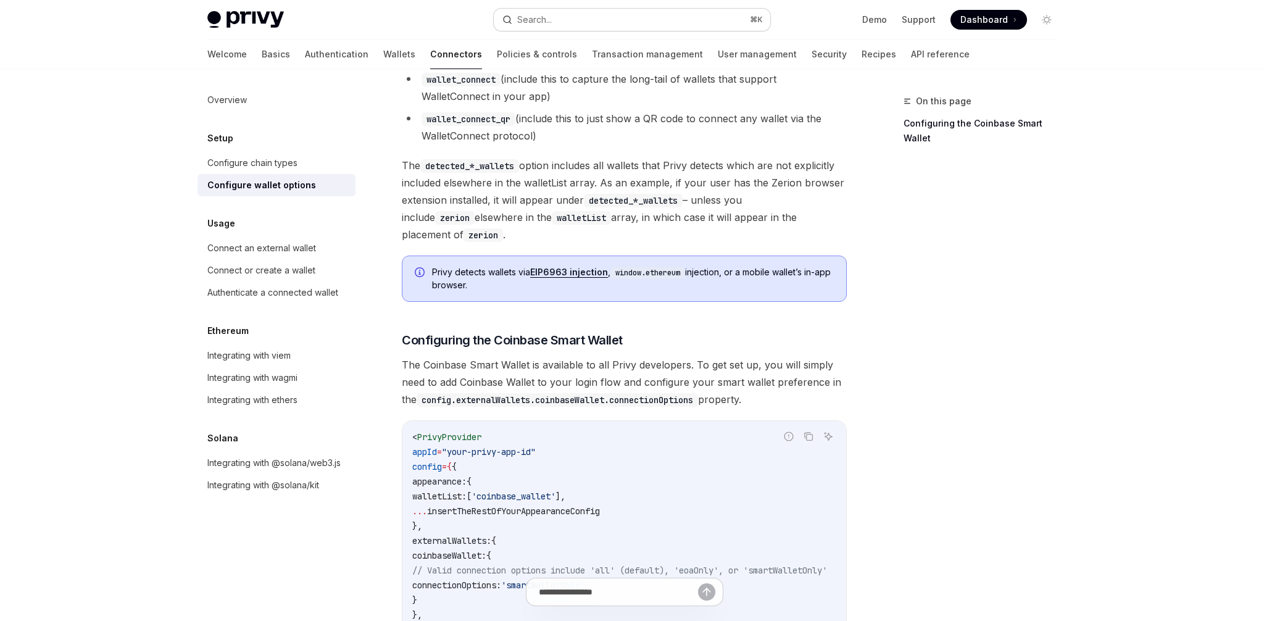
click at [530, 27] on button "Search... ⌘ K" at bounding box center [632, 20] width 277 height 22
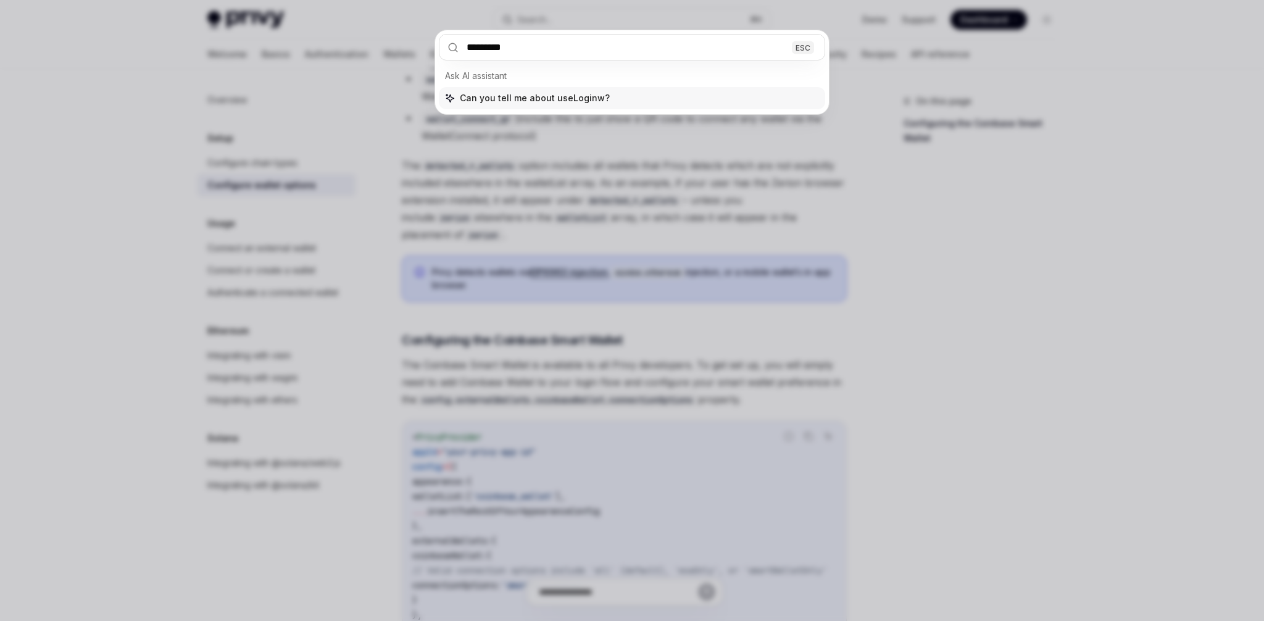
type input "********"
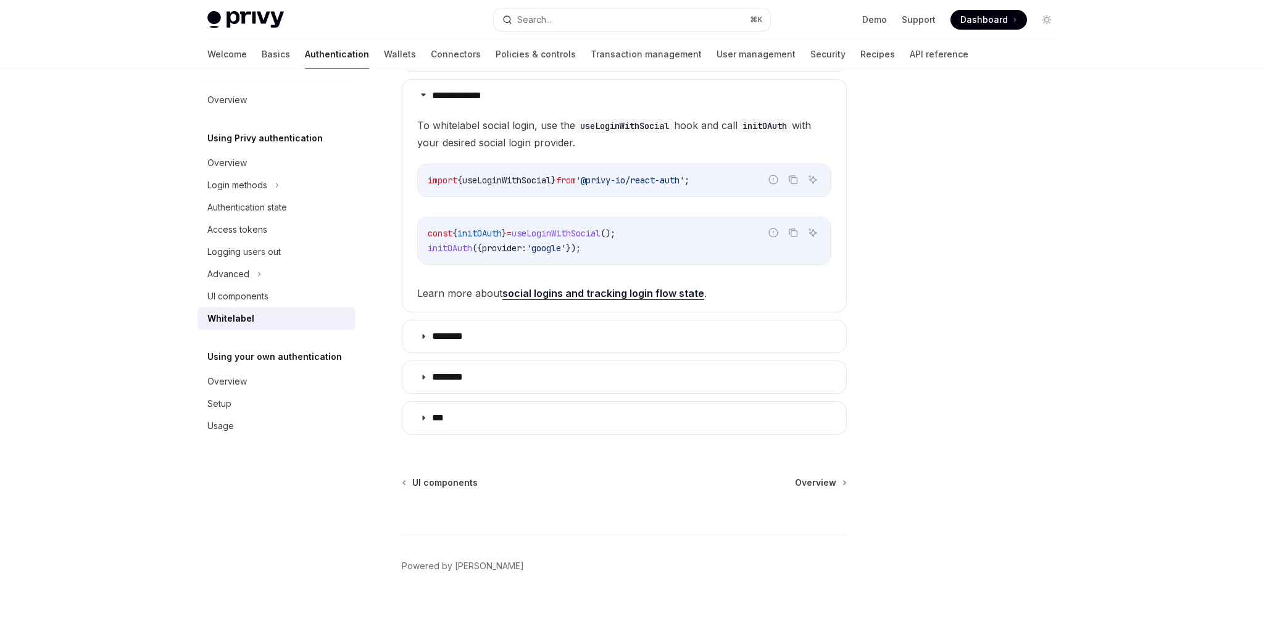
scroll to position [546, 0]
click at [507, 182] on span "useLoginWithSocial" at bounding box center [506, 179] width 89 height 11
copy span "useLoginWithSocial"
click at [459, 246] on span "initOAuth" at bounding box center [450, 247] width 44 height 11
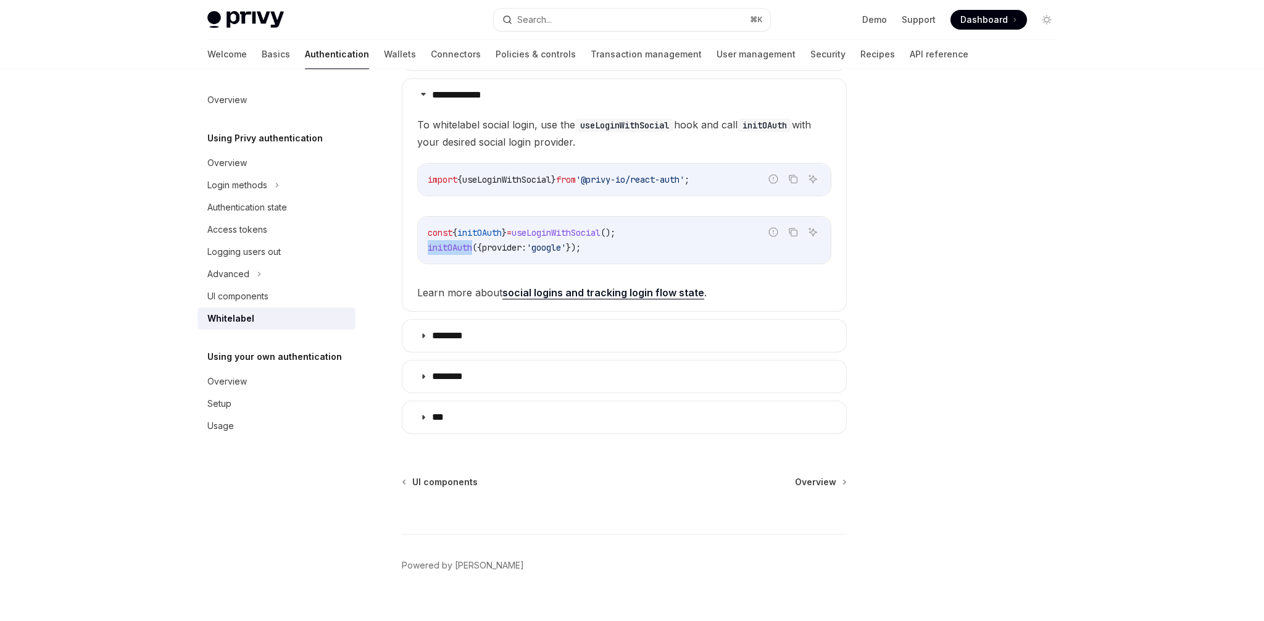
click at [459, 246] on span "initOAuth" at bounding box center [450, 247] width 44 height 11
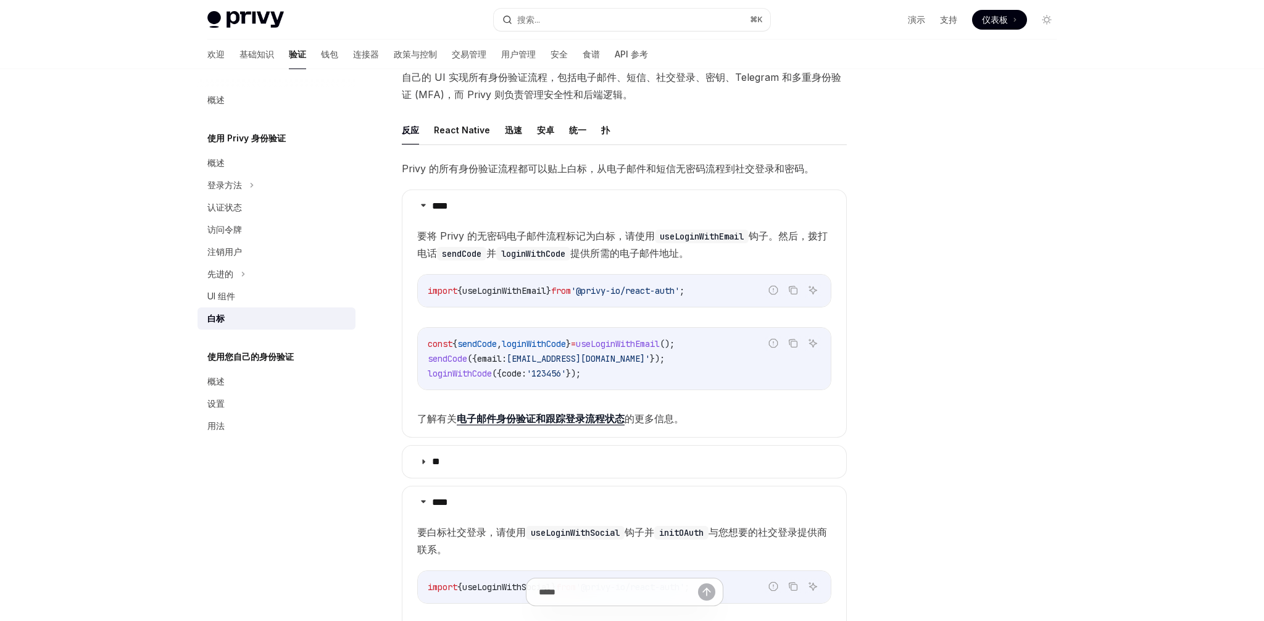
scroll to position [0, 0]
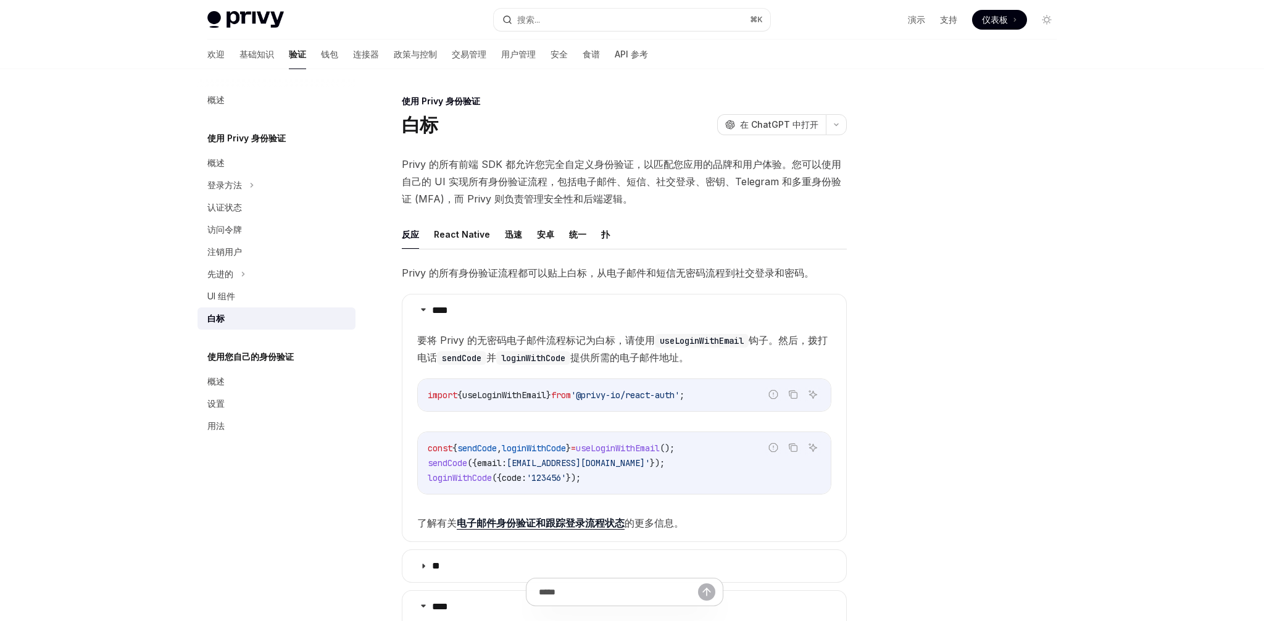
click at [470, 165] on font "Privy 的所有前端 SDK 都允许您完全自定义身份验证，以匹配您应用的品牌和用户体验。您可以使用自己的 UI 实现所有身份验证流程，包括电子邮件、短信、社…" at bounding box center [622, 181] width 440 height 47
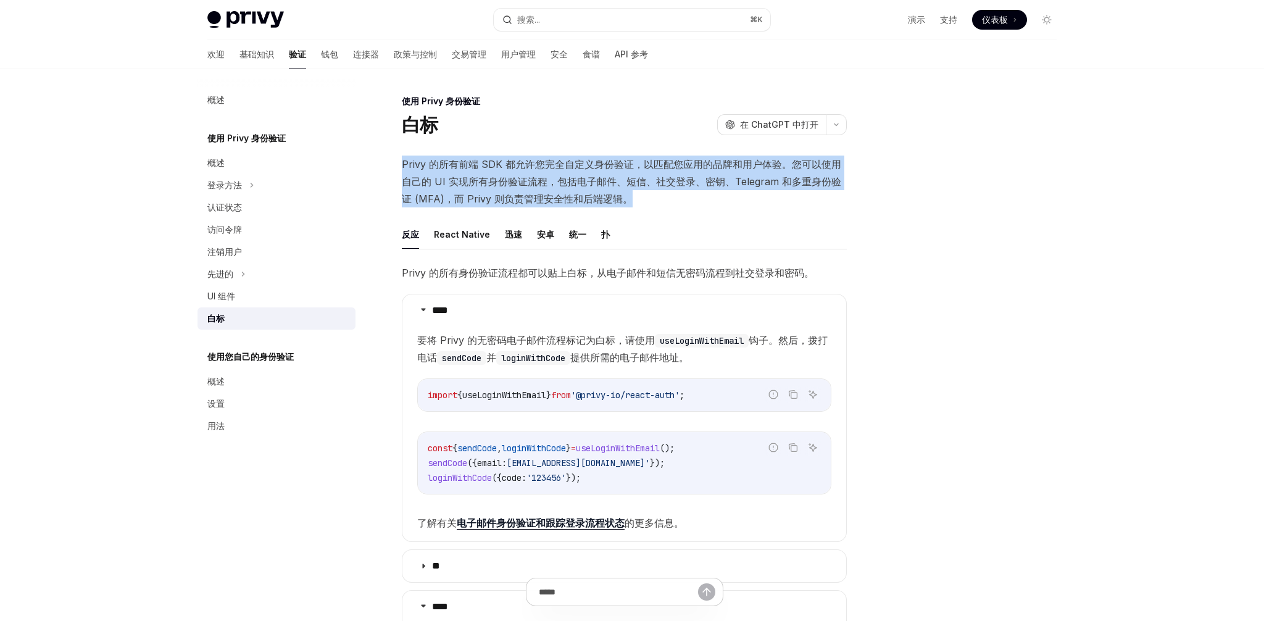
click at [470, 165] on font "Privy 的所有前端 SDK 都允许您完全自定义身份验证，以匹配您应用的品牌和用户体验。您可以使用自己的 UI 实现所有身份验证流程，包括电子邮件、短信、社…" at bounding box center [622, 181] width 440 height 47
click at [462, 170] on span "Privy 的所有前端 SDK 都允许您完全自定义身份验证，以匹配您应用的品牌和用户体验。您可以使用自己的 UI 实现所有身份验证流程，包括电子邮件、短信、社…" at bounding box center [624, 182] width 445 height 52
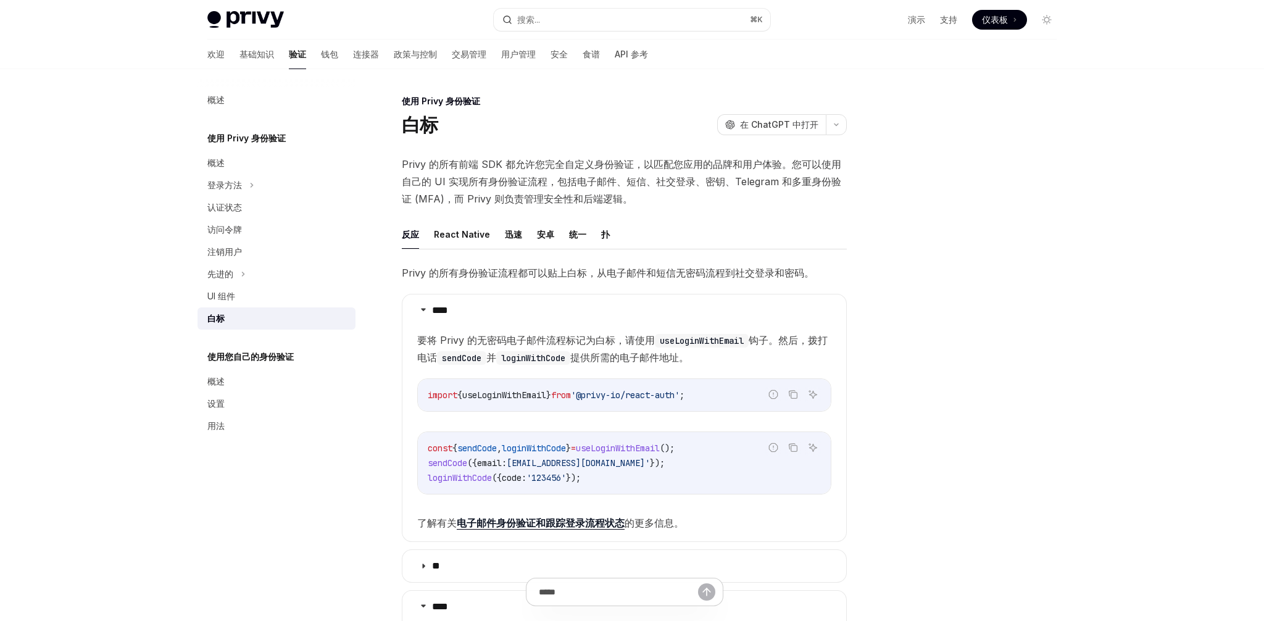
click at [453, 178] on font "Privy 的所有前端 SDK 都允许您完全自定义身份验证，以匹配您应用的品牌和用户体验。您可以使用自己的 UI 实现所有身份验证流程，包括电子邮件、短信、社…" at bounding box center [622, 181] width 440 height 47
drag, startPoint x: 453, startPoint y: 178, endPoint x: 503, endPoint y: 185, distance: 50.6
click at [503, 185] on font "Privy 的所有前端 SDK 都允许您完全自定义身份验证，以匹配您应用的品牌和用户体验。您可以使用自己的 UI 实现所有身份验证流程，包括电子邮件、短信、社…" at bounding box center [622, 181] width 440 height 47
drag, startPoint x: 503, startPoint y: 185, endPoint x: 527, endPoint y: 185, distance: 24.7
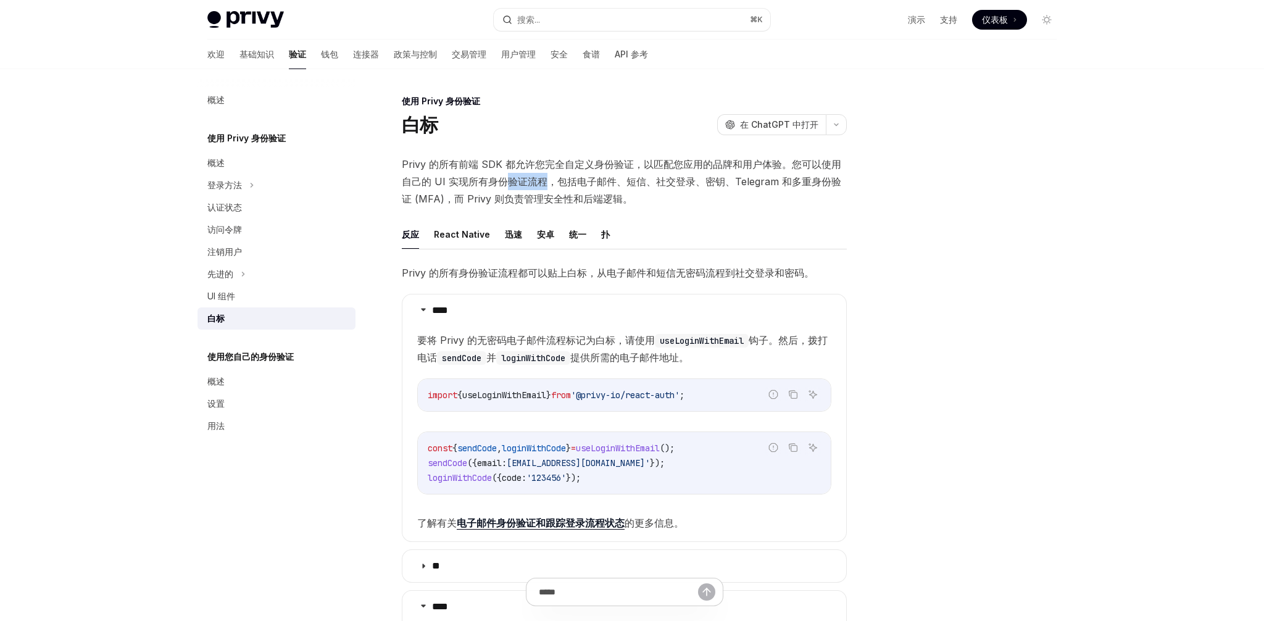
click at [527, 185] on font "Privy 的所有前端 SDK 都允许您完全自定义身份验证，以匹配您应用的品牌和用户体验。您可以使用自己的 UI 实现所有身份验证流程，包括电子邮件、短信、社…" at bounding box center [622, 181] width 440 height 47
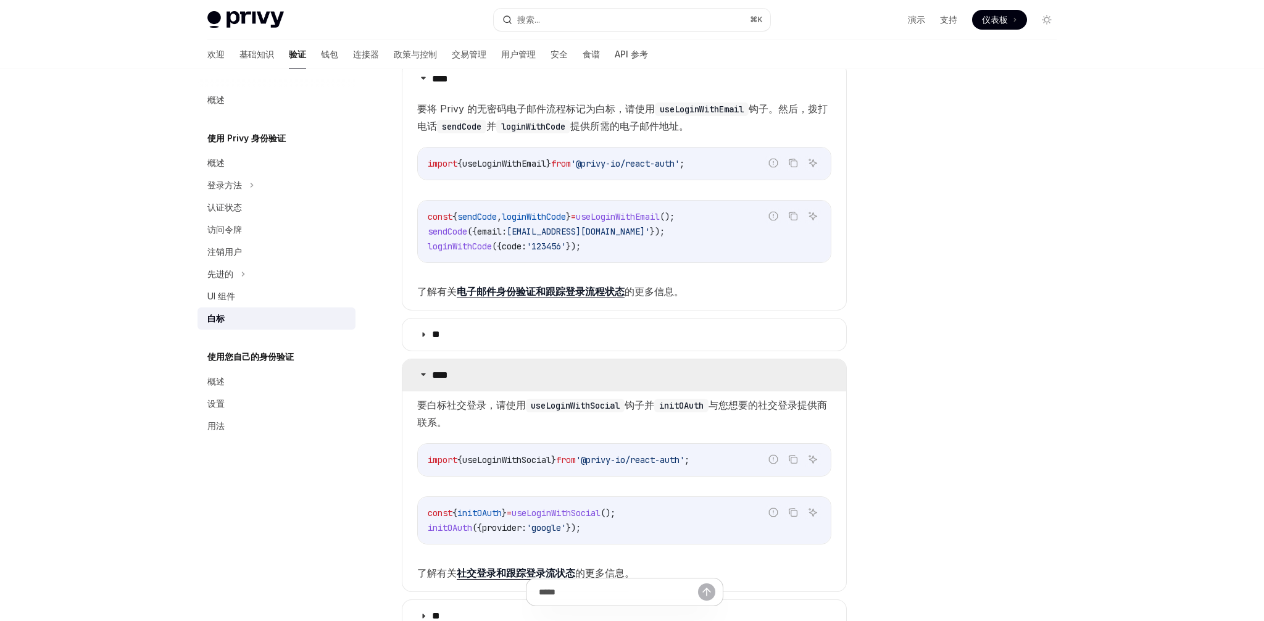
scroll to position [254, 0]
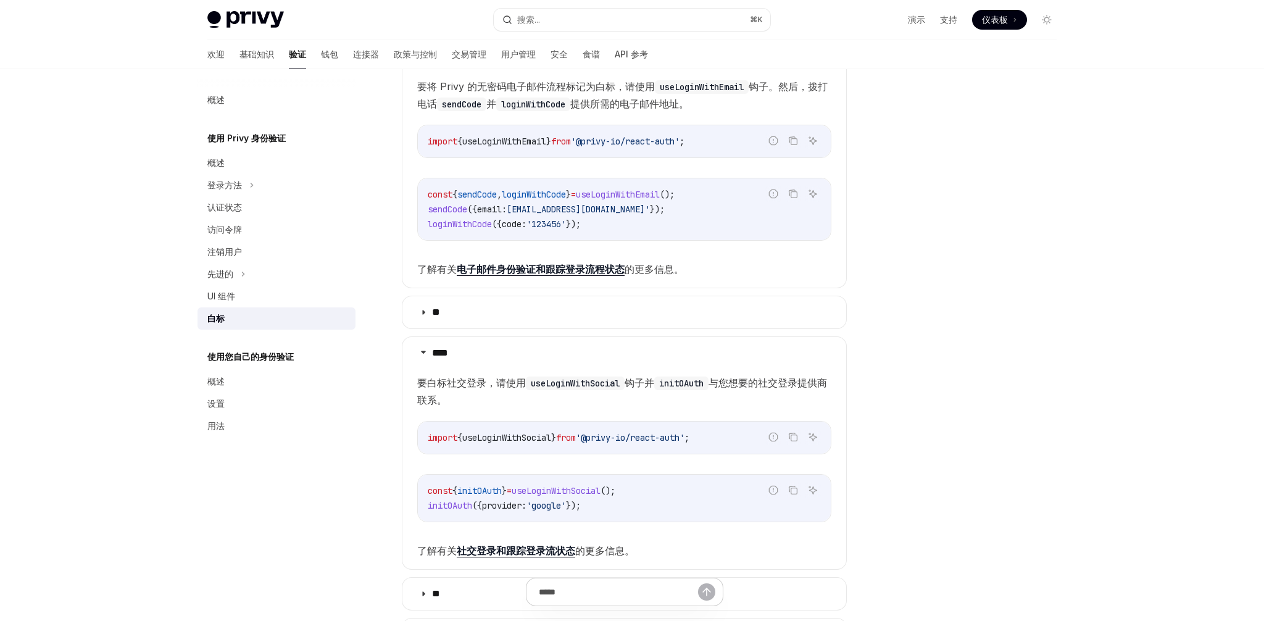
click at [495, 434] on span "useLoginWithSocial" at bounding box center [506, 437] width 89 height 11
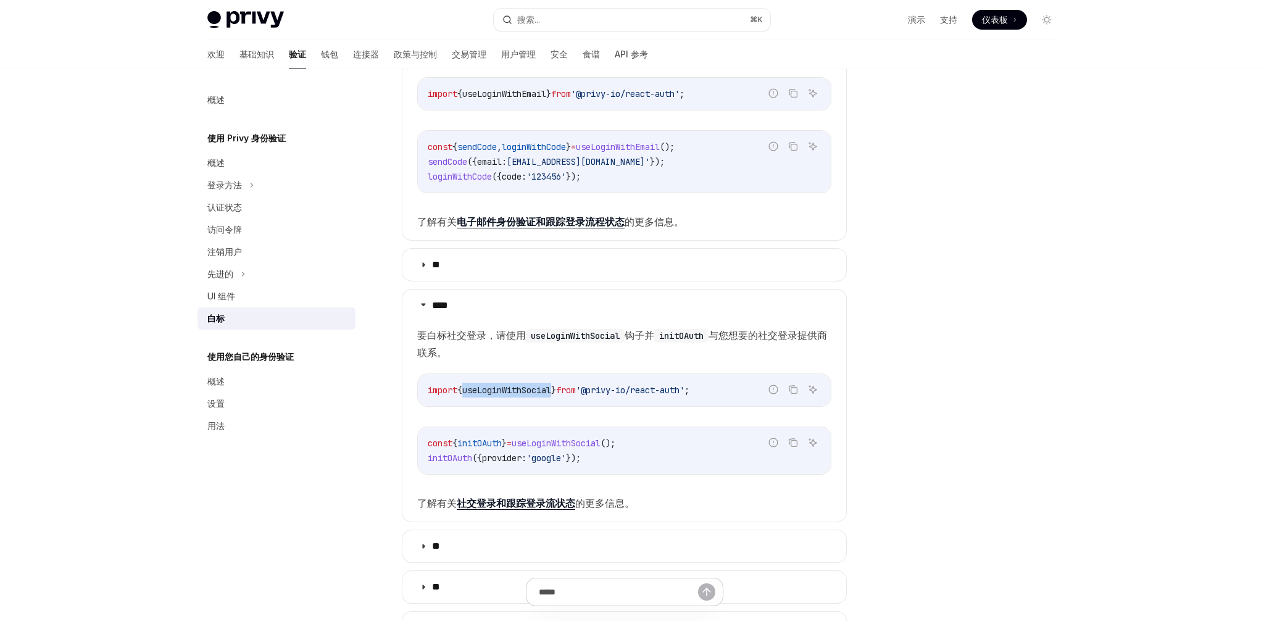
scroll to position [303, 0]
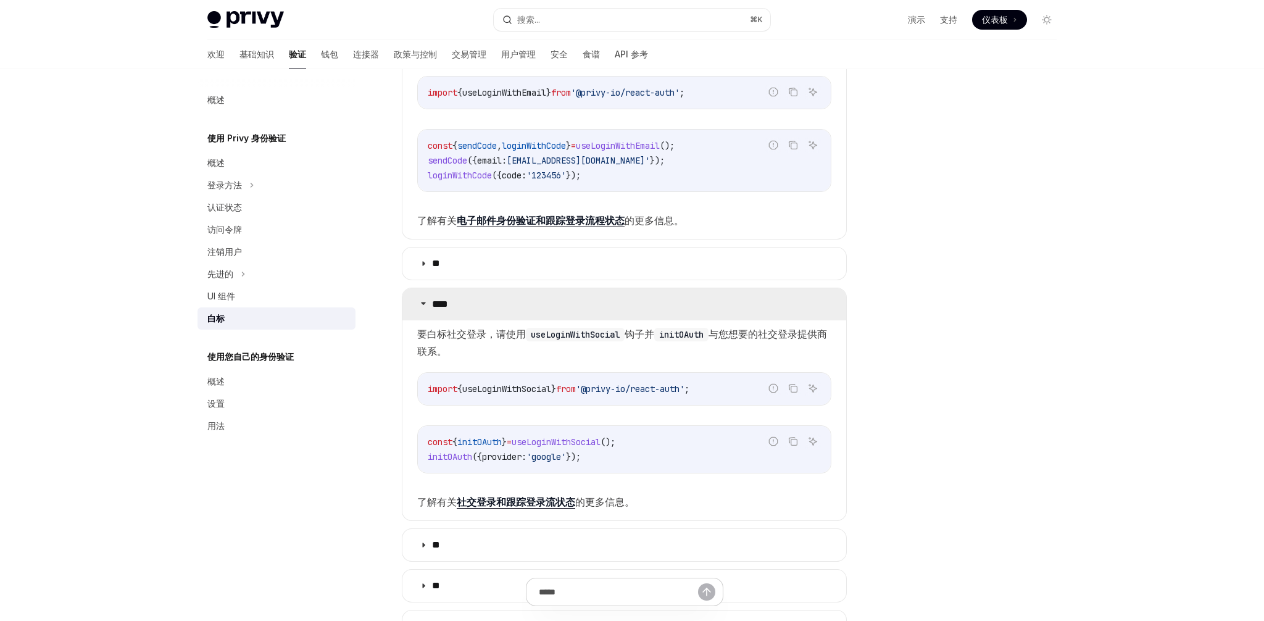
click at [428, 311] on summary "****" at bounding box center [625, 304] width 444 height 32
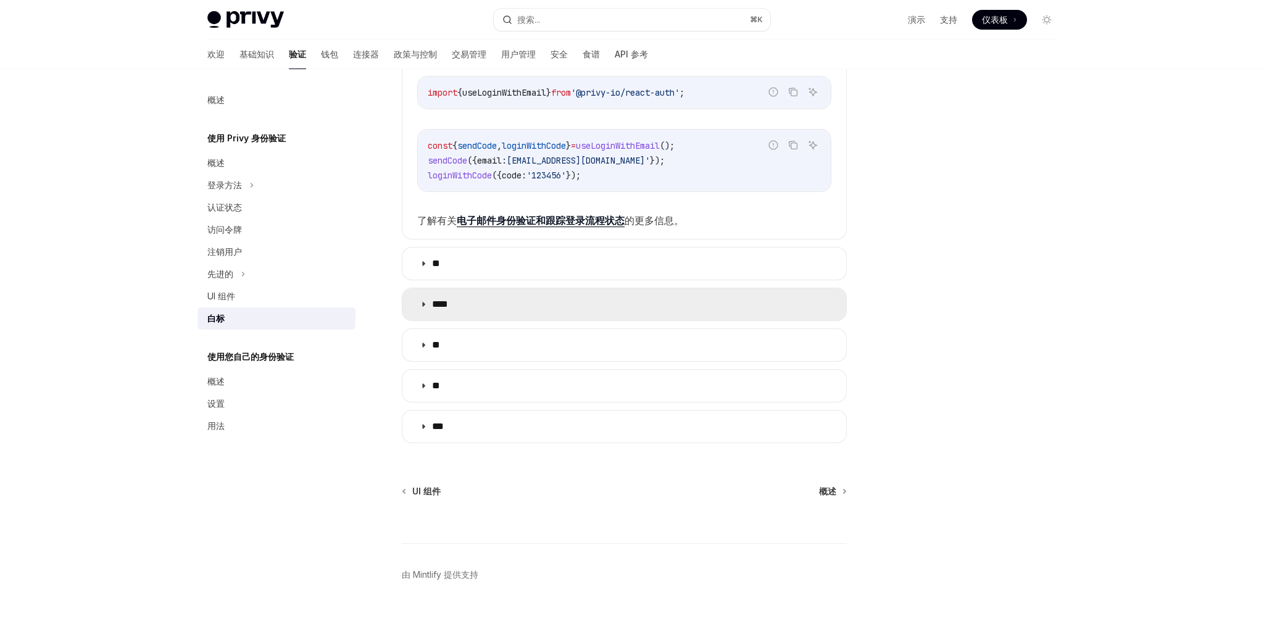
click at [421, 309] on summary "****" at bounding box center [625, 304] width 444 height 32
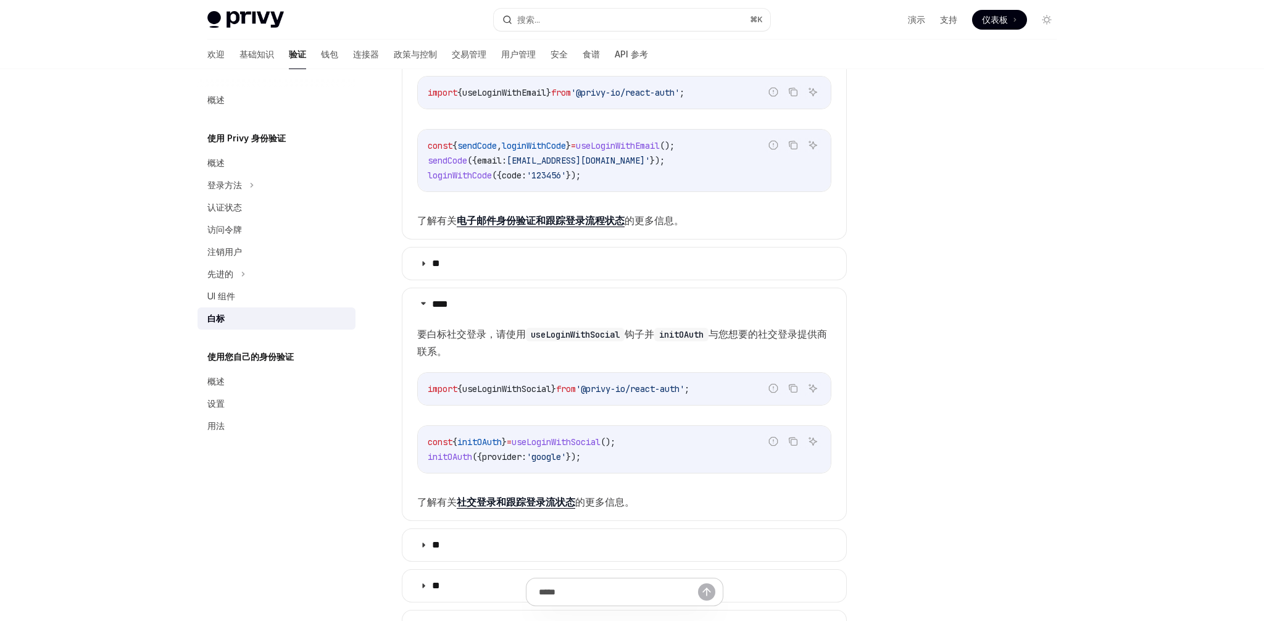
click at [491, 390] on span "useLoginWithSocial" at bounding box center [506, 388] width 89 height 11
copy span "useLoginWithSocial"
click at [298, 296] on div "UI 组件" at bounding box center [277, 296] width 141 height 15
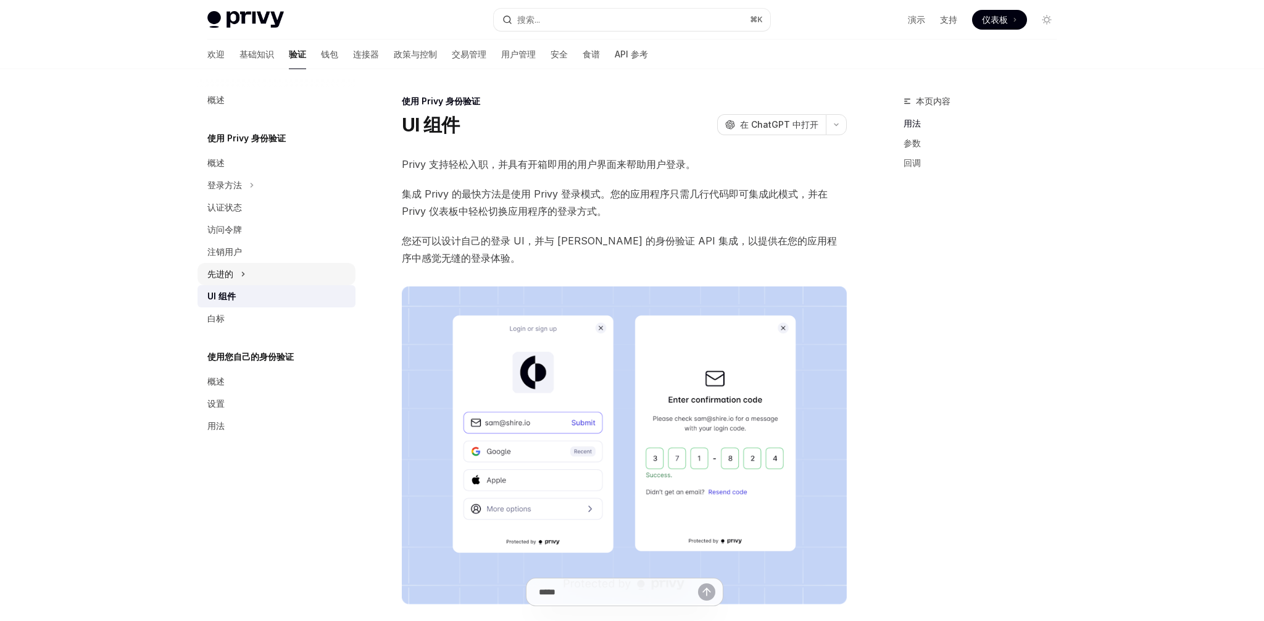
click at [268, 280] on div "先进的" at bounding box center [277, 274] width 158 height 22
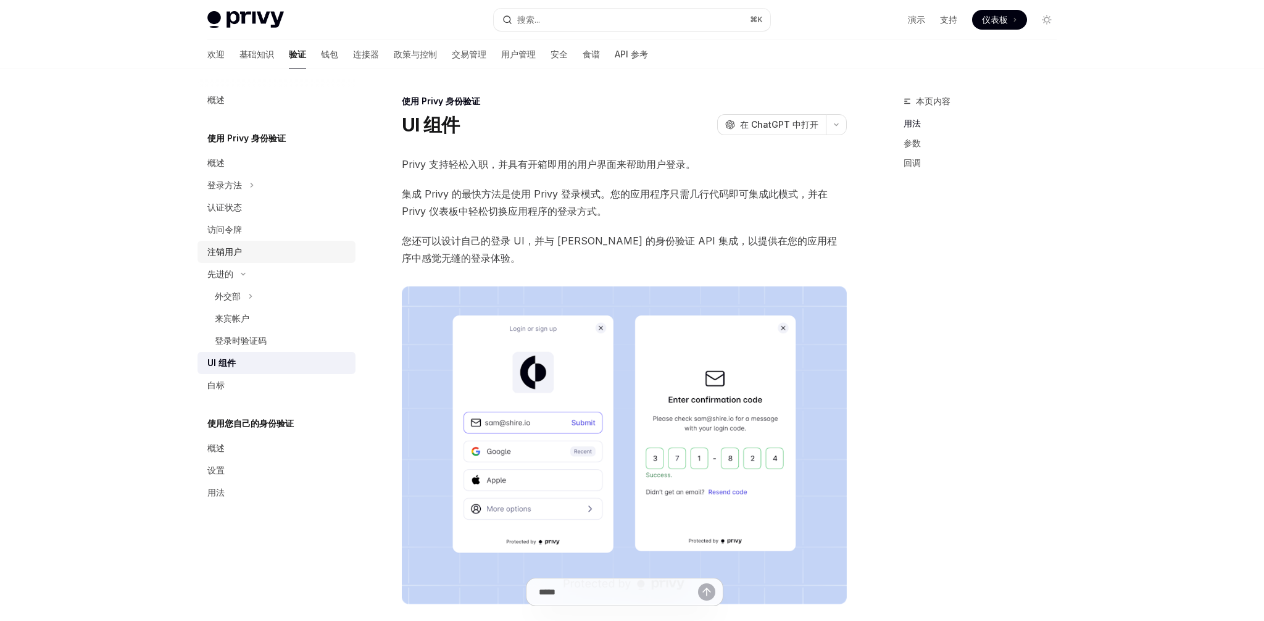
click at [253, 254] on div "注销用户" at bounding box center [277, 251] width 141 height 15
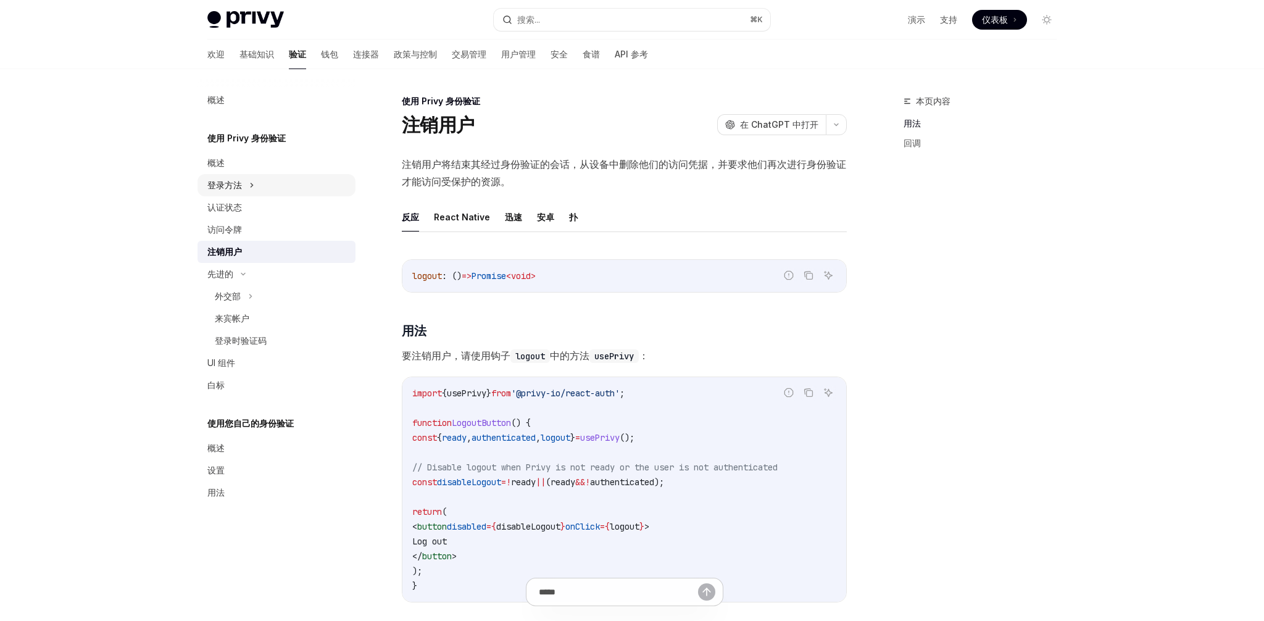
click at [231, 183] on font "登录方法" at bounding box center [224, 185] width 35 height 10
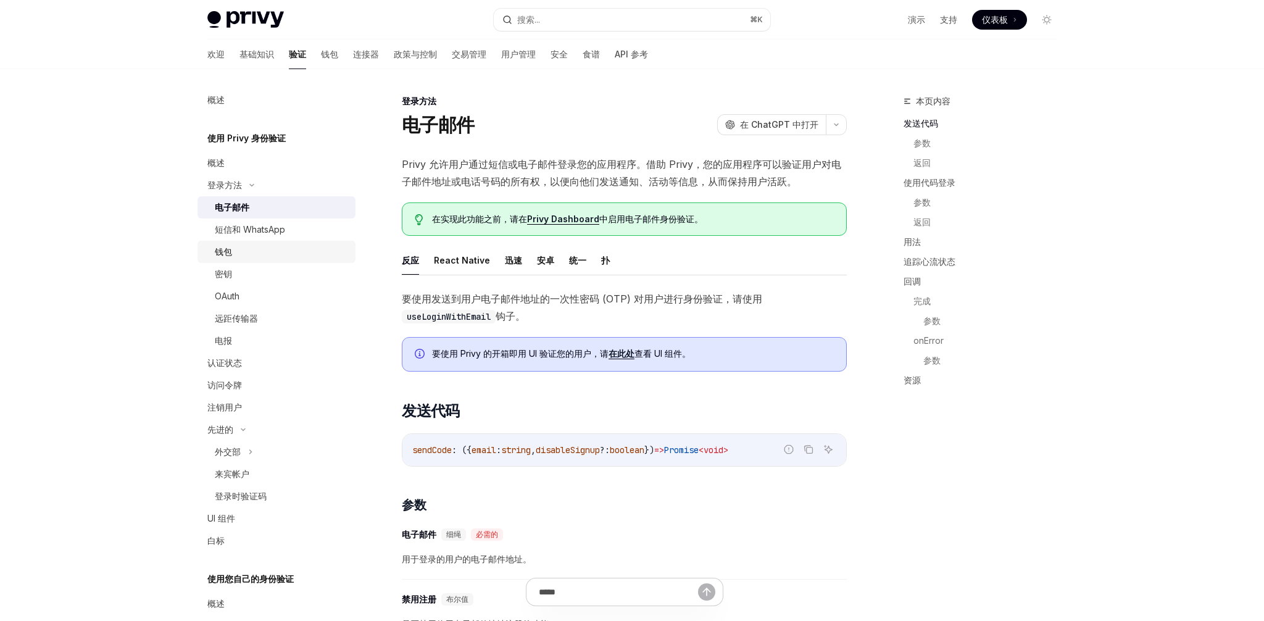
click at [239, 254] on div "钱包" at bounding box center [281, 251] width 133 height 15
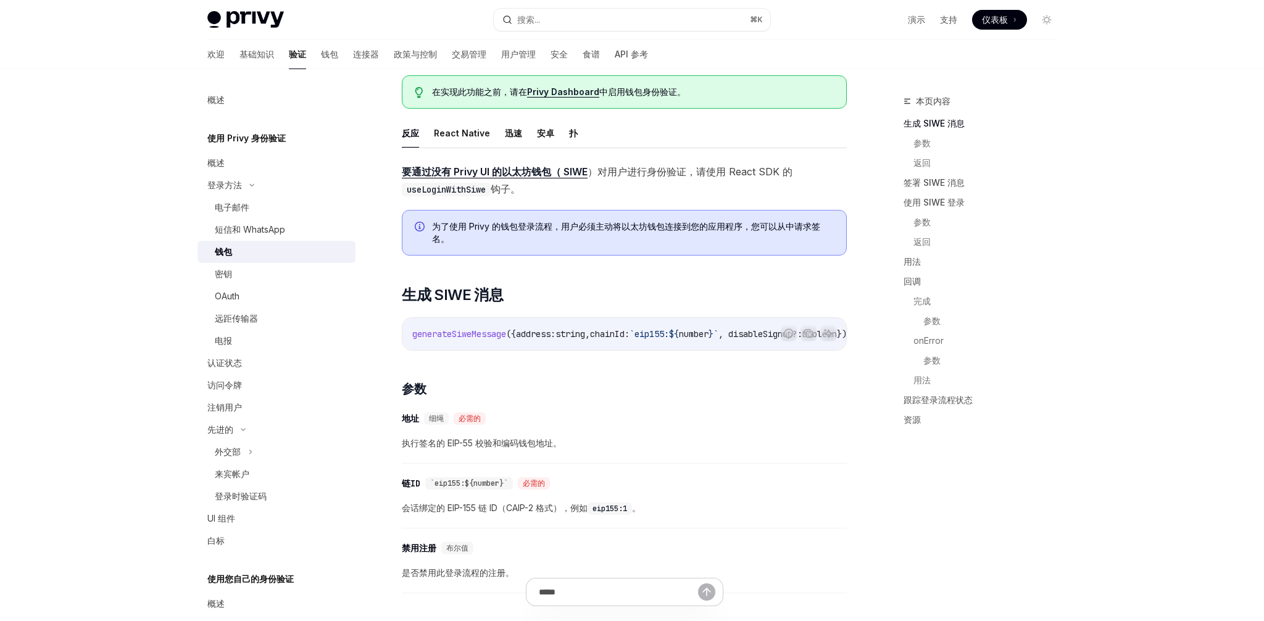
scroll to position [110, 0]
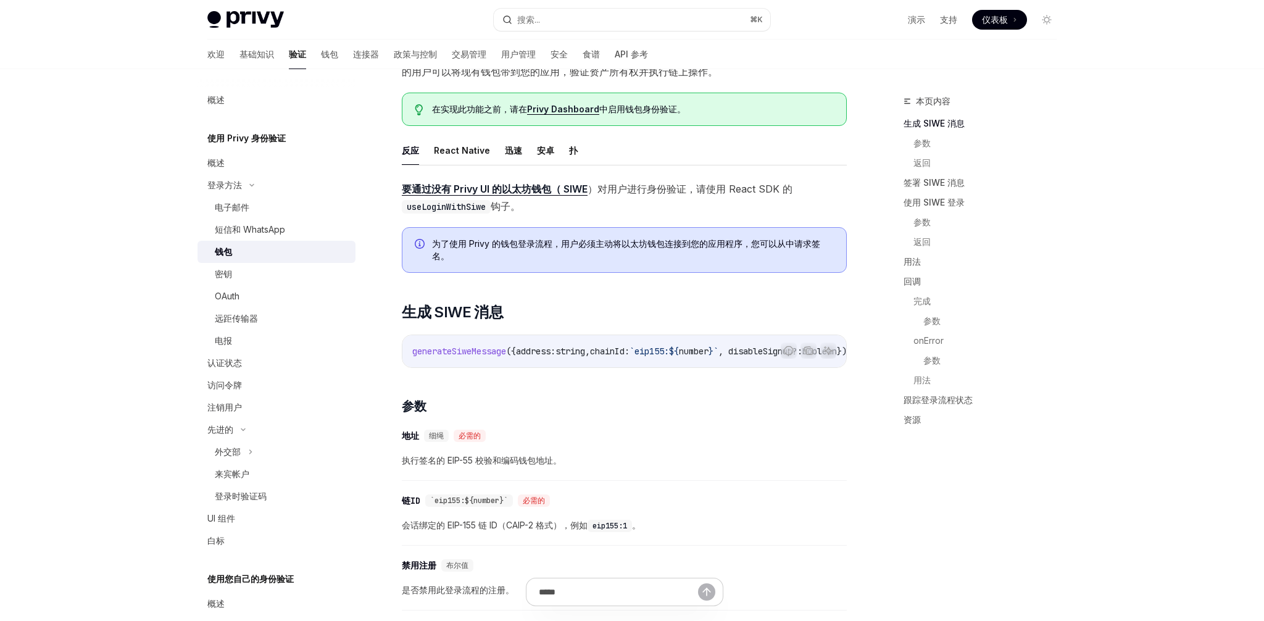
click at [460, 351] on span "generateSiweMessage" at bounding box center [459, 351] width 94 height 11
click at [459, 318] on font "生成 SIWE 消息" at bounding box center [452, 312] width 101 height 18
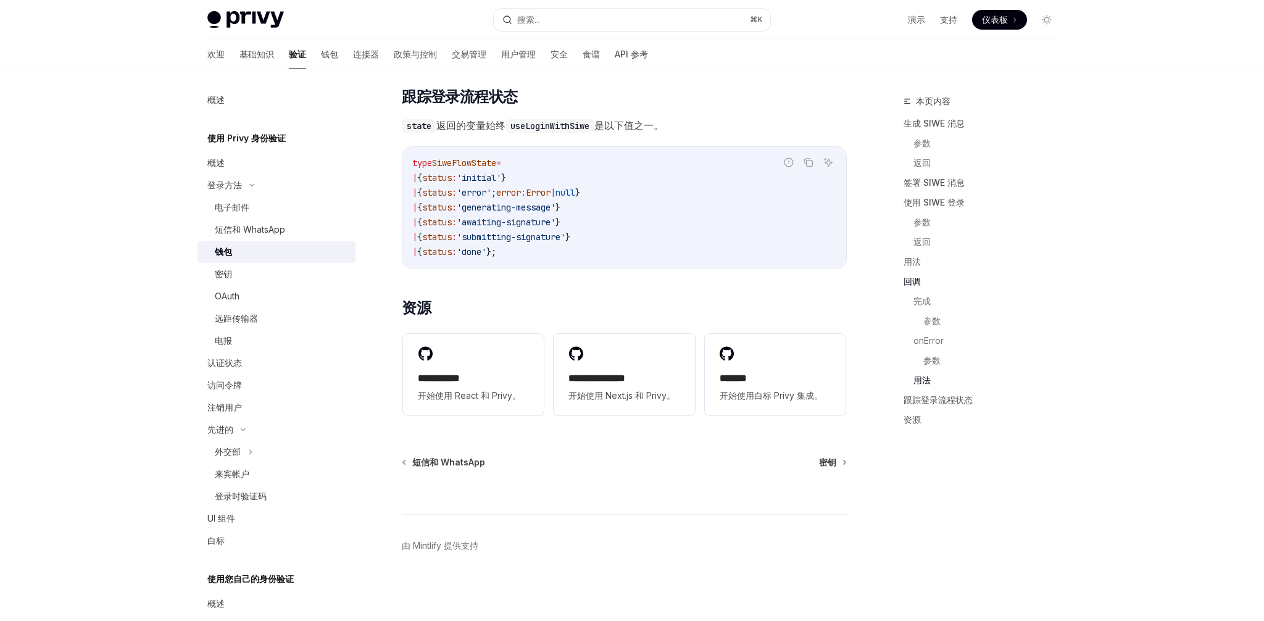
scroll to position [3059, 0]
click at [747, 377] on font "*******" at bounding box center [733, 378] width 27 height 9
click at [495, 372] on div "**********" at bounding box center [473, 374] width 141 height 81
click at [290, 222] on div "短信和 WhatsApp" at bounding box center [281, 229] width 133 height 15
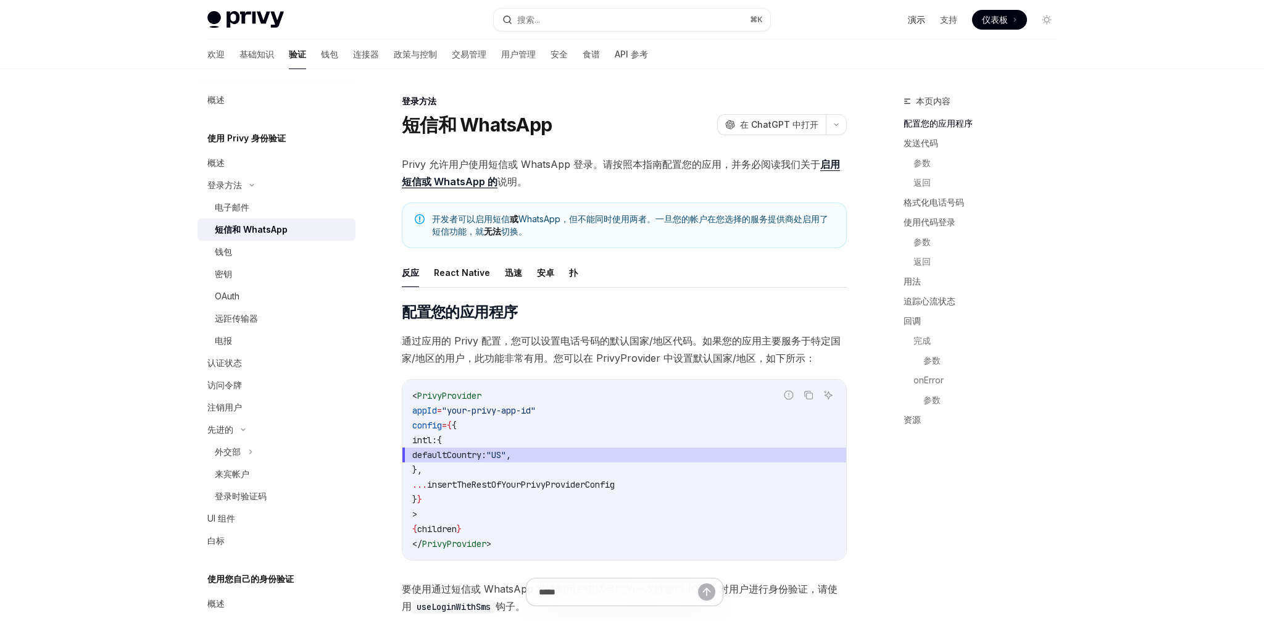
click at [923, 18] on font "演示" at bounding box center [916, 19] width 17 height 10
click at [443, 508] on code "< PrivyProvider appId = "your-privy-app-id" config = { { intl: { defaultCountry…" at bounding box center [624, 469] width 424 height 163
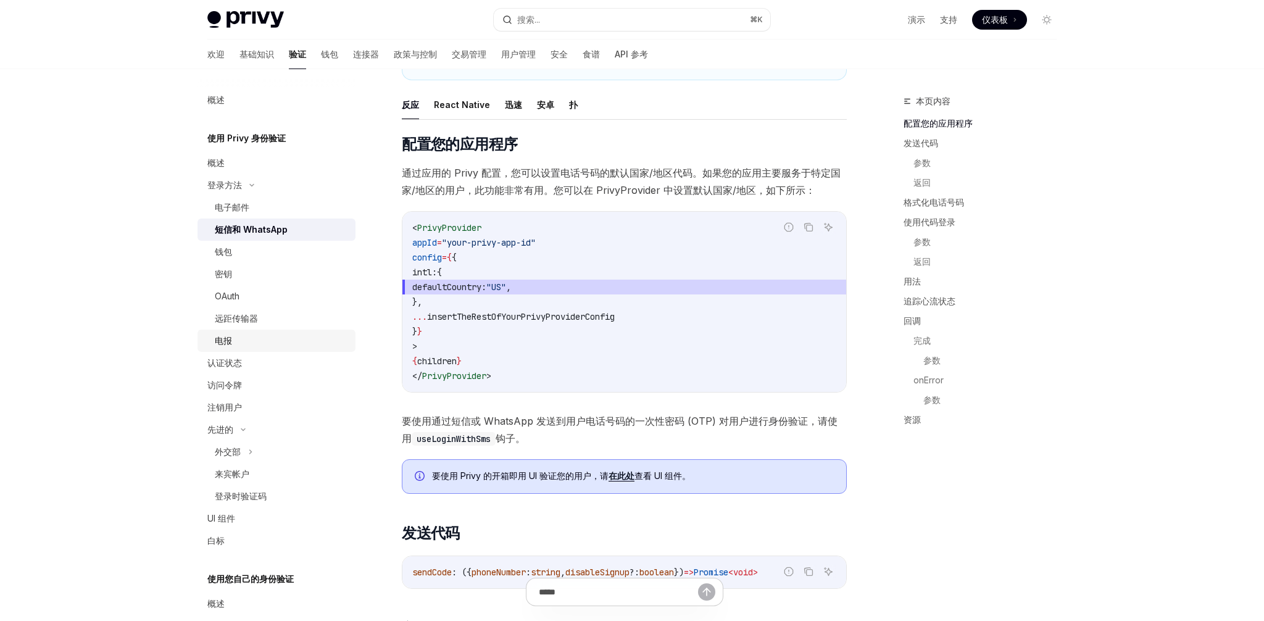
scroll to position [182, 0]
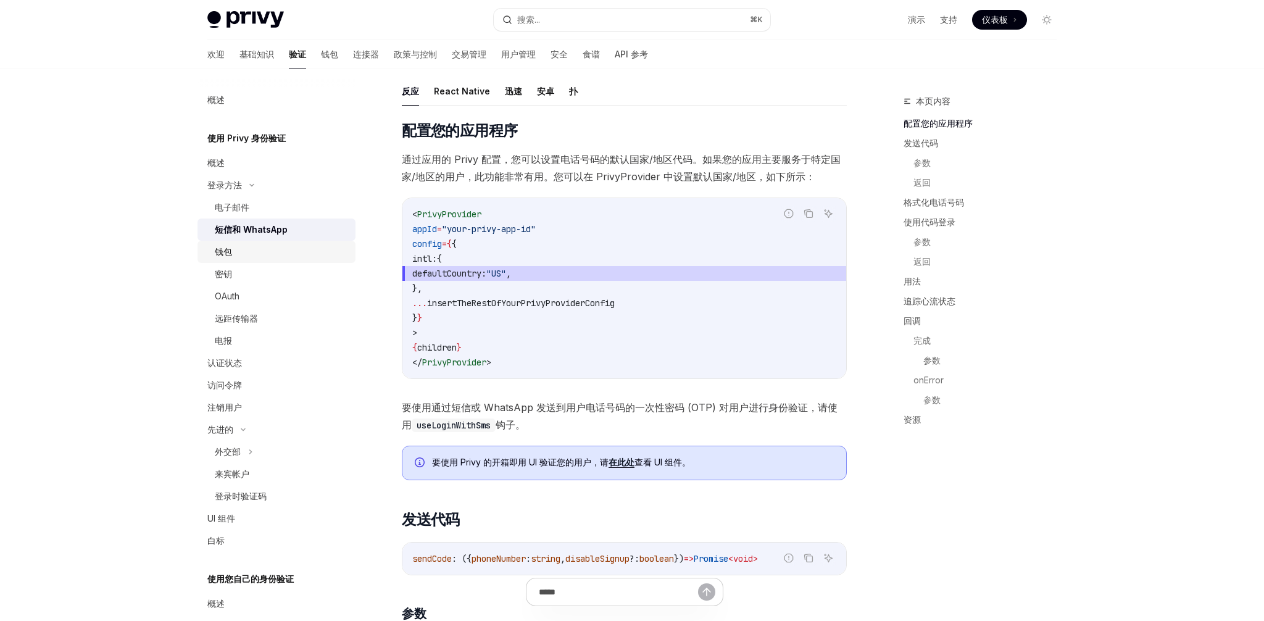
click at [249, 250] on div "钱包" at bounding box center [281, 251] width 133 height 15
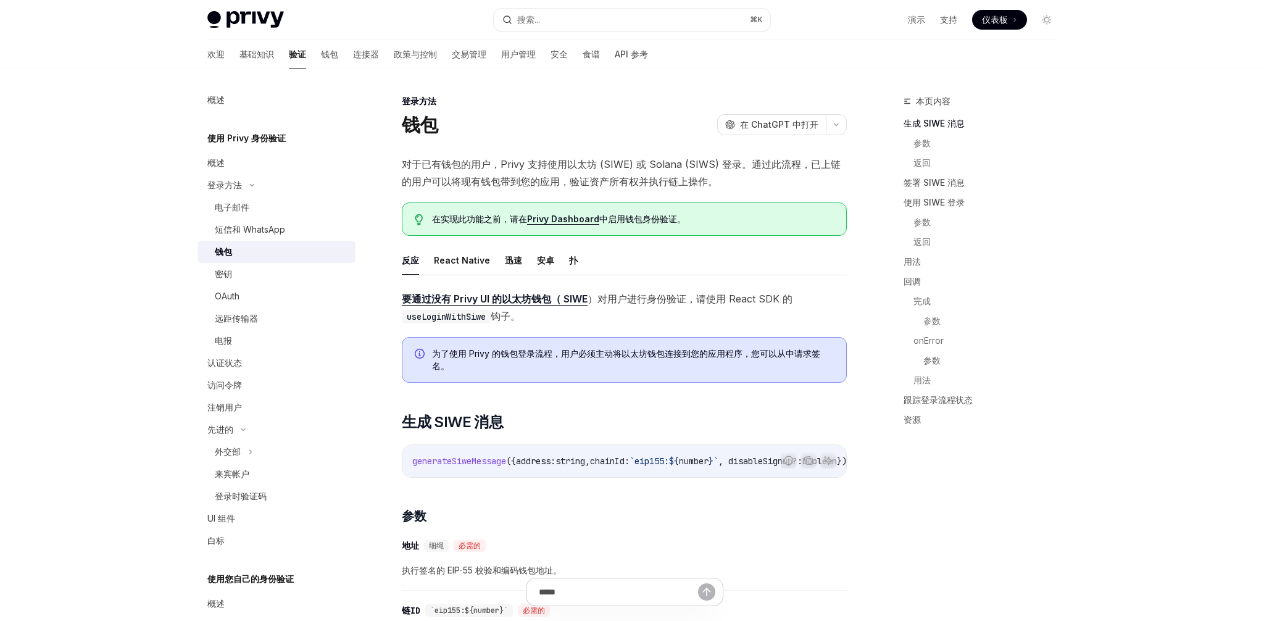
click at [532, 301] on font "要通过没有 Privy UI 的以太坊钱包（ SIWE" at bounding box center [495, 299] width 186 height 12
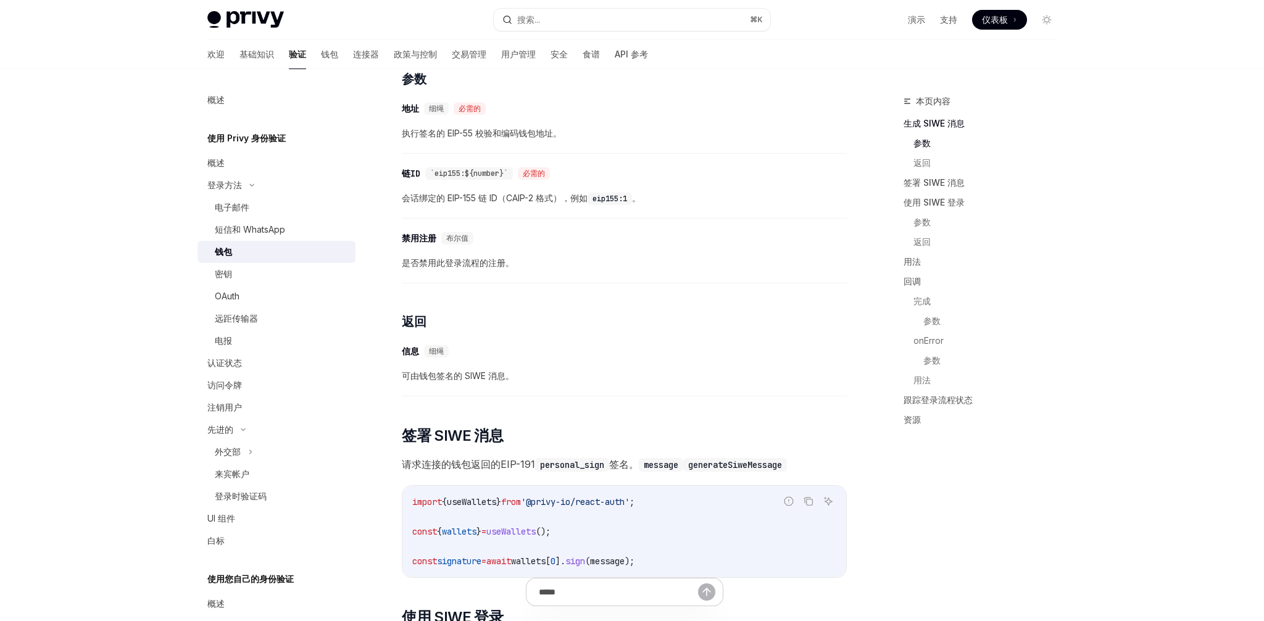
scroll to position [380, 0]
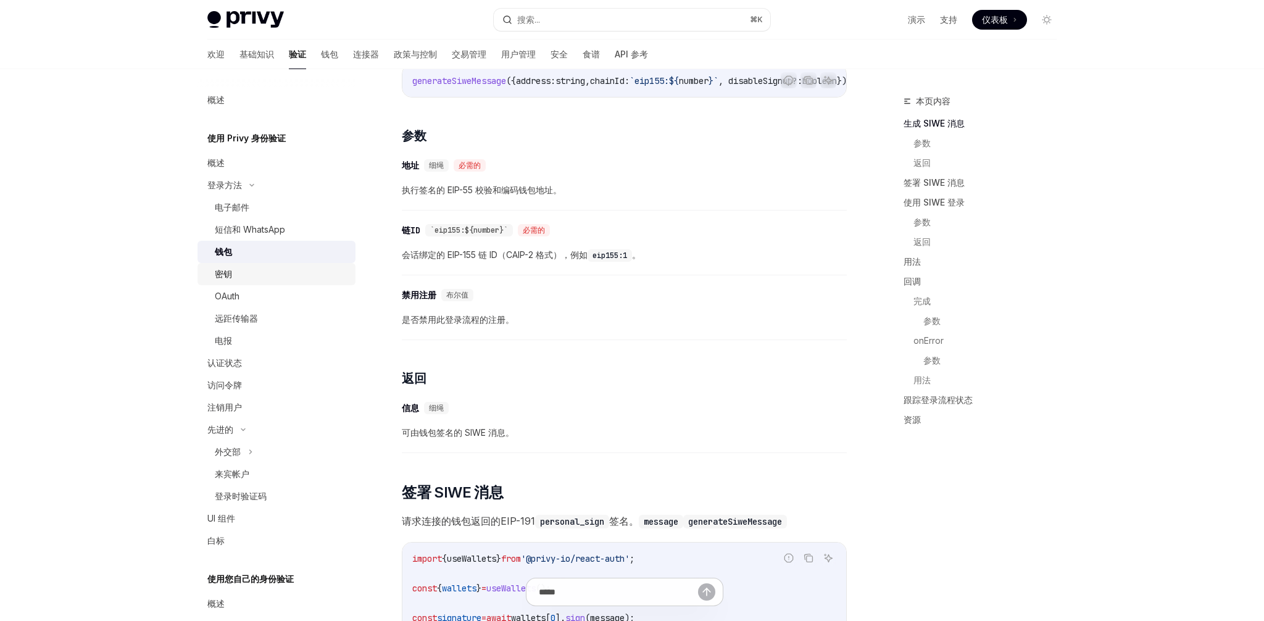
click at [233, 282] on link "密钥" at bounding box center [277, 274] width 158 height 22
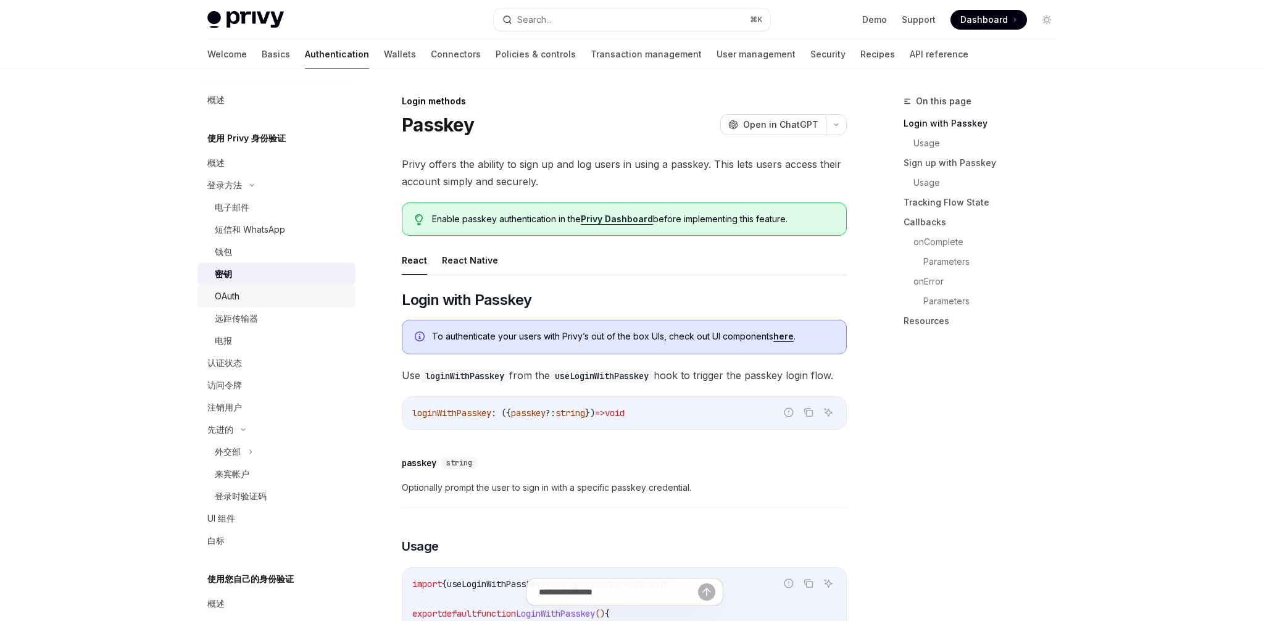
click at [236, 298] on font "OAuth" at bounding box center [227, 296] width 25 height 10
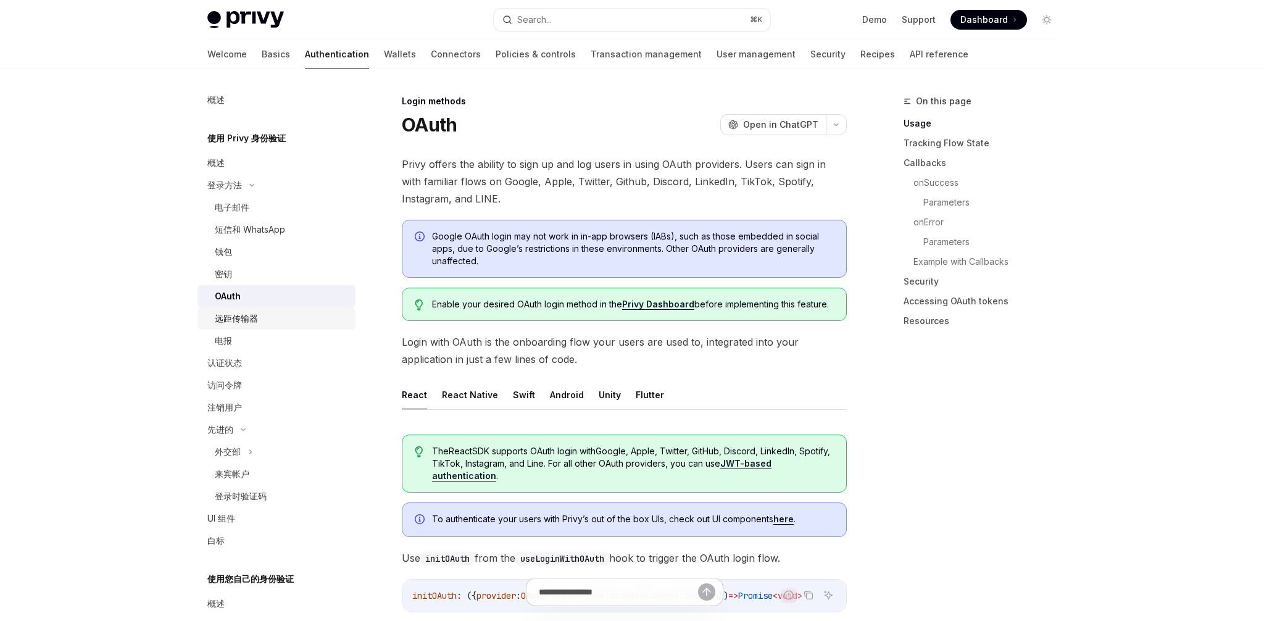
click at [236, 309] on link "远距传输器" at bounding box center [277, 318] width 158 height 22
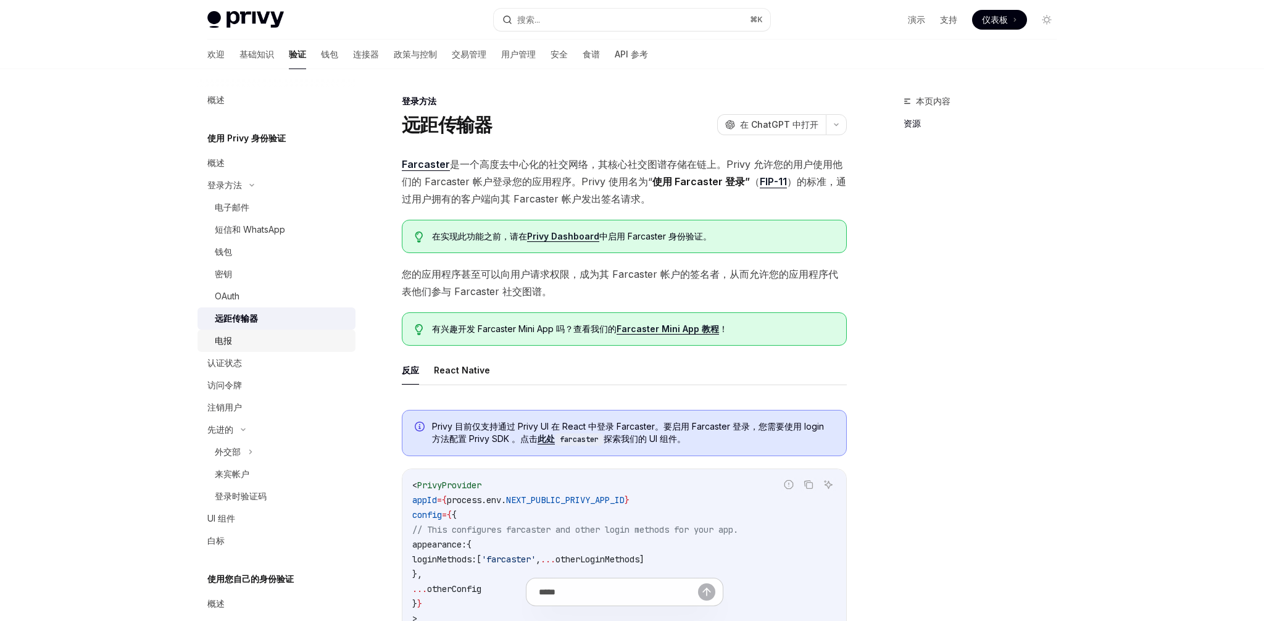
click at [227, 331] on link "电报" at bounding box center [277, 341] width 158 height 22
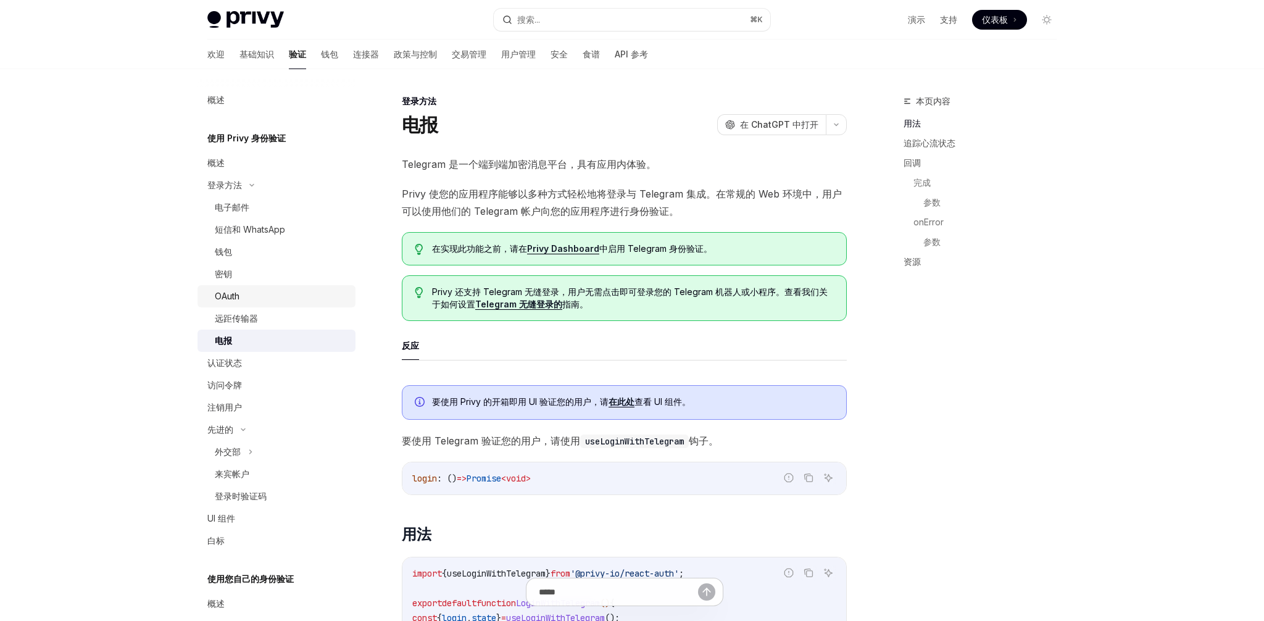
click at [236, 306] on link "OAuth" at bounding box center [277, 296] width 158 height 22
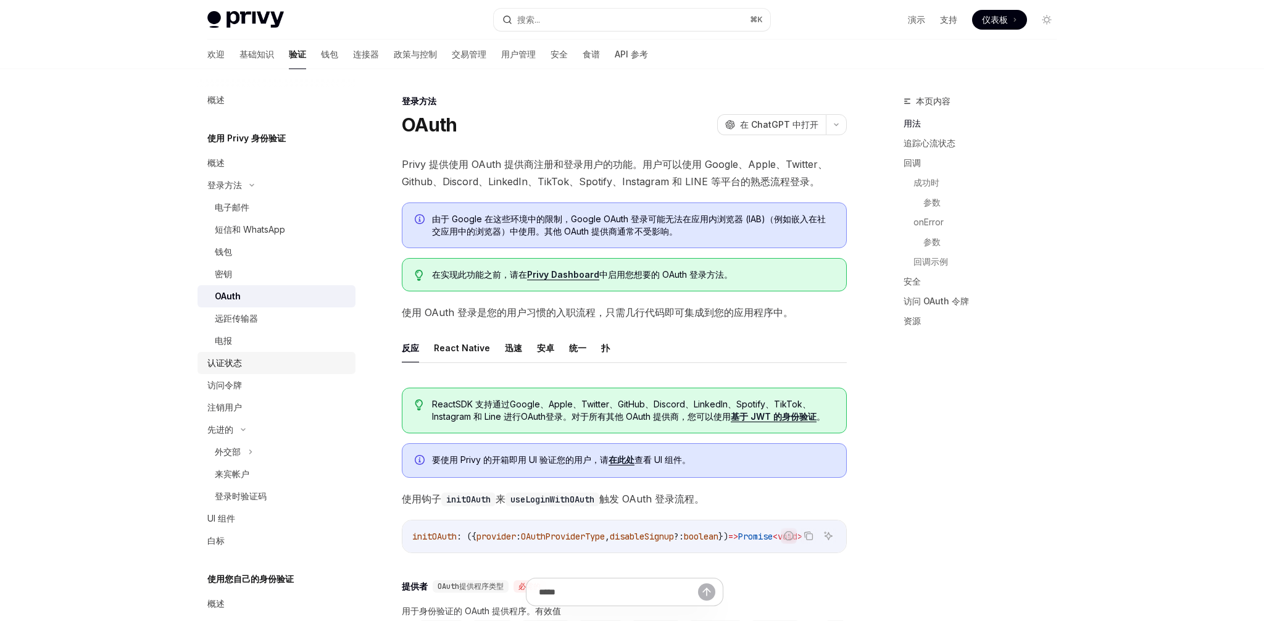
click at [230, 361] on font "认证状态" at bounding box center [224, 362] width 35 height 10
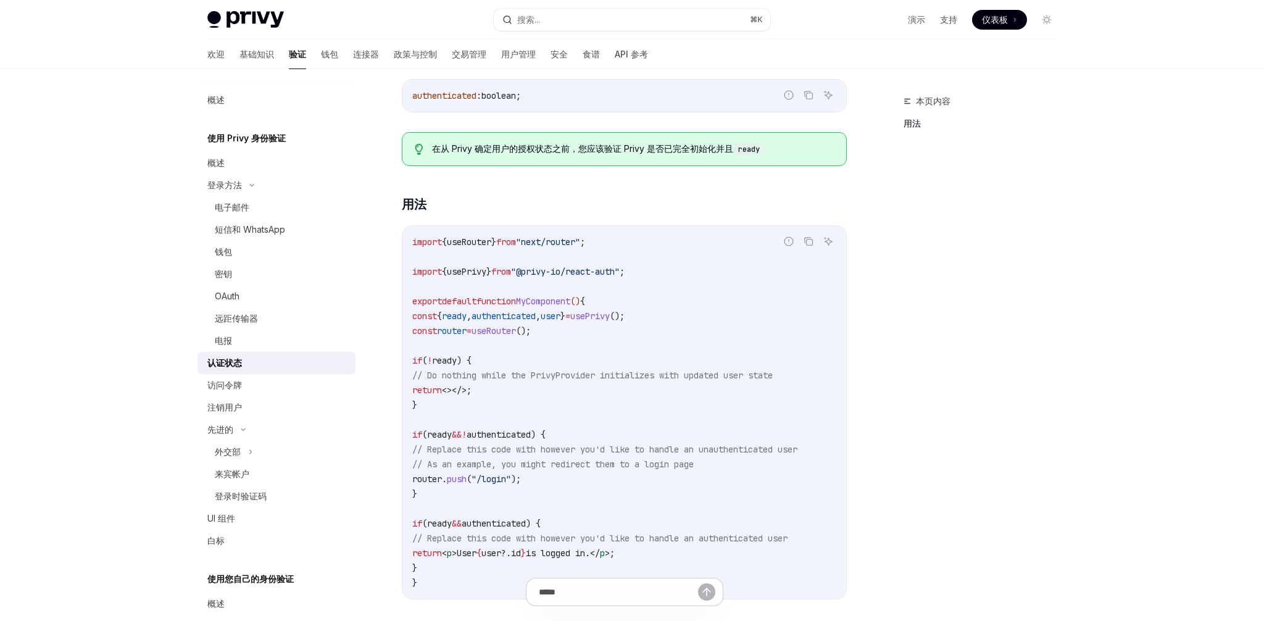
scroll to position [248, 0]
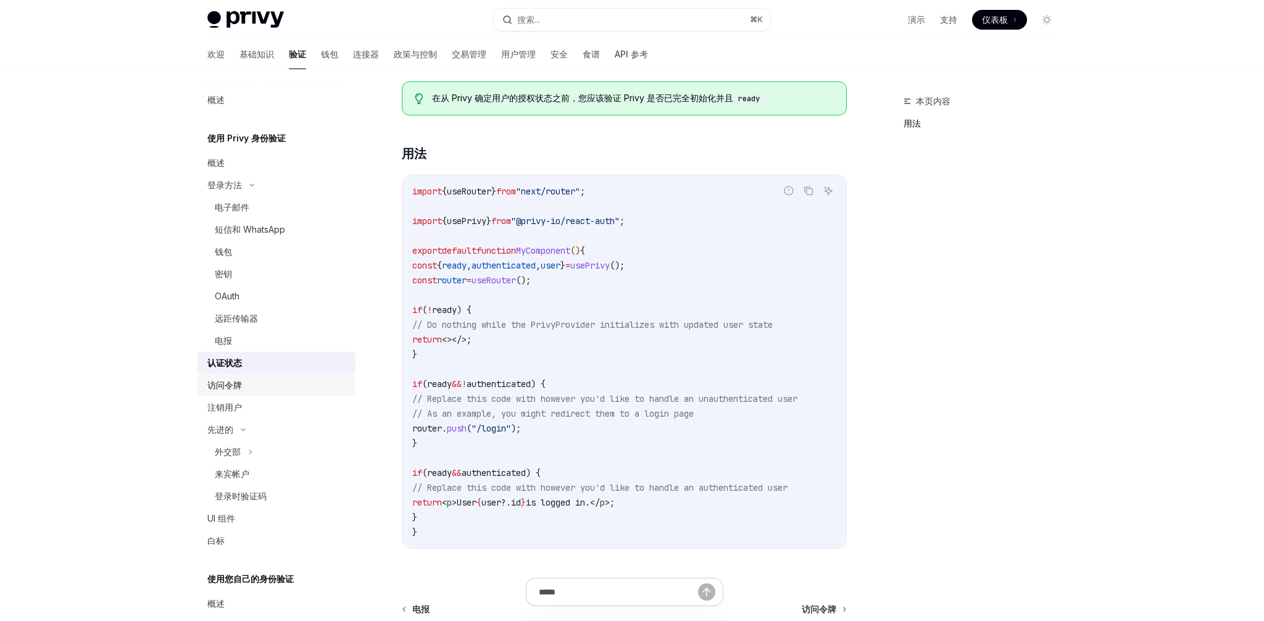
click at [265, 376] on link "访问令牌" at bounding box center [277, 385] width 158 height 22
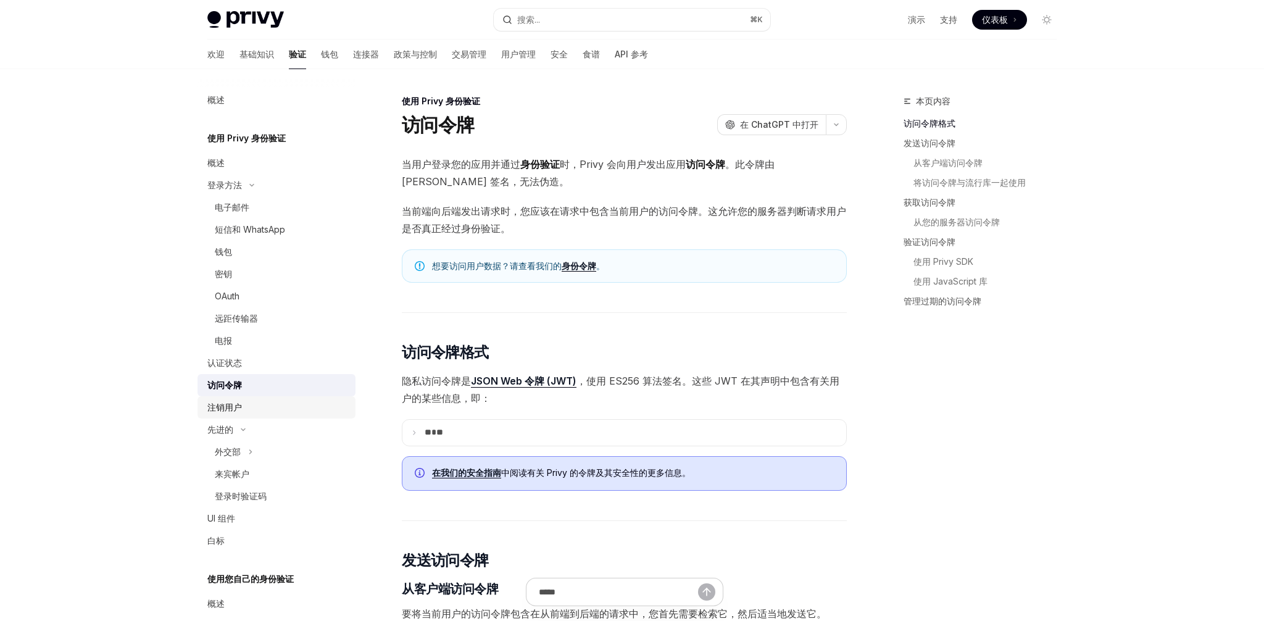
click at [249, 403] on div "注销用户" at bounding box center [277, 407] width 141 height 15
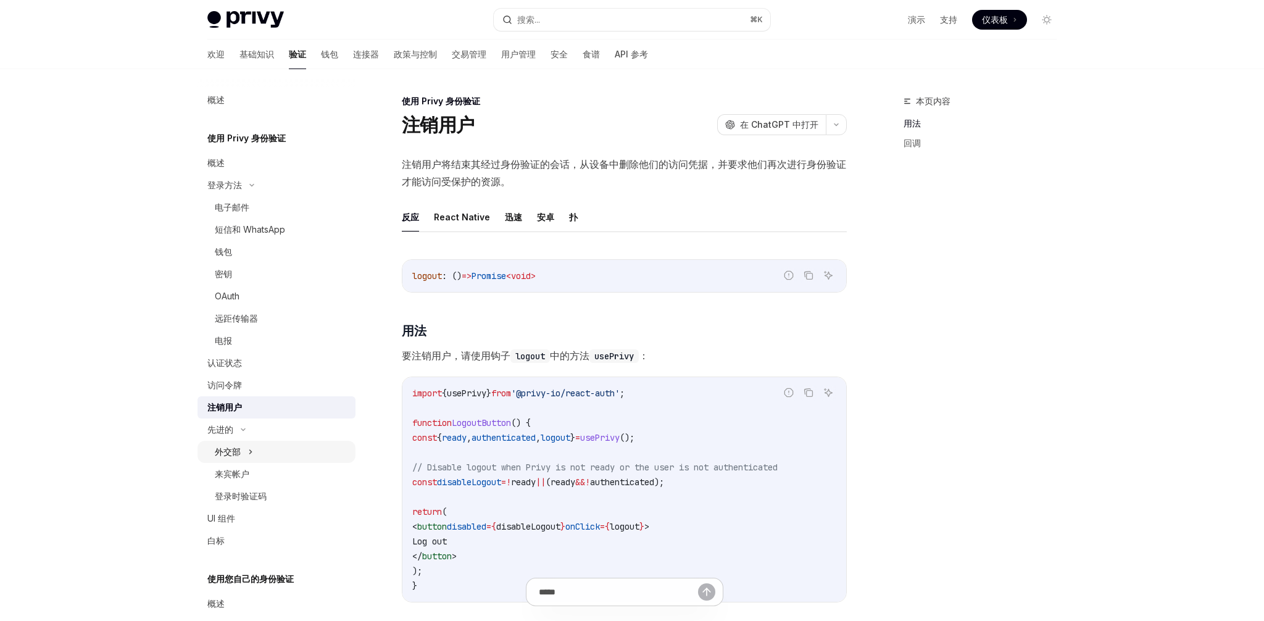
click at [249, 456] on icon at bounding box center [250, 452] width 5 height 15
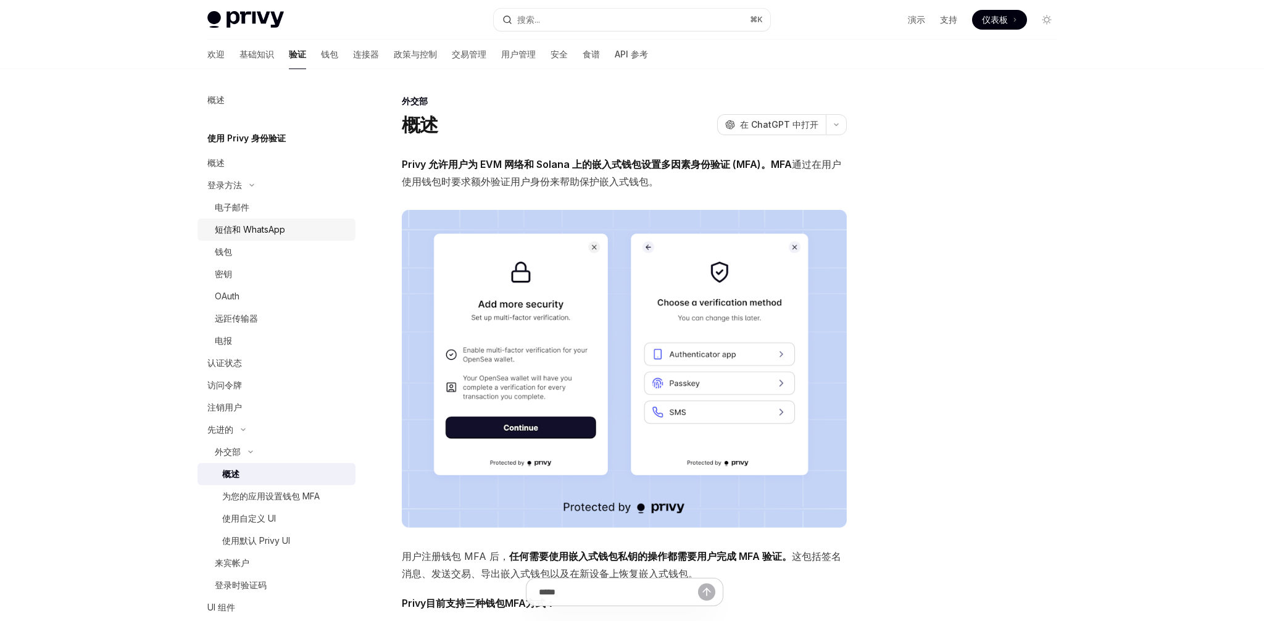
click at [243, 219] on link "短信和 WhatsApp" at bounding box center [277, 230] width 158 height 22
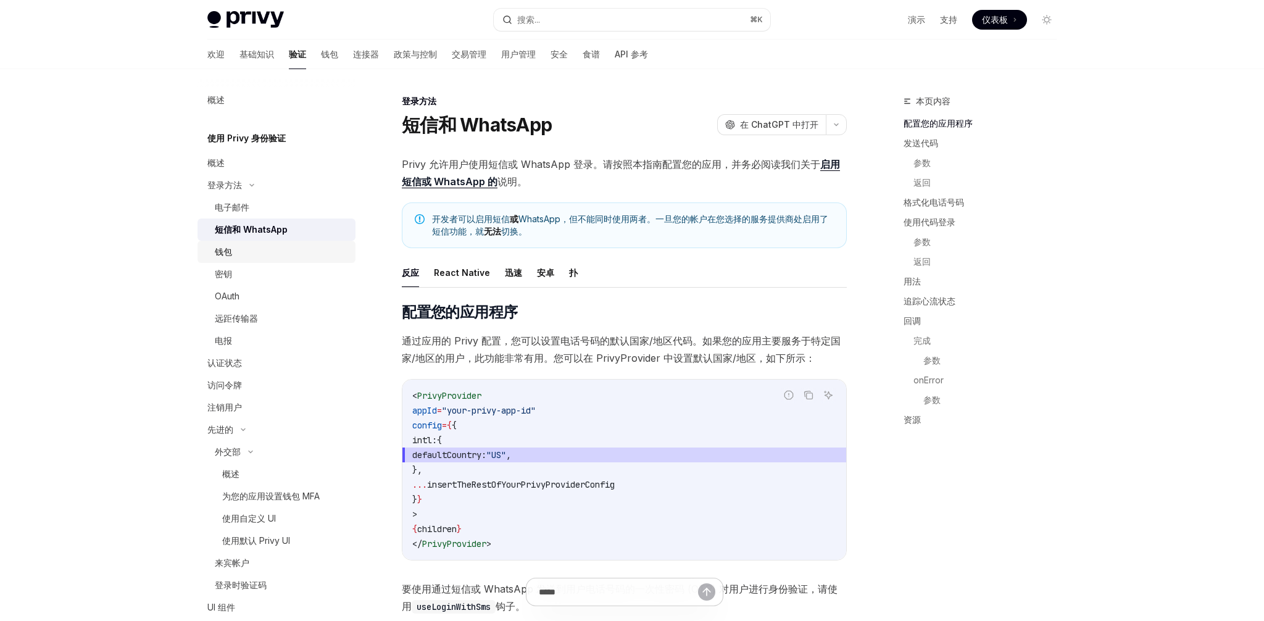
click at [254, 257] on div "钱包" at bounding box center [281, 251] width 133 height 15
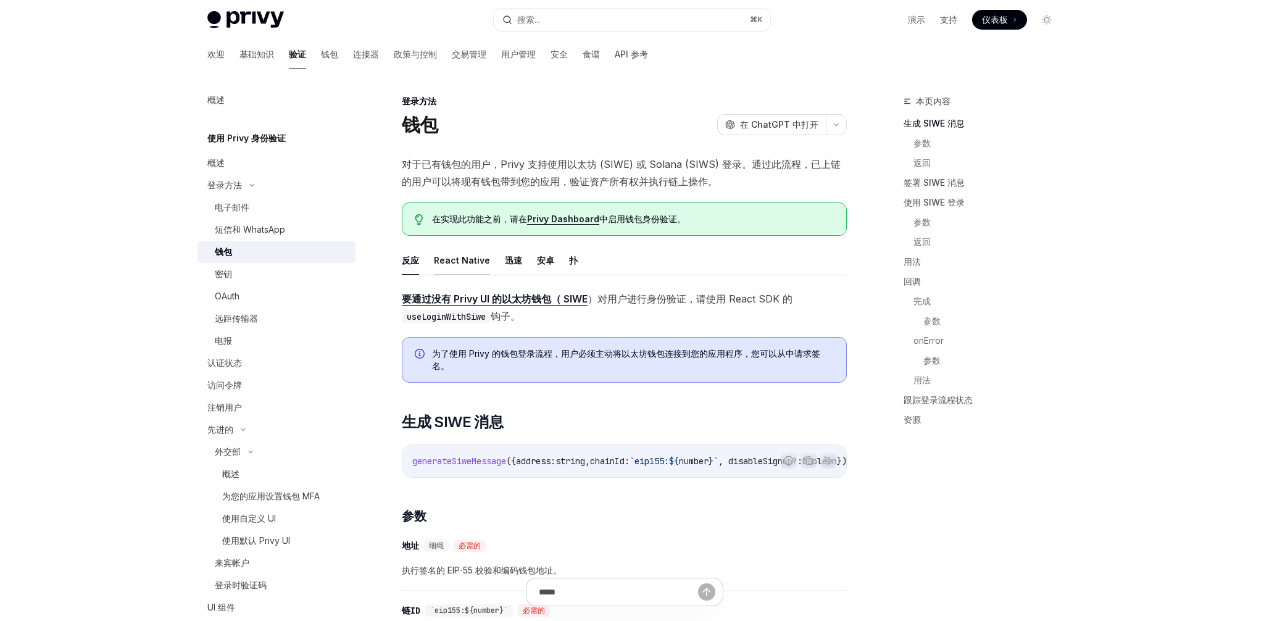
click at [475, 266] on font "React Native" at bounding box center [462, 260] width 56 height 15
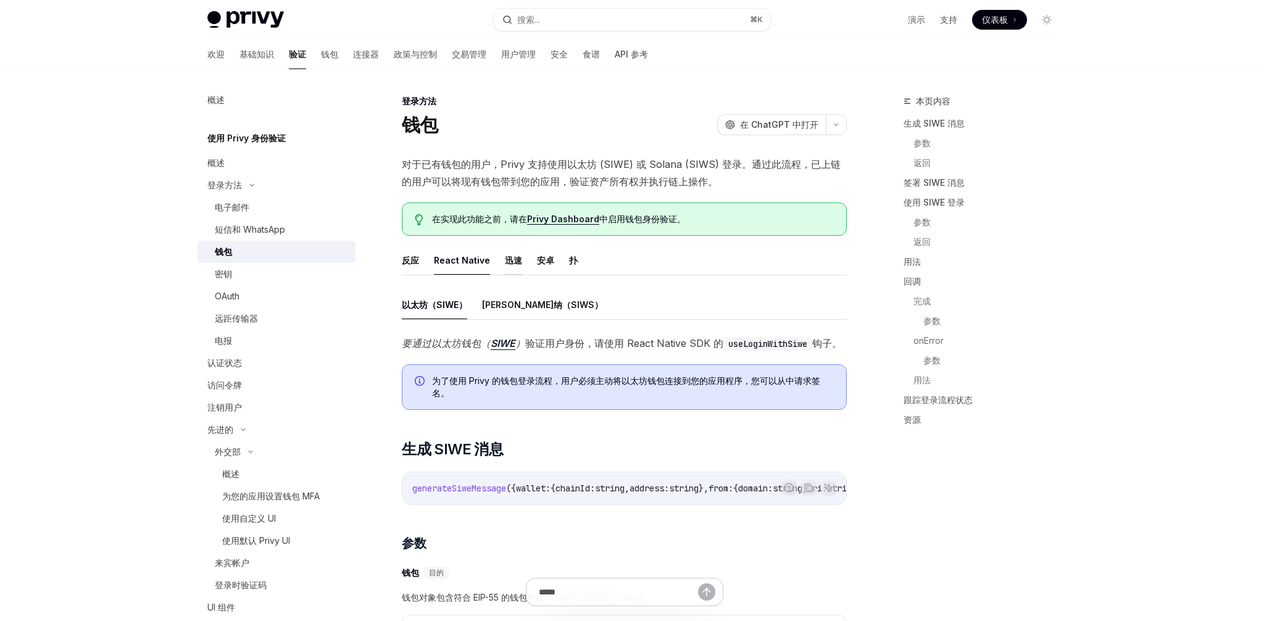
click at [512, 256] on font "迅速" at bounding box center [513, 260] width 17 height 10
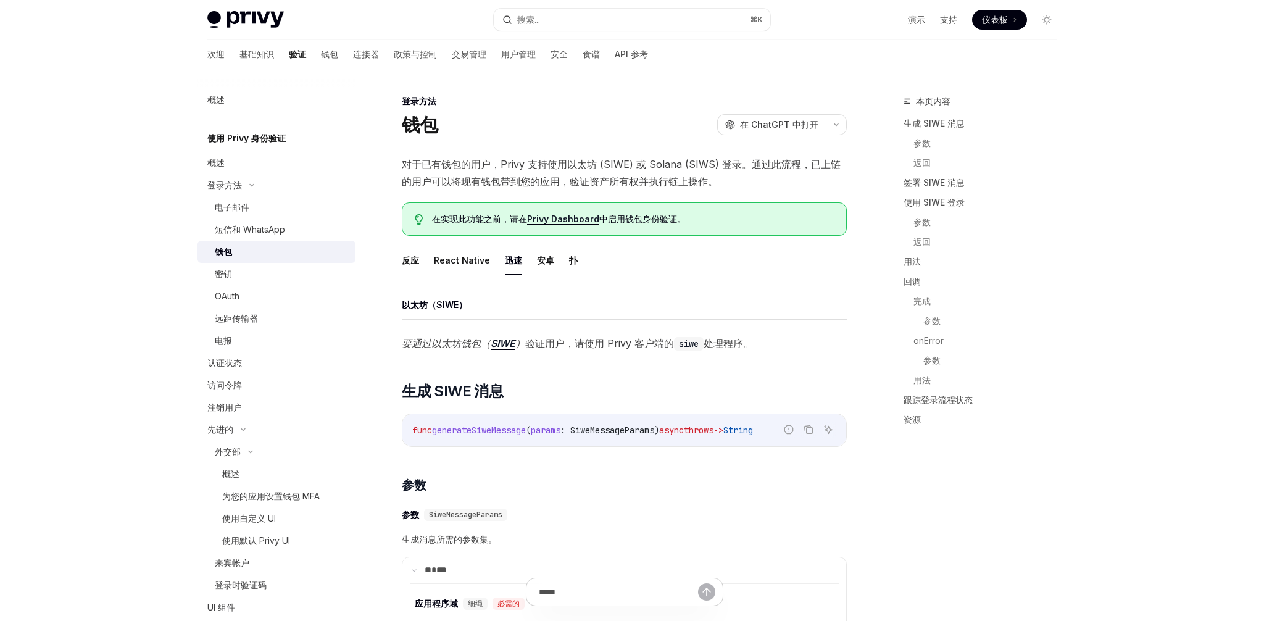
click at [423, 262] on ul "反应 React Native 迅速 安卓 扑" at bounding box center [624, 261] width 445 height 30
click at [417, 260] on font "反应" at bounding box center [410, 260] width 17 height 10
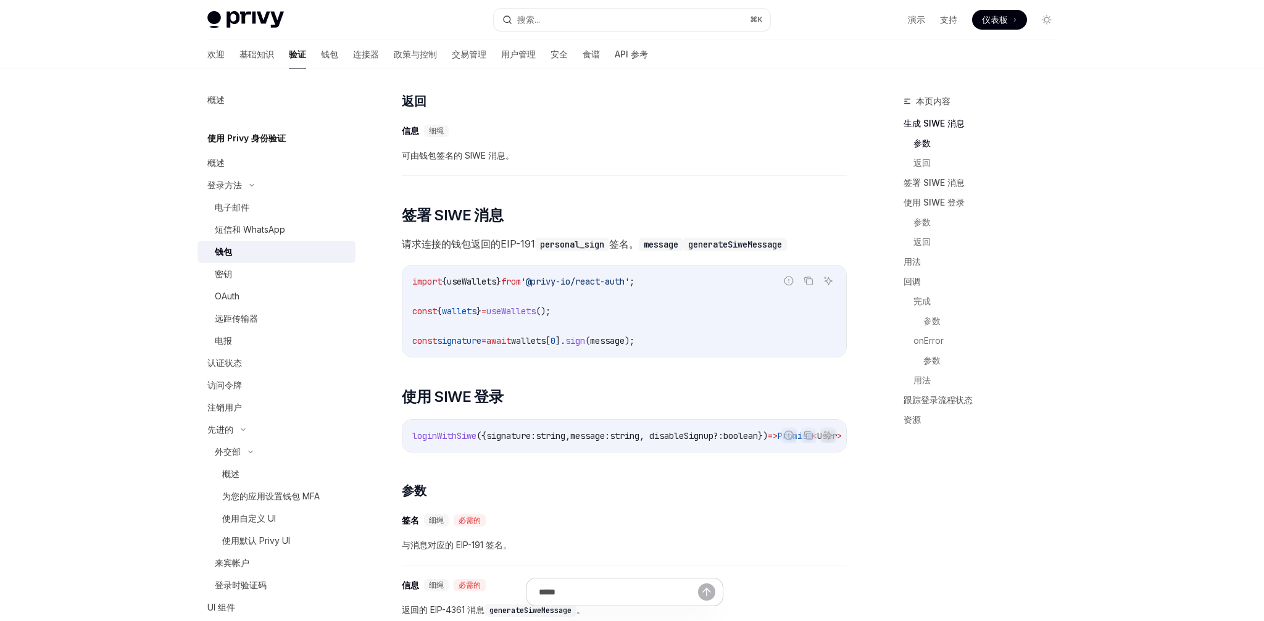
scroll to position [692, 0]
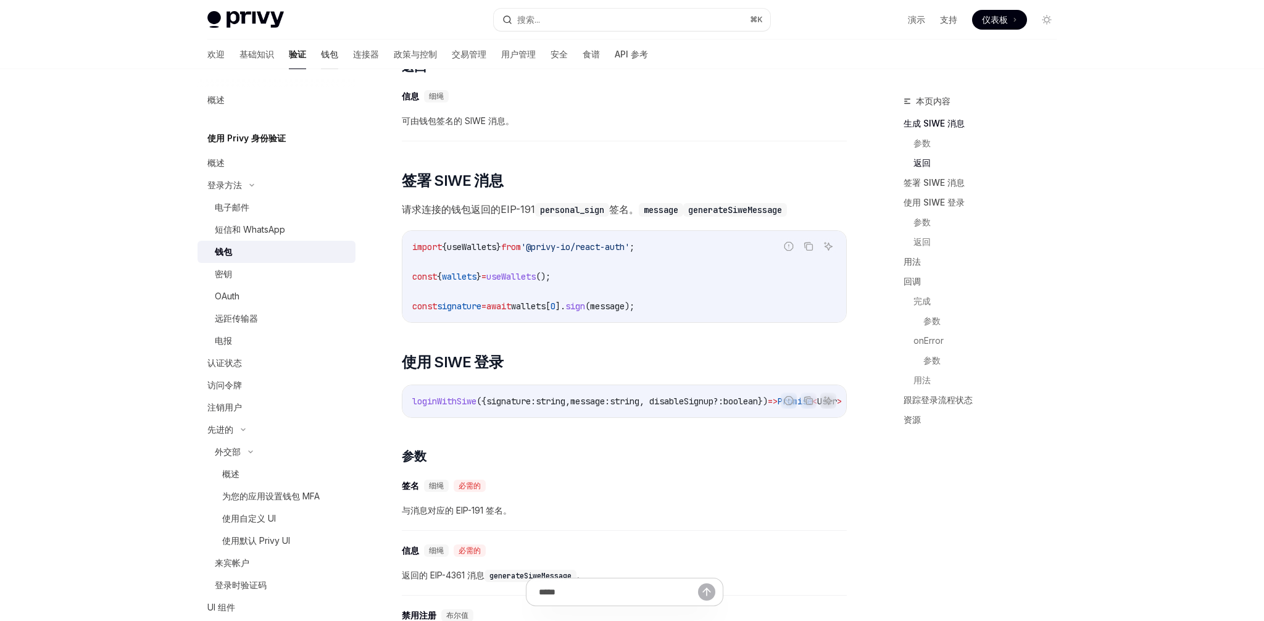
click at [321, 60] on font "钱包" at bounding box center [329, 54] width 17 height 12
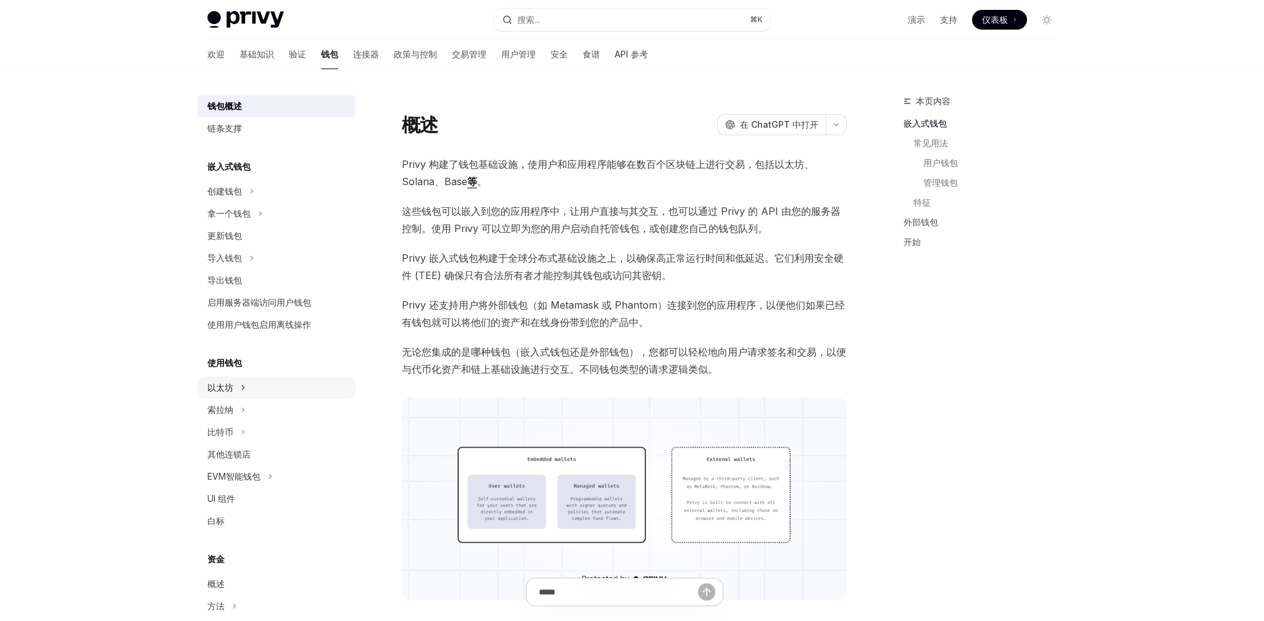
click at [214, 387] on font "以太坊" at bounding box center [220, 387] width 26 height 10
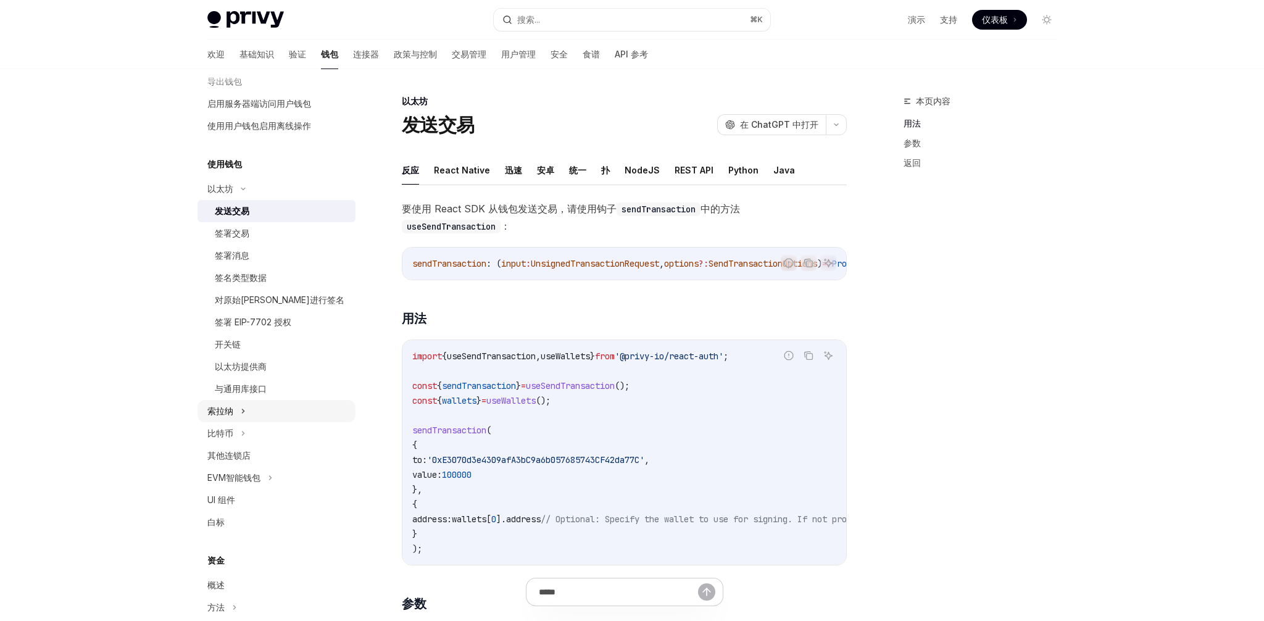
click at [215, 414] on font "索拉纳" at bounding box center [220, 411] width 26 height 10
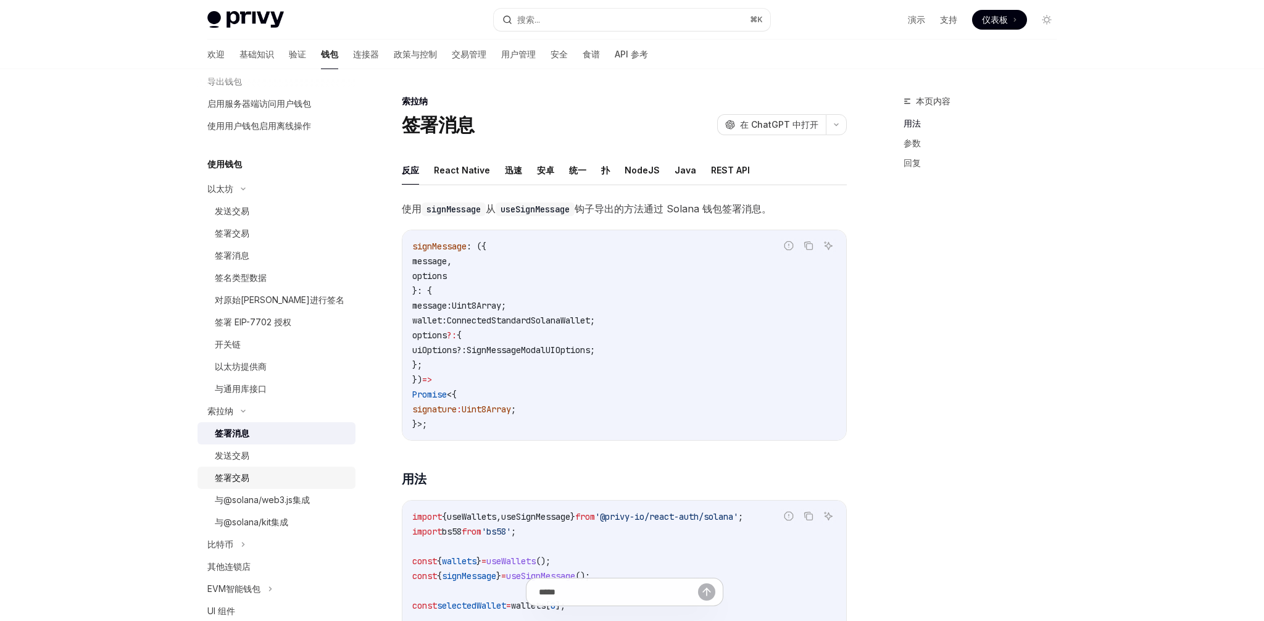
click at [238, 470] on link "签署交易" at bounding box center [277, 478] width 158 height 22
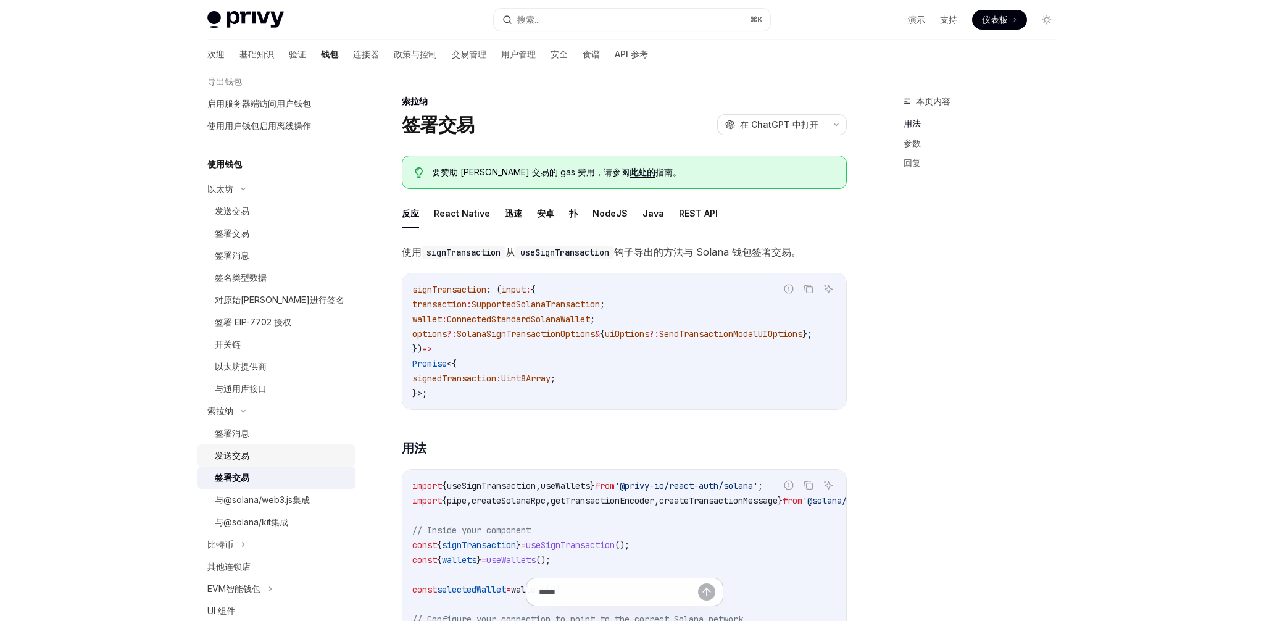
click at [235, 459] on font "发送交易" at bounding box center [232, 455] width 35 height 10
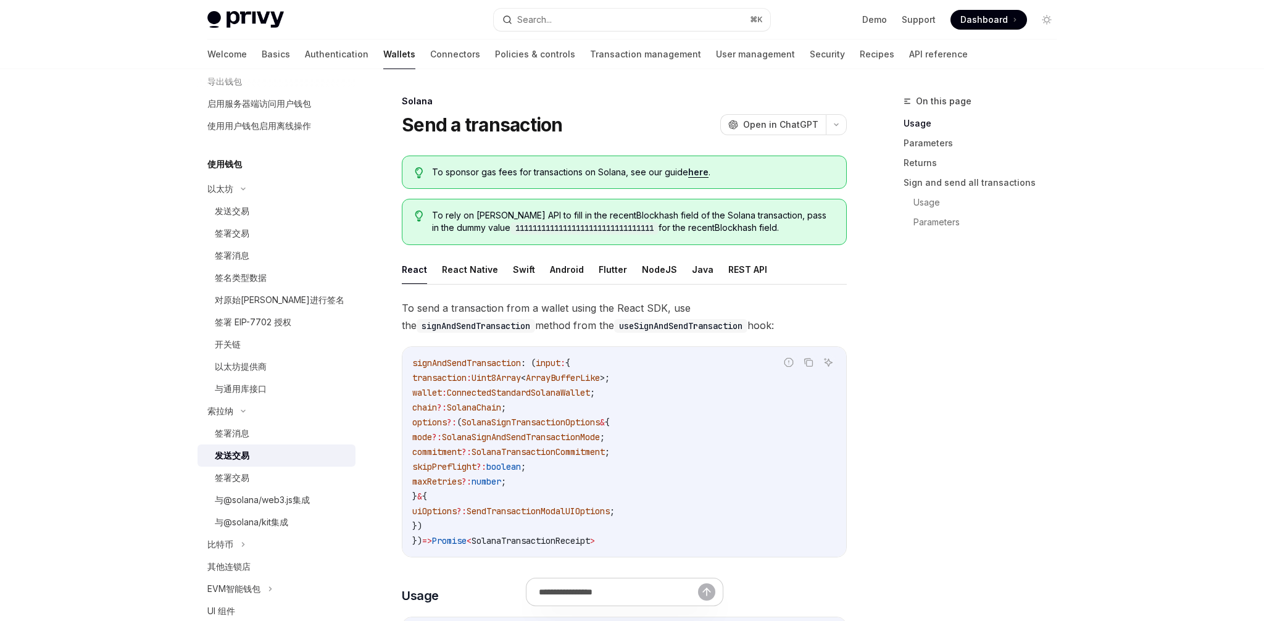
click at [235, 459] on font "发送交易" at bounding box center [232, 455] width 35 height 10
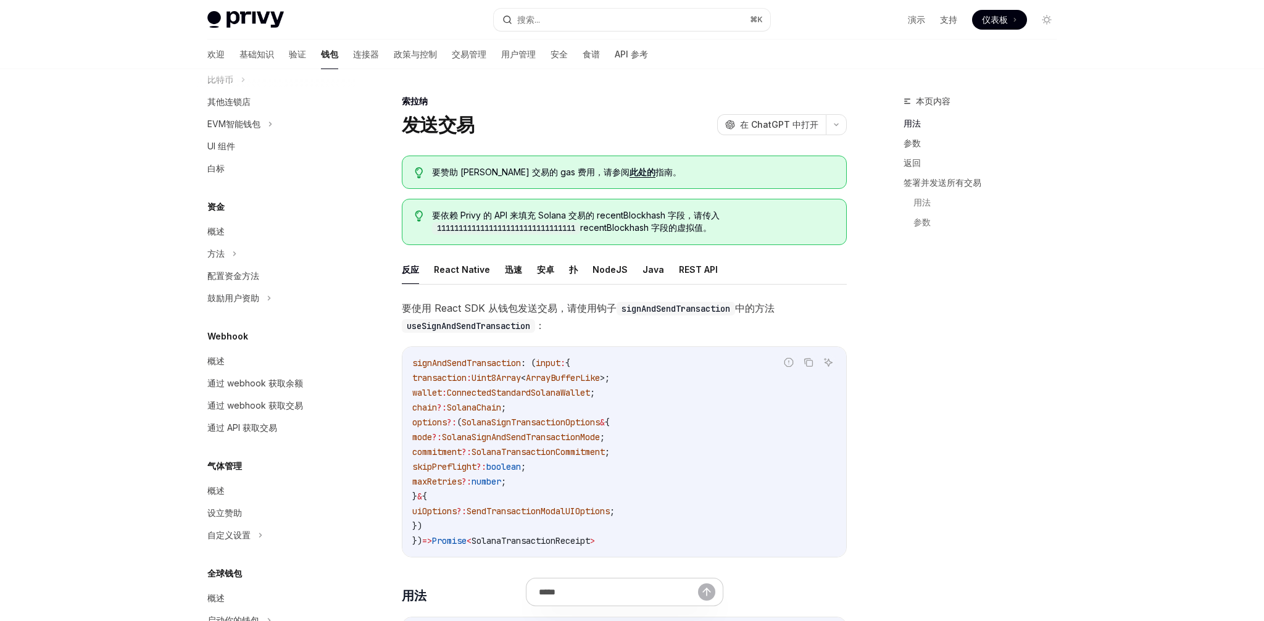
scroll to position [721, 0]
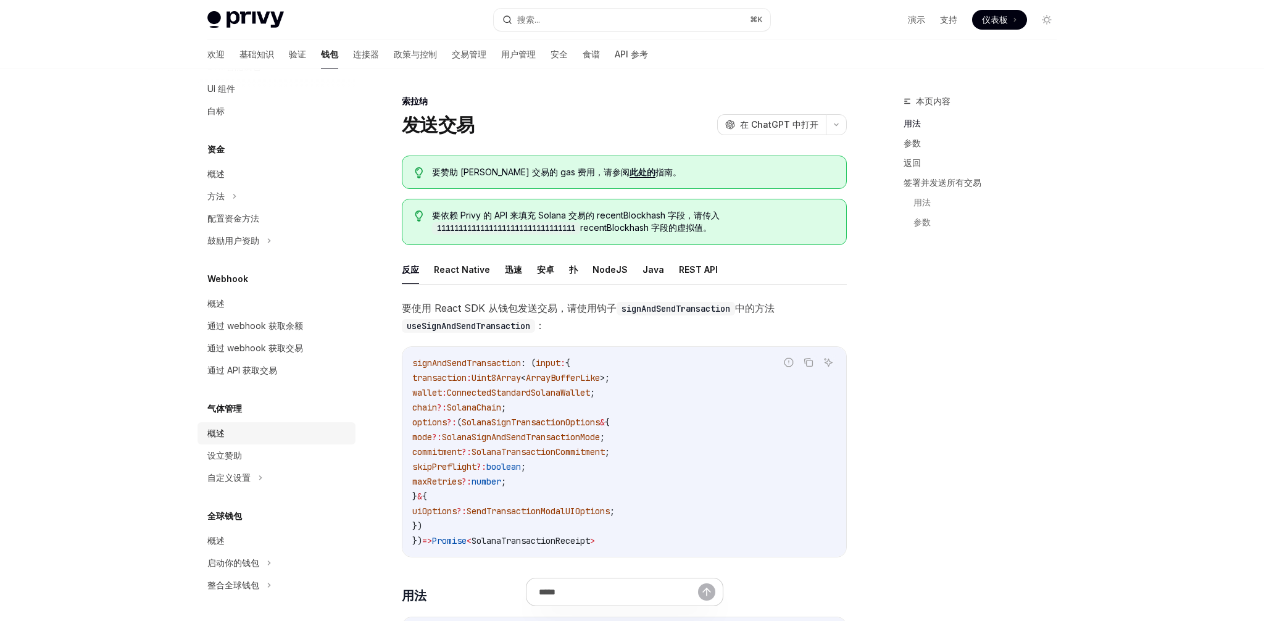
click at [209, 441] on link "概述" at bounding box center [277, 433] width 158 height 22
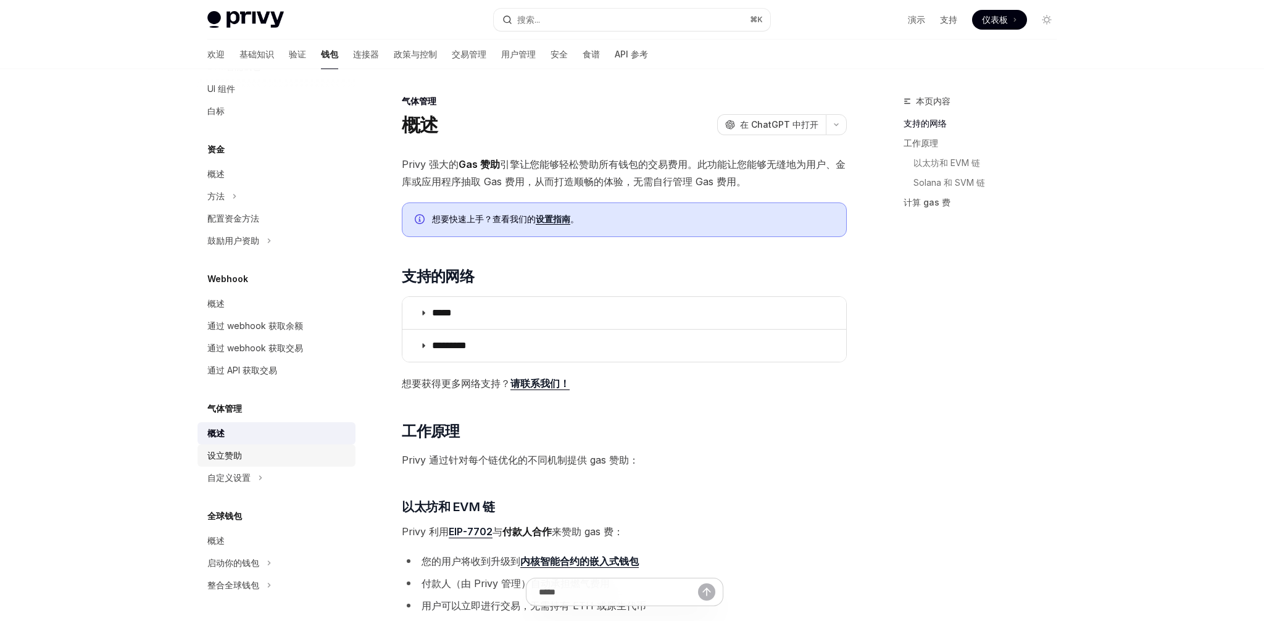
click at [215, 449] on div "设立赞助" at bounding box center [224, 455] width 35 height 15
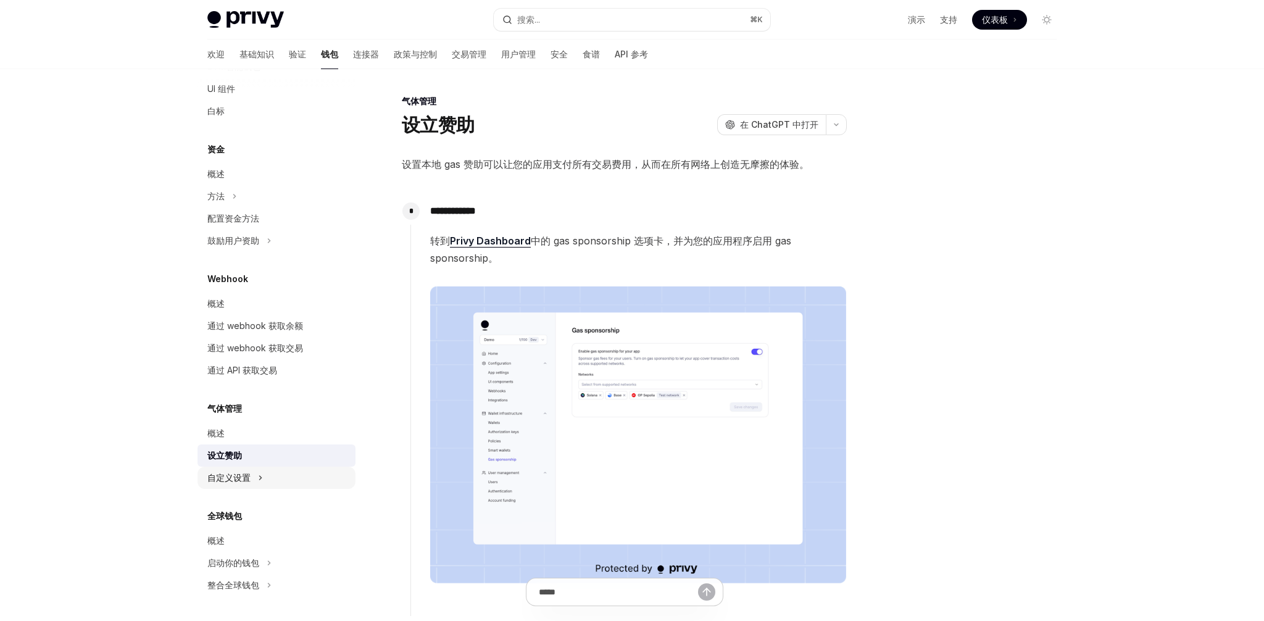
click at [212, 483] on div "自定义设置" at bounding box center [228, 477] width 43 height 15
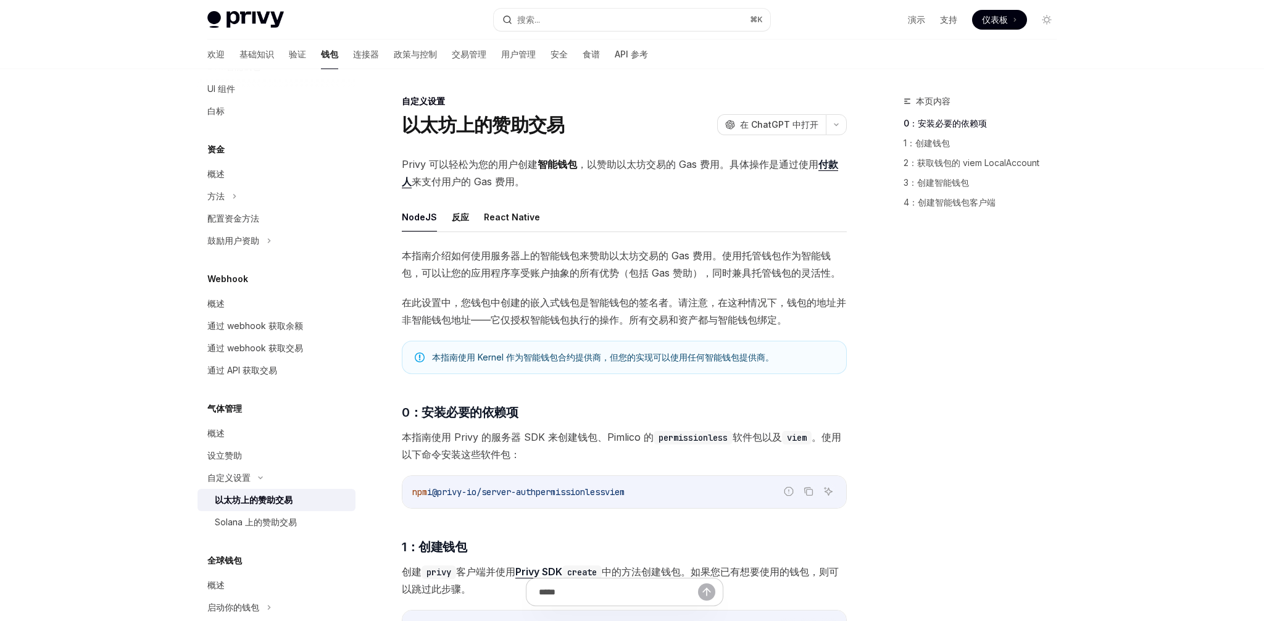
scroll to position [766, 0]
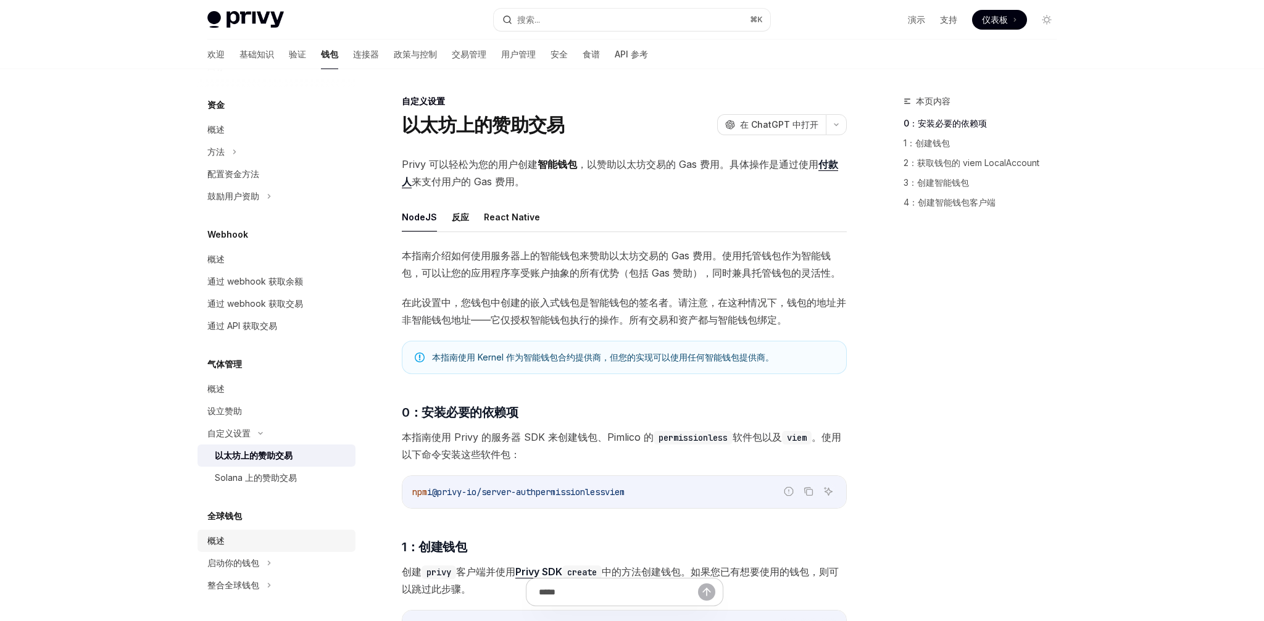
click at [217, 551] on link "概述" at bounding box center [277, 541] width 158 height 22
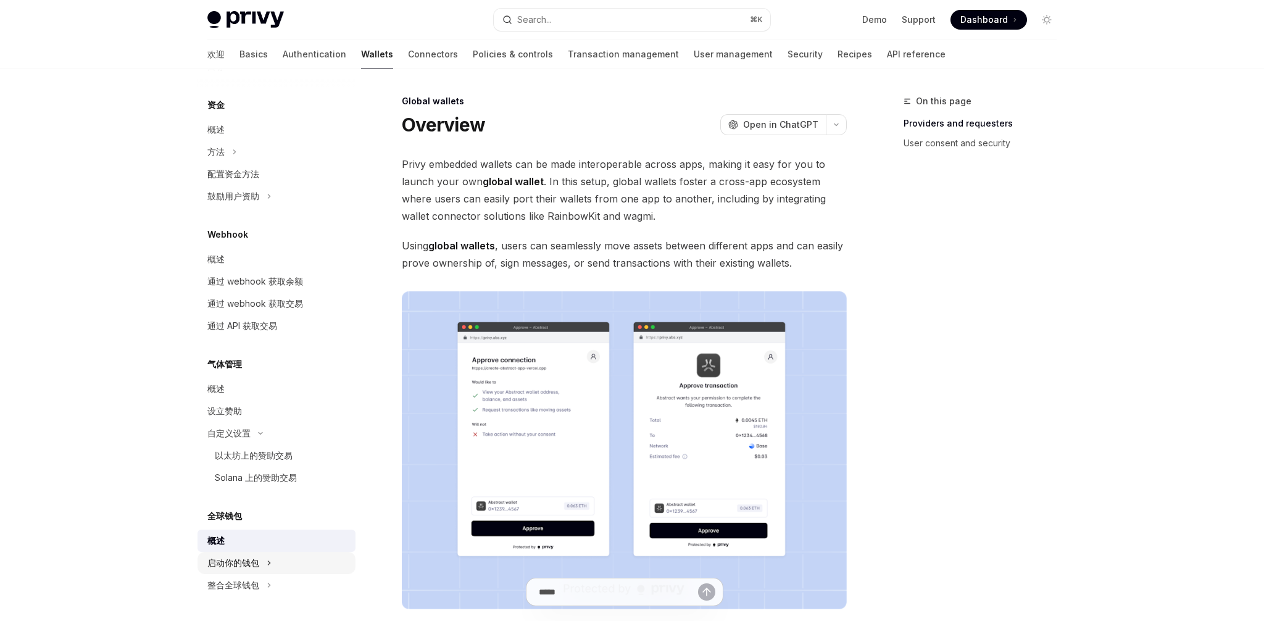
click at [217, 557] on div "启动你的钱包" at bounding box center [233, 563] width 52 height 15
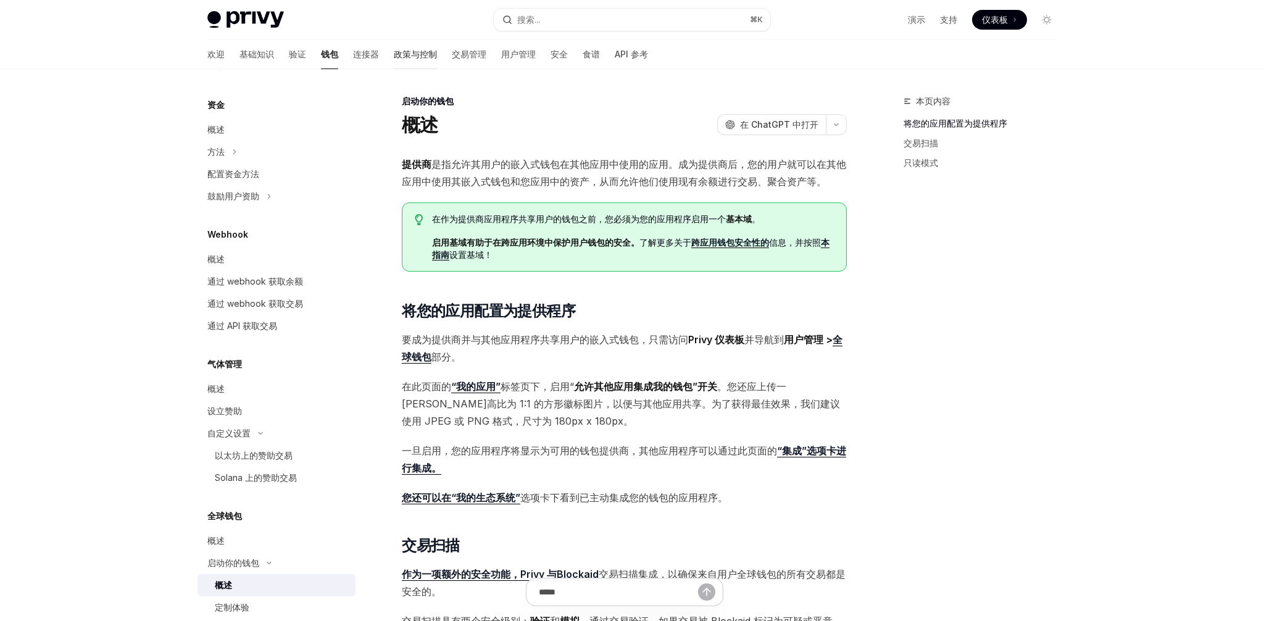
click at [394, 44] on link "政策与控制" at bounding box center [415, 55] width 43 height 30
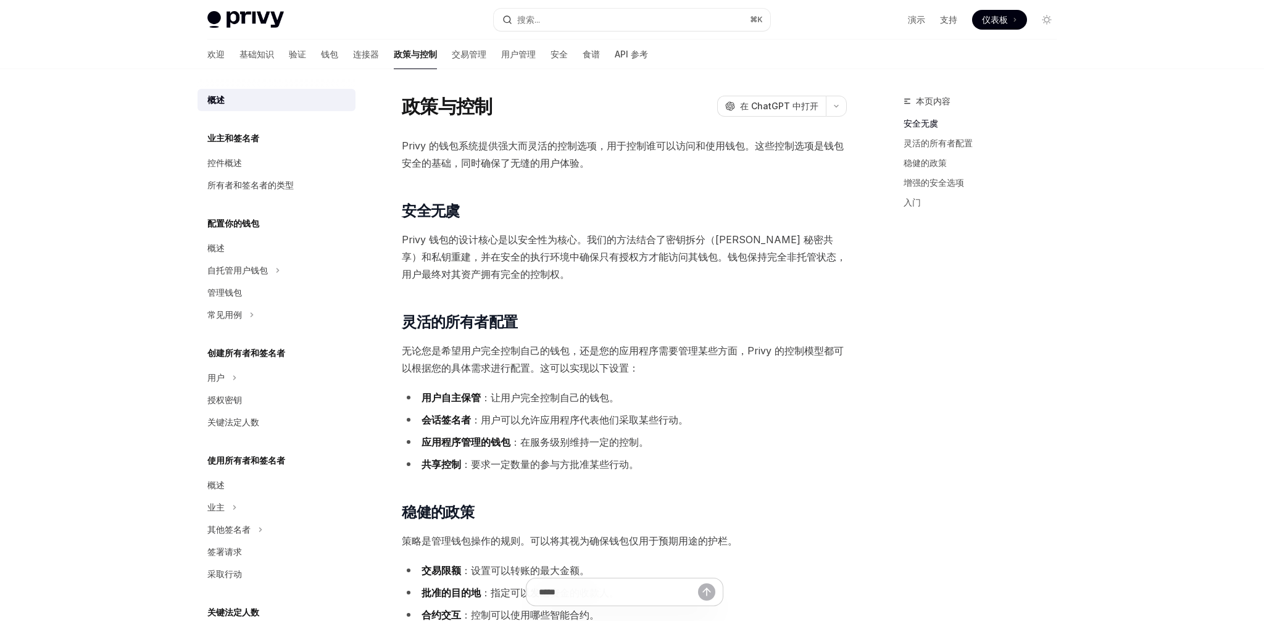
click at [354, 51] on div "欢迎 基础知识 验证 钱包 连接器 政策与控制 交易管理 用户管理 安全 食谱 API 参考" at bounding box center [427, 55] width 441 height 30
click at [353, 51] on font "连接器" at bounding box center [366, 54] width 26 height 10
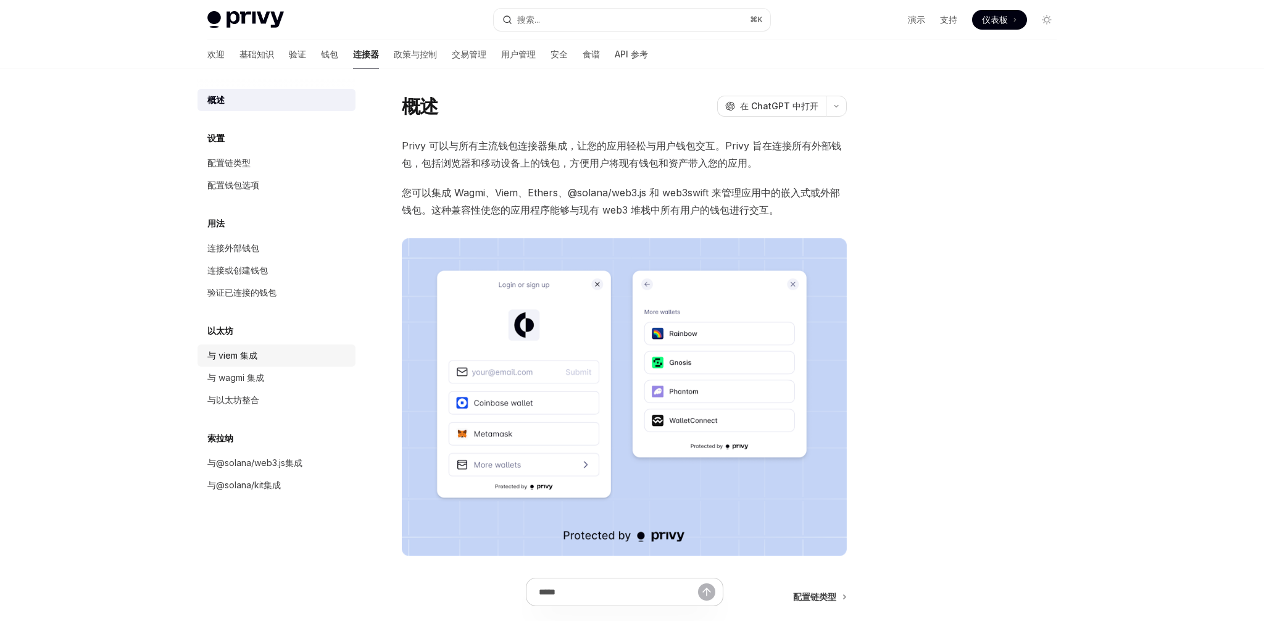
click at [248, 354] on font "与 viem 集成" at bounding box center [232, 355] width 50 height 10
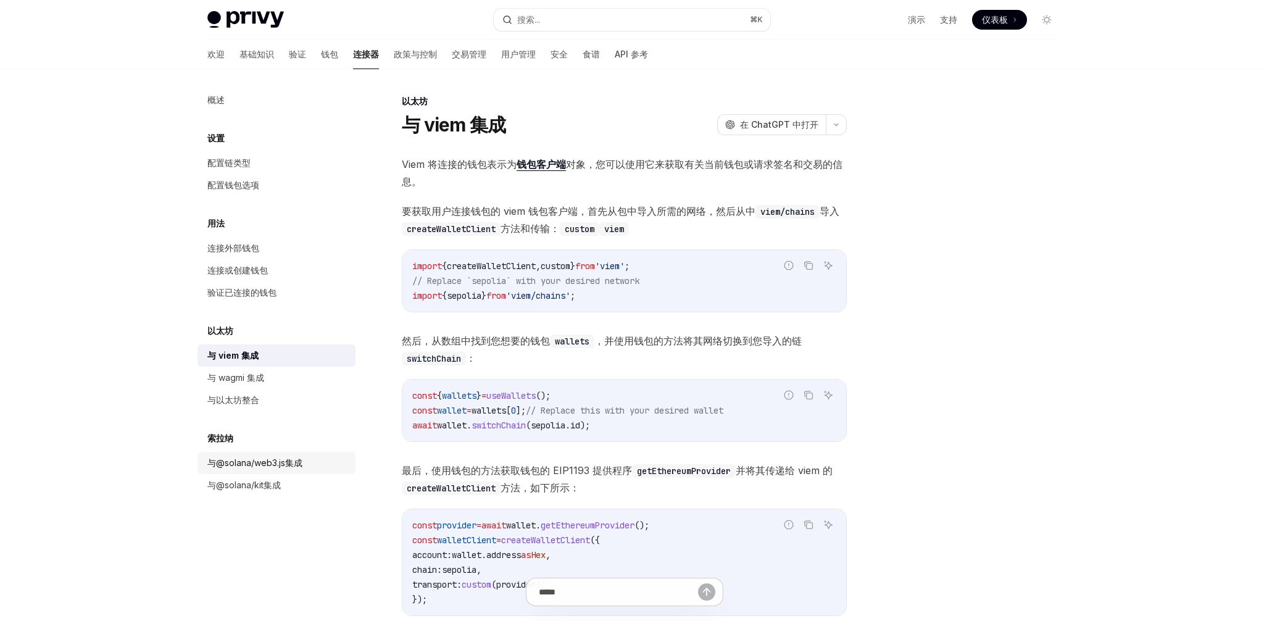
click at [244, 459] on font "与@solana/web3.js集成" at bounding box center [254, 463] width 95 height 10
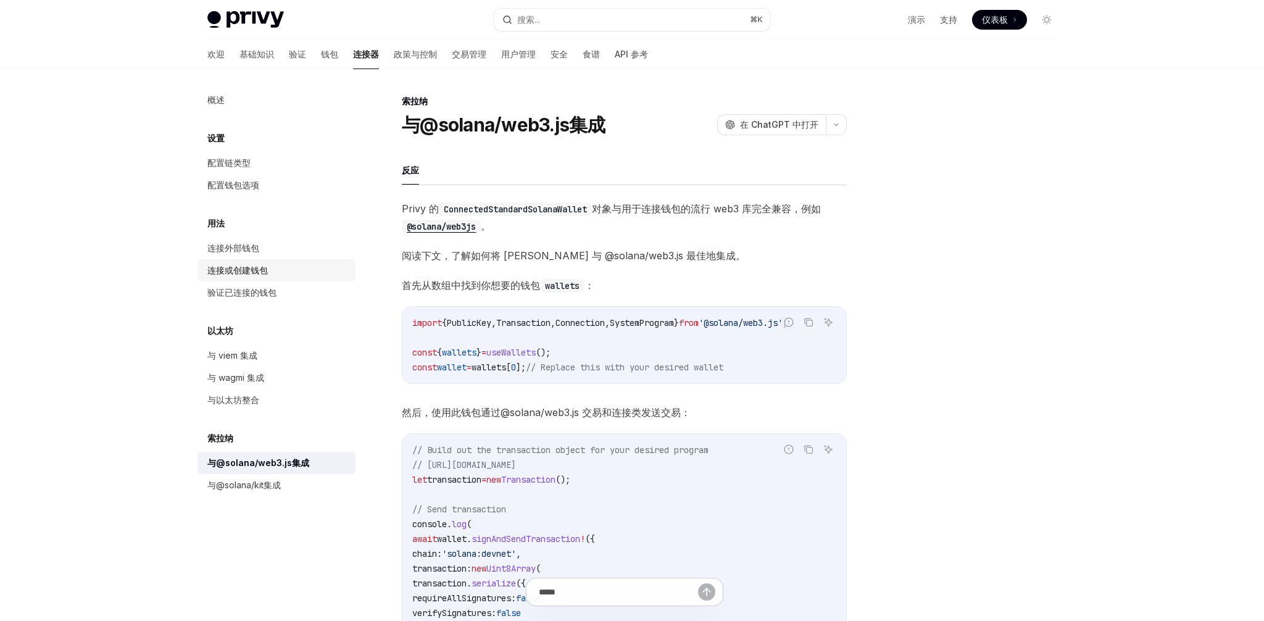
click at [244, 278] on link "连接或创建钱包" at bounding box center [277, 270] width 158 height 22
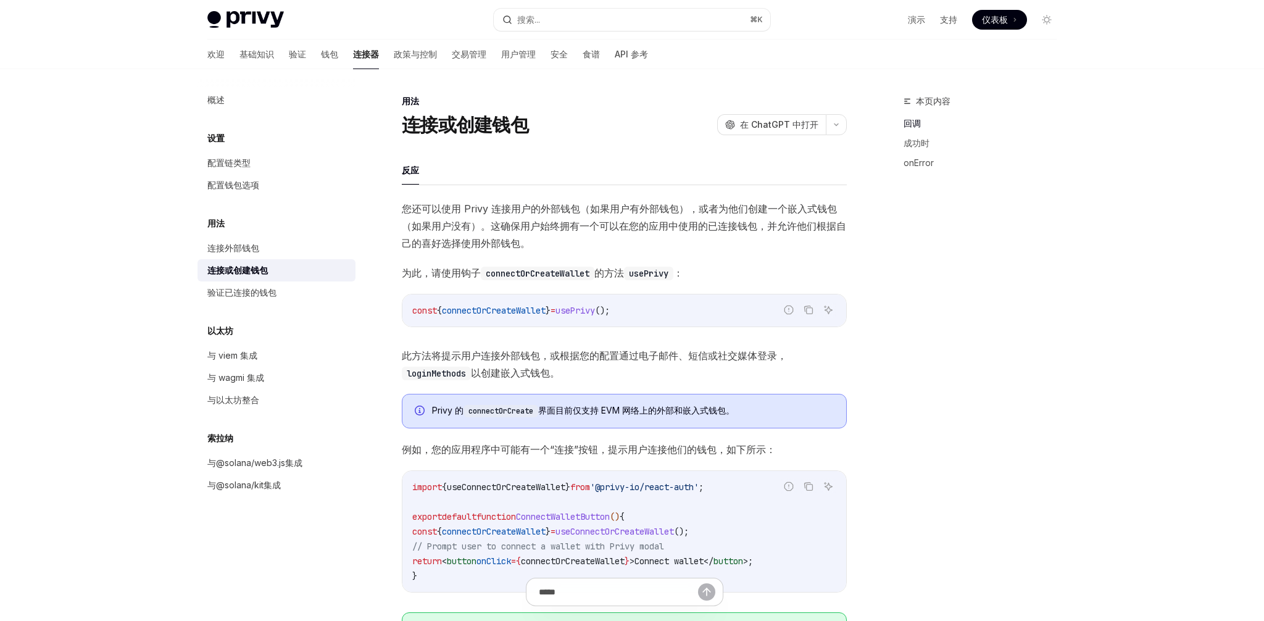
click at [234, 266] on font "连接或创建钱包" at bounding box center [237, 270] width 61 height 10
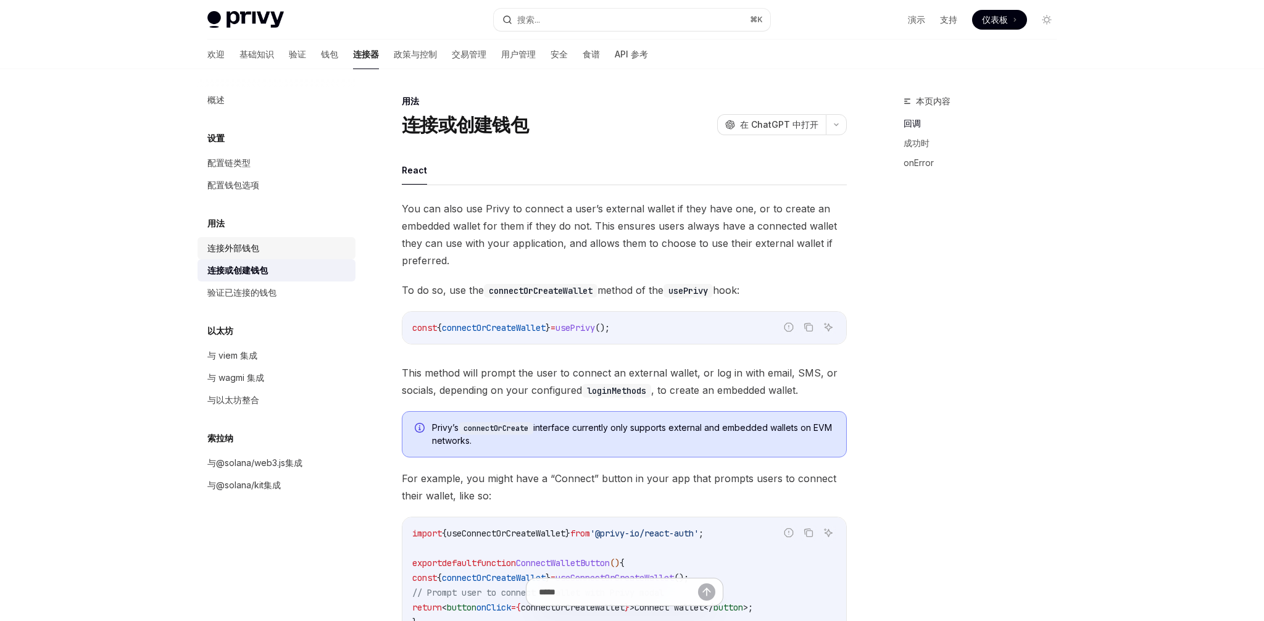
click at [233, 255] on div "连接外部钱包" at bounding box center [233, 248] width 52 height 15
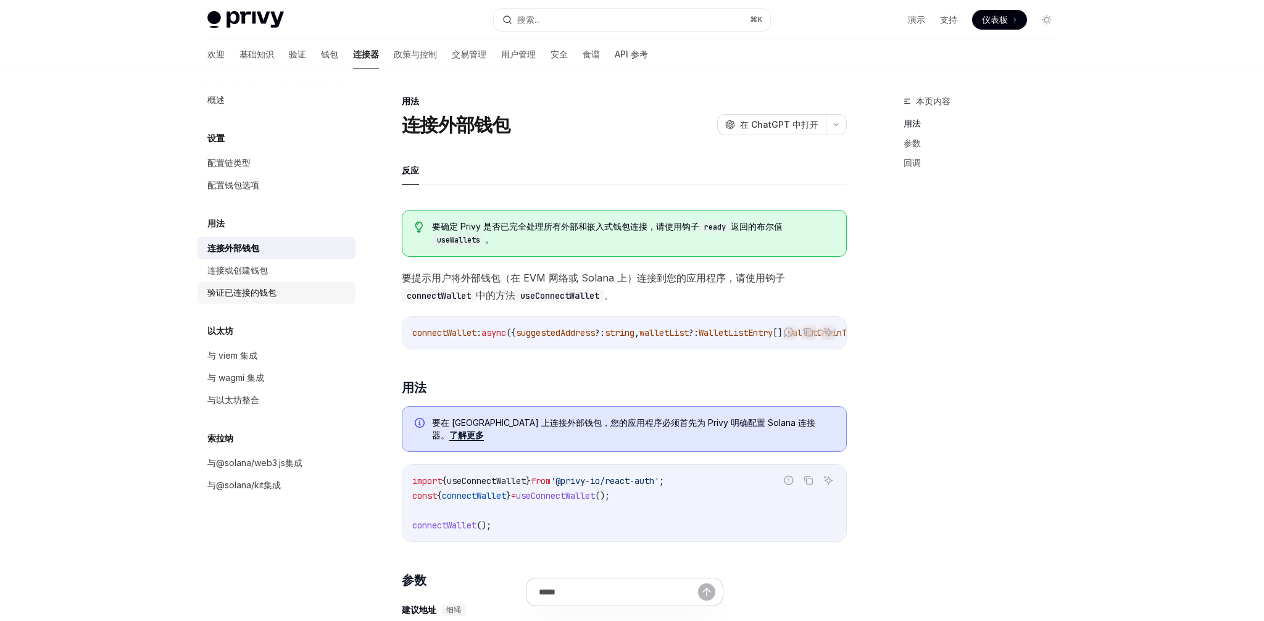
click at [238, 302] on link "验证已连接的钱包" at bounding box center [277, 293] width 158 height 22
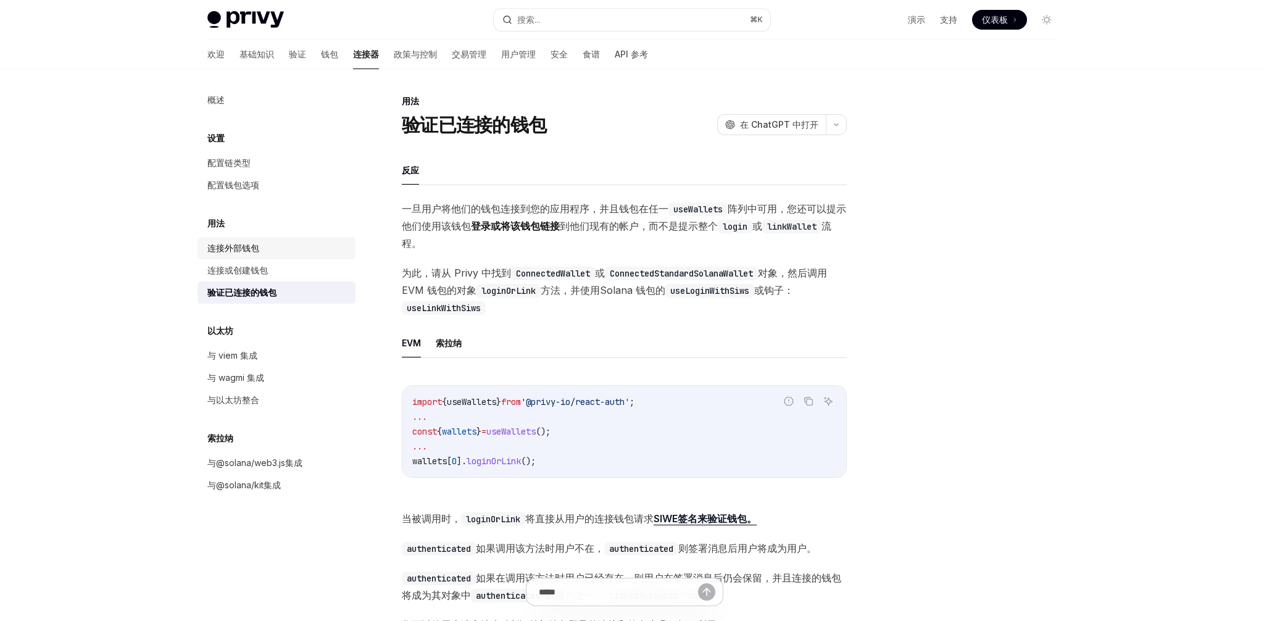
click at [254, 256] on link "连接外部钱包" at bounding box center [277, 248] width 158 height 22
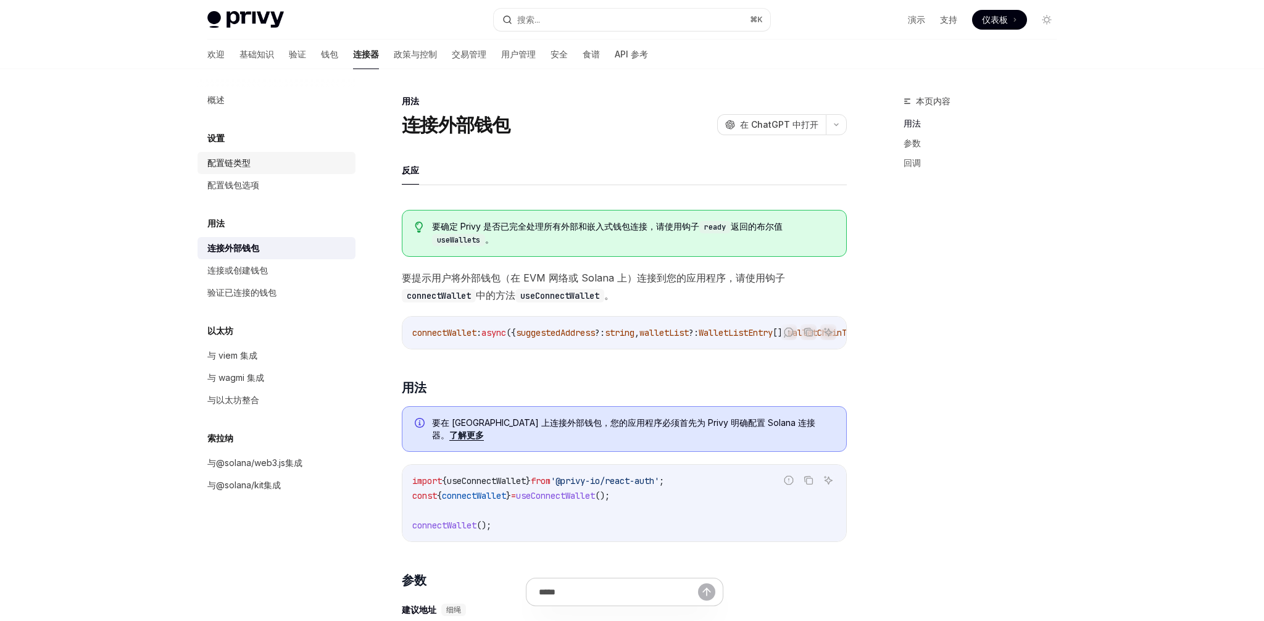
click at [228, 168] on font "配置链类型" at bounding box center [228, 162] width 43 height 10
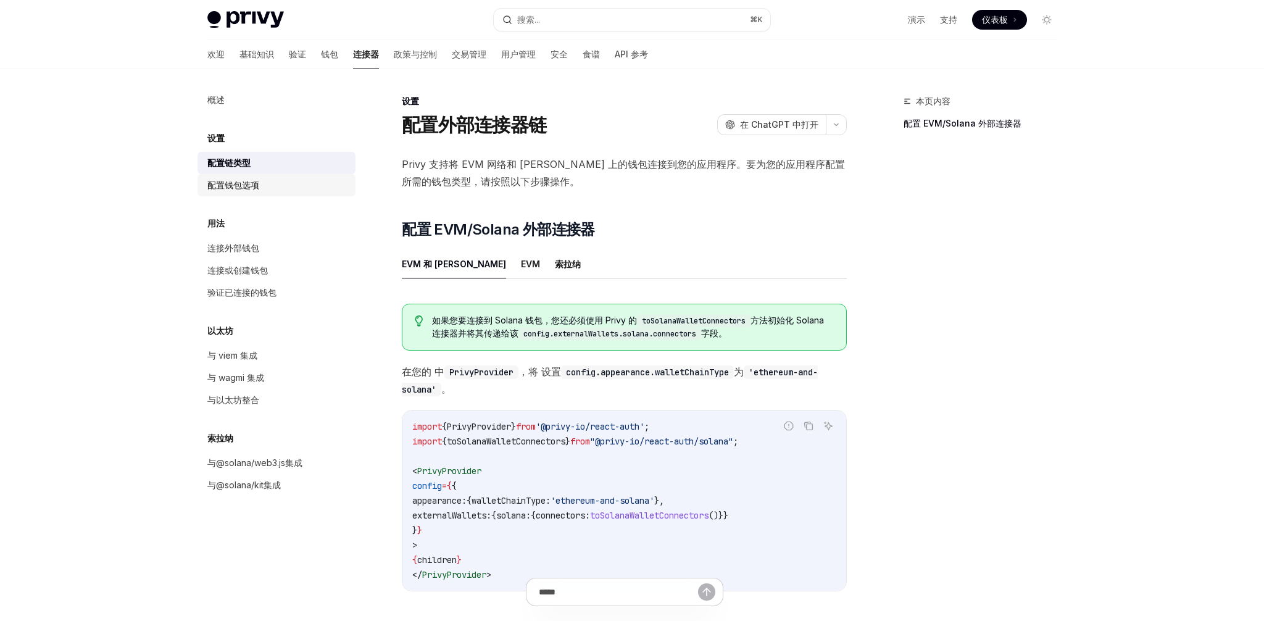
click at [228, 181] on font "配置钱包选项" at bounding box center [233, 185] width 52 height 10
type textarea "*"
